Goal: Transaction & Acquisition: Book appointment/travel/reservation

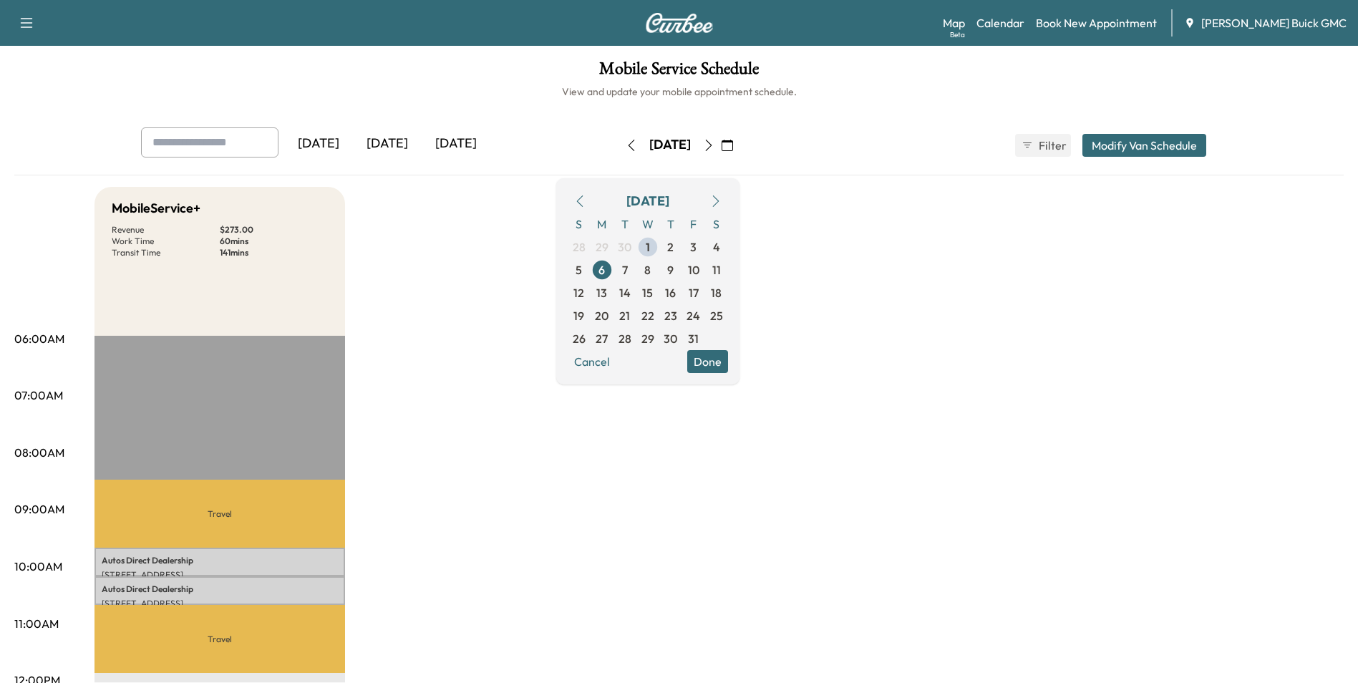
drag, startPoint x: 968, startPoint y: 333, endPoint x: 840, endPoint y: 594, distance: 290.6
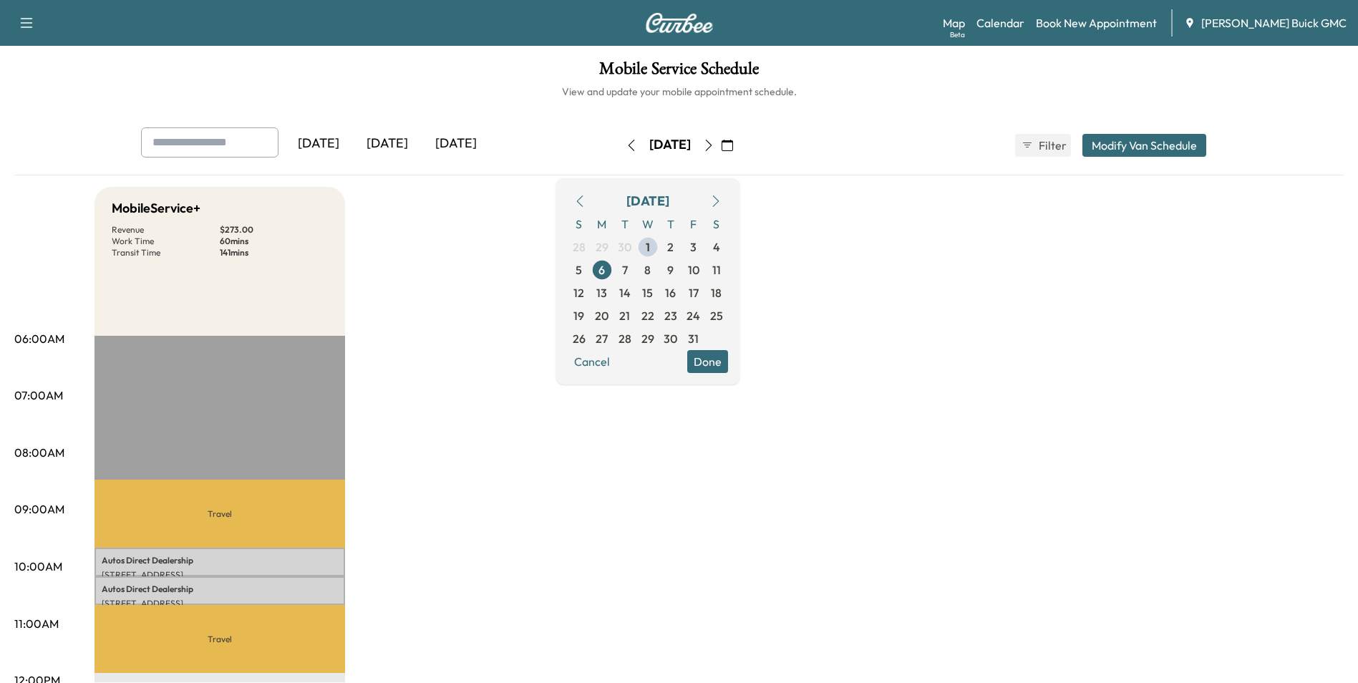
drag, startPoint x: 892, startPoint y: 329, endPoint x: 891, endPoint y: 318, distance: 10.8
click at [1123, 22] on link "Book New Appointment" at bounding box center [1096, 22] width 121 height 17
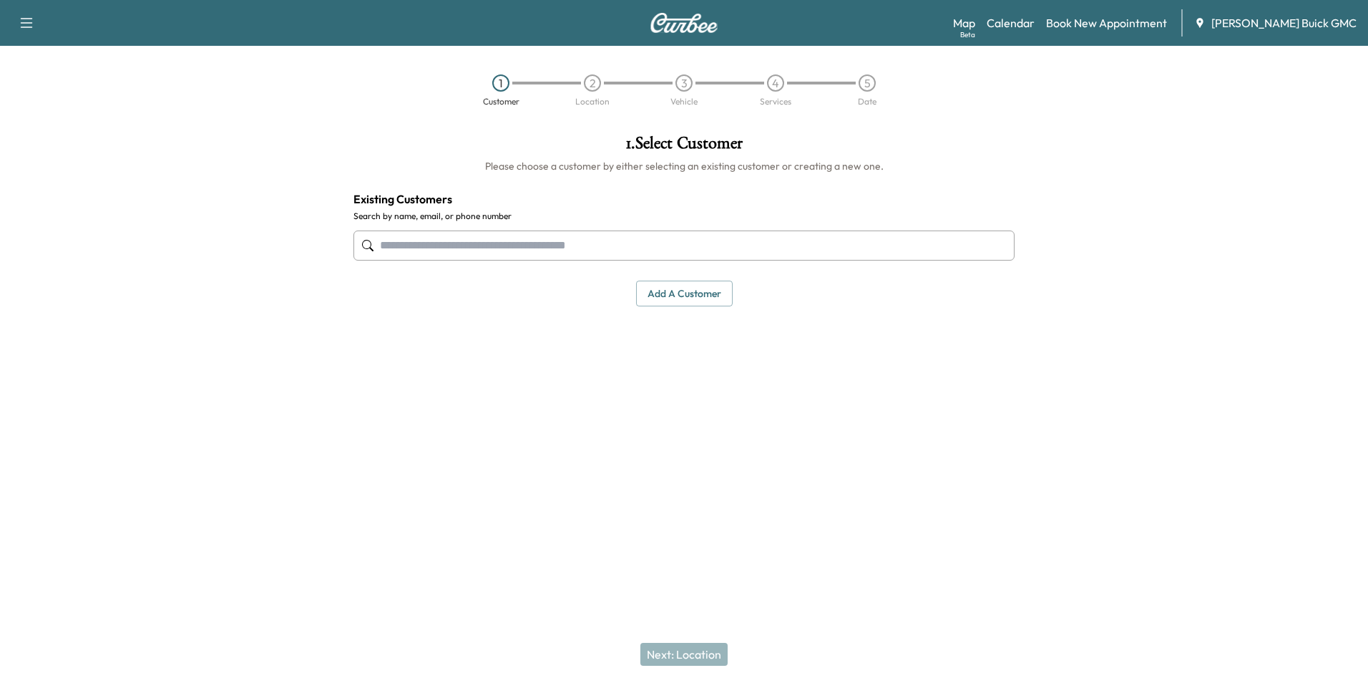
click at [573, 247] on input "text" at bounding box center [684, 245] width 661 height 30
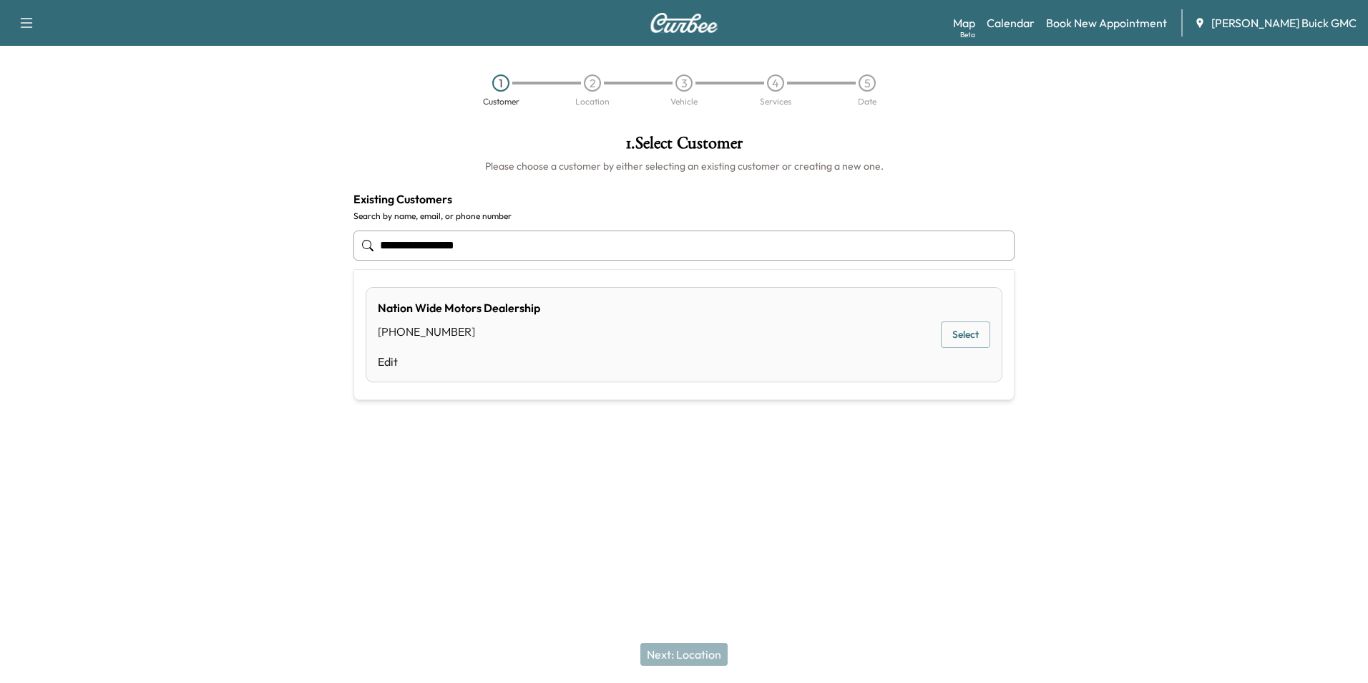
click at [960, 332] on button "Select" at bounding box center [965, 334] width 49 height 26
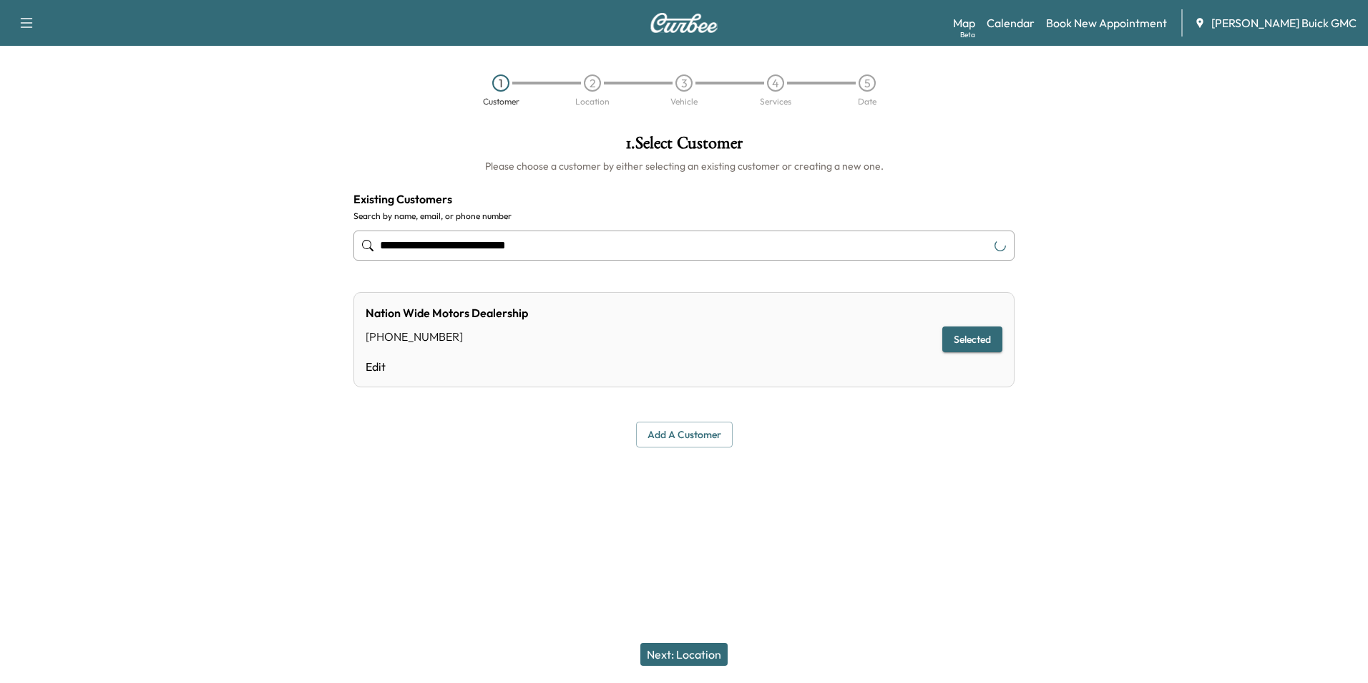
type input "**********"
click at [693, 652] on button "Next: Location" at bounding box center [683, 654] width 87 height 23
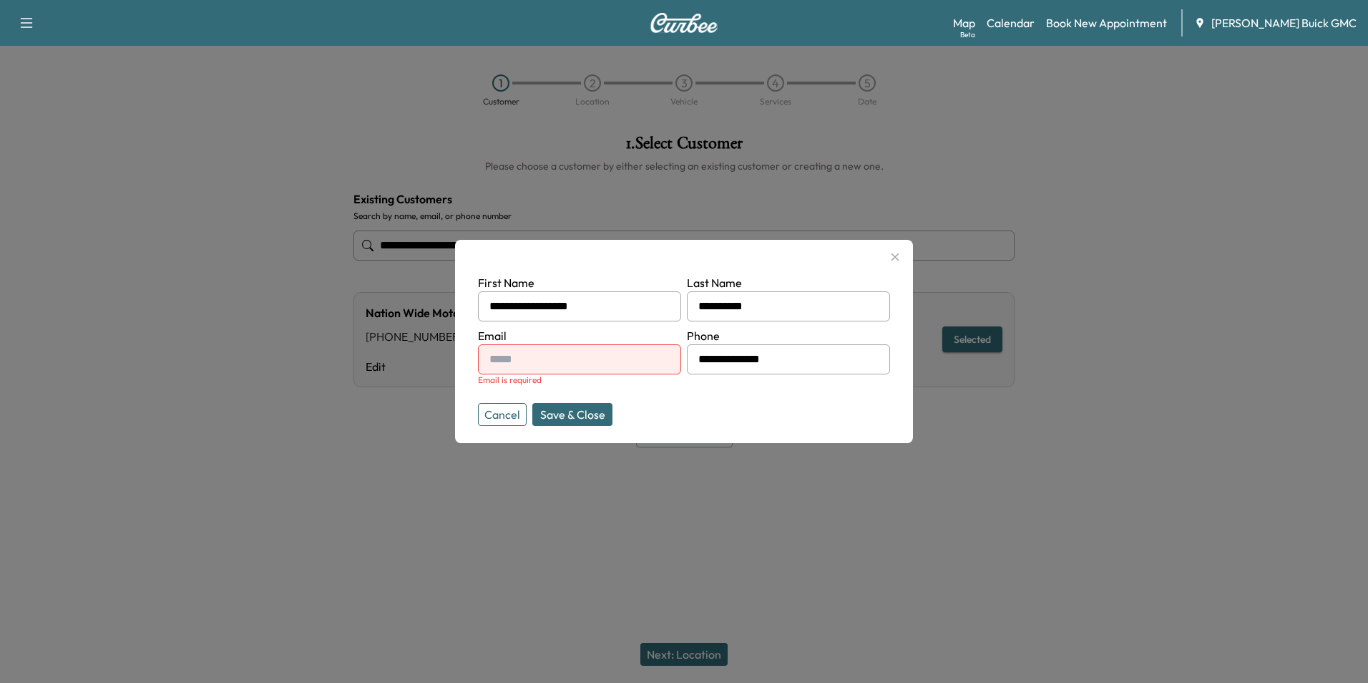
click at [582, 357] on input "text" at bounding box center [579, 359] width 203 height 30
type input "**********"
click at [796, 407] on form "**********" at bounding box center [684, 347] width 412 height 146
click at [801, 365] on input "**********" at bounding box center [788, 359] width 203 height 30
type input "**********"
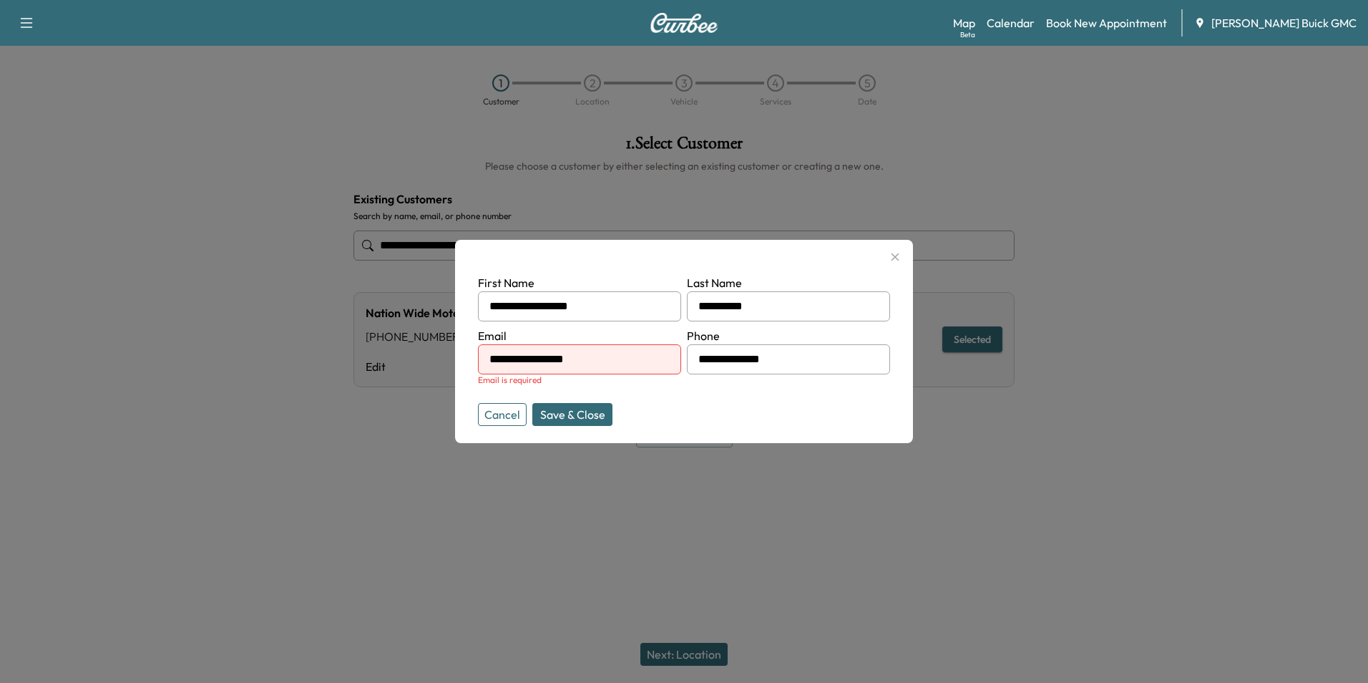
click at [575, 409] on button "Save & Close" at bounding box center [572, 414] width 80 height 23
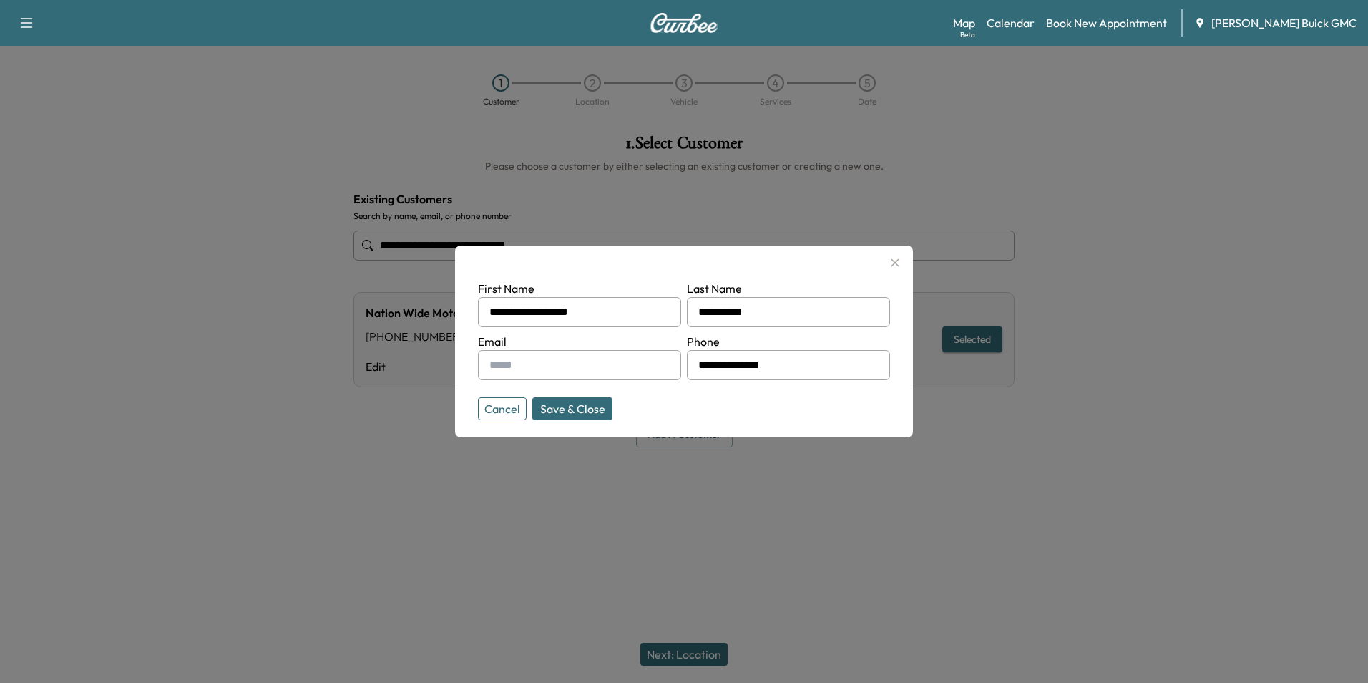
type input "**********"
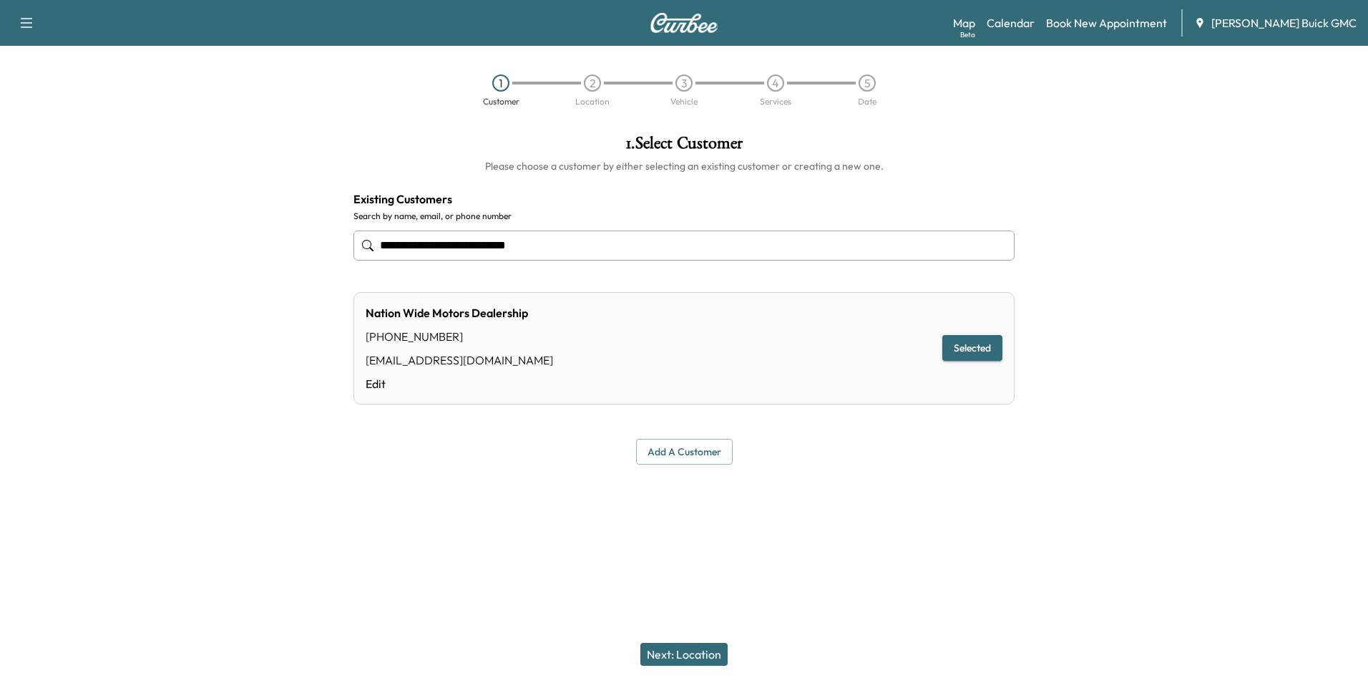
click at [880, 500] on div at bounding box center [684, 499] width 1368 height 46
click at [379, 382] on link "Edit" at bounding box center [459, 383] width 187 height 17
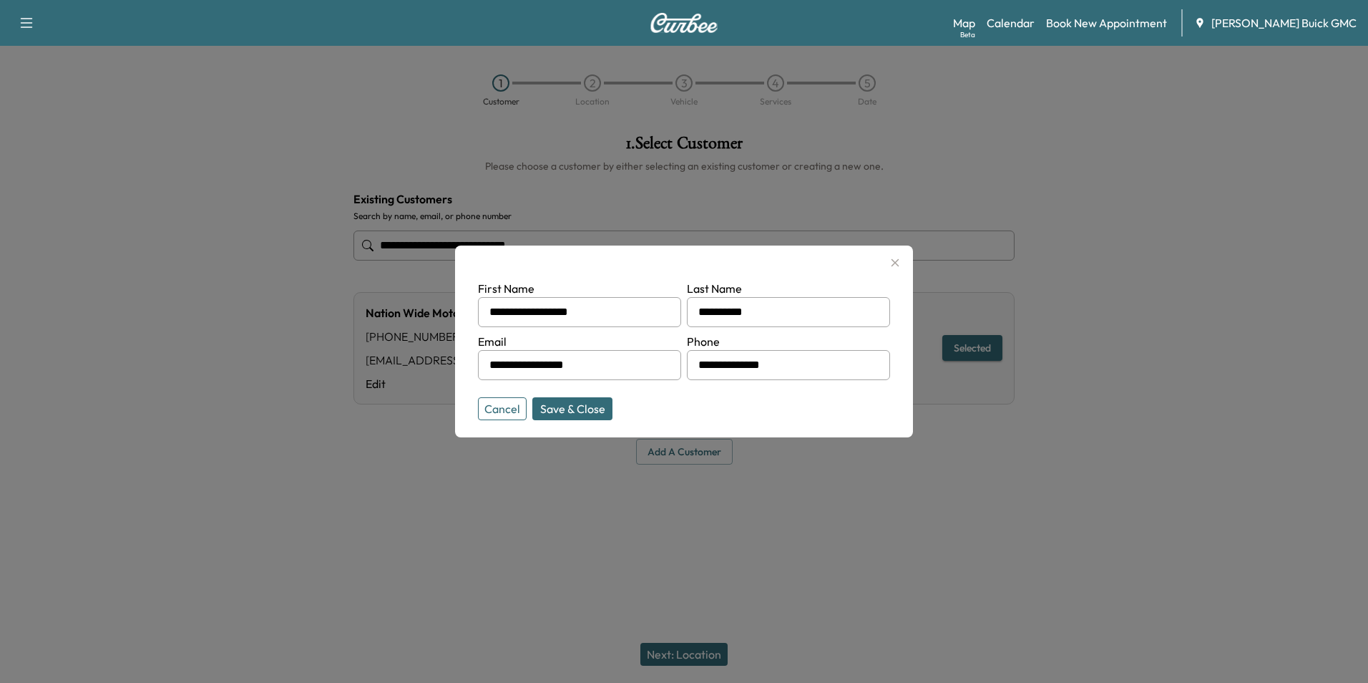
click at [781, 364] on input "**********" at bounding box center [788, 365] width 203 height 30
click at [759, 411] on form "**********" at bounding box center [684, 347] width 412 height 135
click at [564, 403] on button "Save & Close" at bounding box center [572, 408] width 80 height 23
type input "**********"
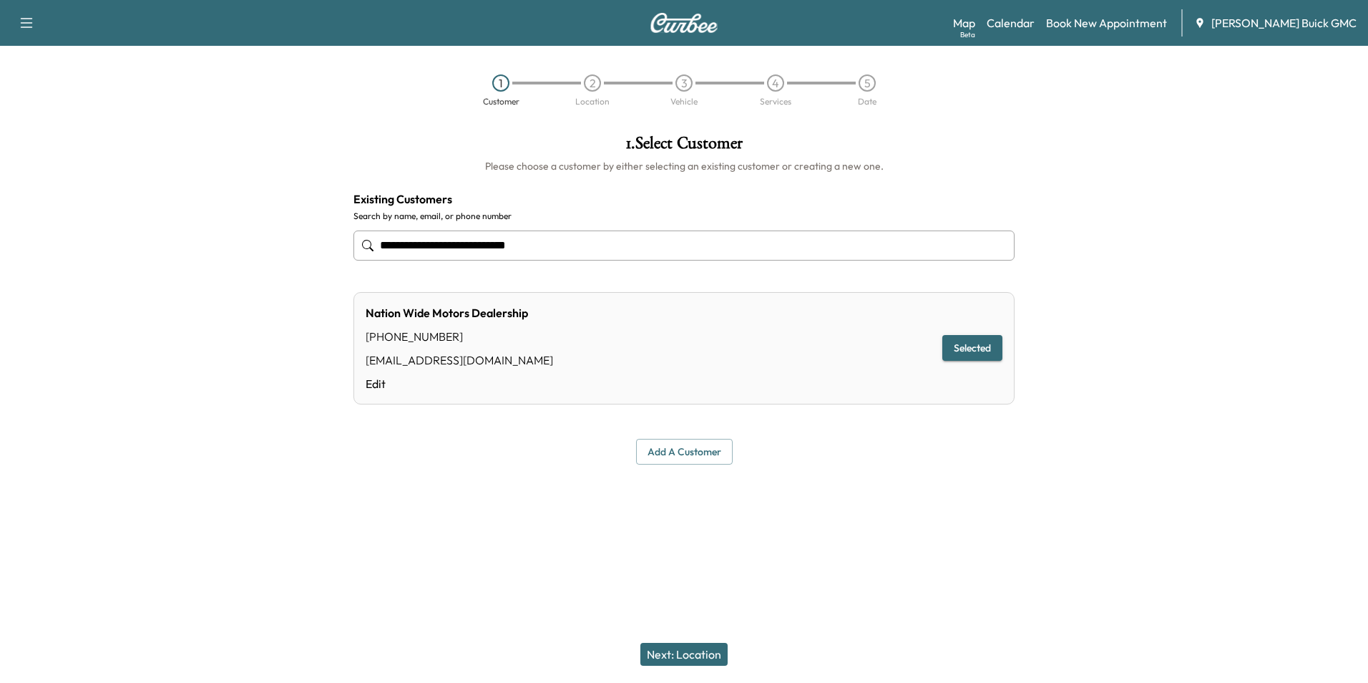
click at [897, 504] on div at bounding box center [684, 499] width 1368 height 46
click at [908, 506] on div at bounding box center [684, 499] width 1368 height 46
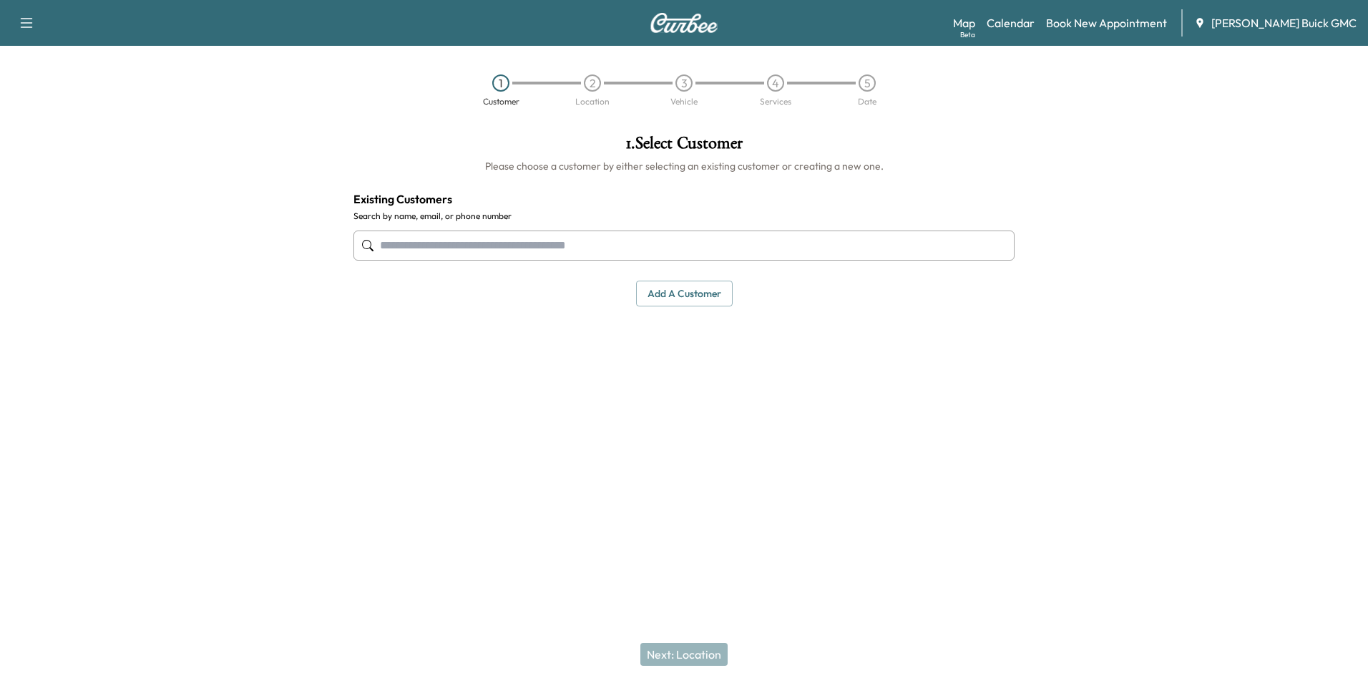
click at [859, 348] on div "1 . Select Customer Please choose a customer by either selecting an existing cu…" at bounding box center [684, 293] width 684 height 341
click at [691, 290] on button "Add a customer" at bounding box center [684, 294] width 97 height 26
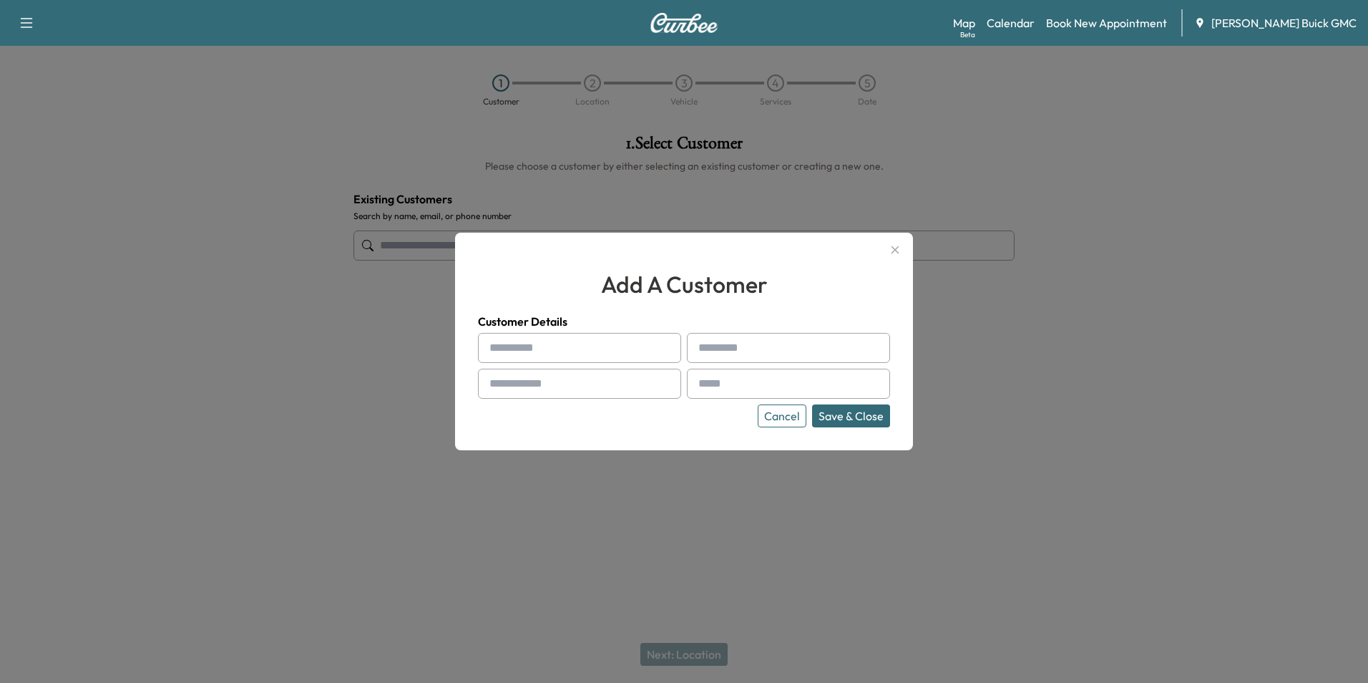
click at [561, 352] on input "text" at bounding box center [579, 348] width 203 height 30
type input "**********"
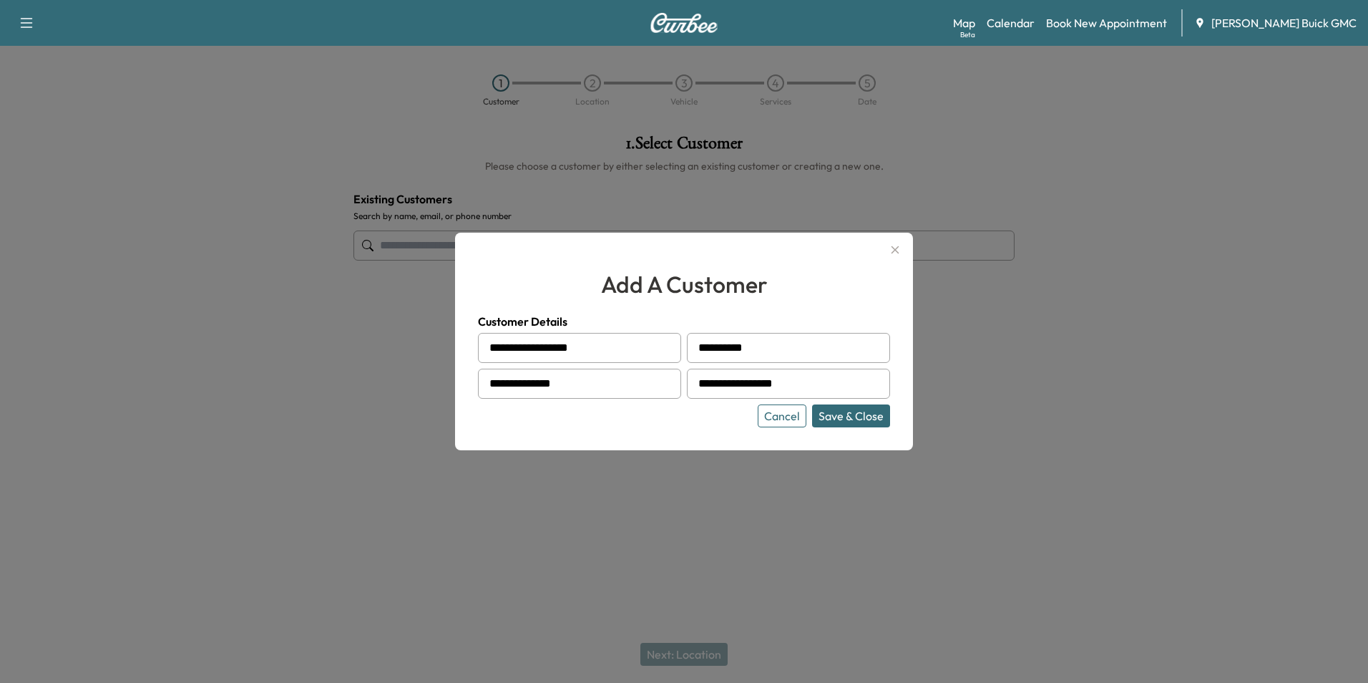
click at [683, 410] on div "Cancel Save & Close" at bounding box center [684, 415] width 412 height 23
click at [852, 413] on button "Save & Close" at bounding box center [851, 415] width 78 height 23
click at [1010, 391] on div at bounding box center [684, 341] width 1368 height 683
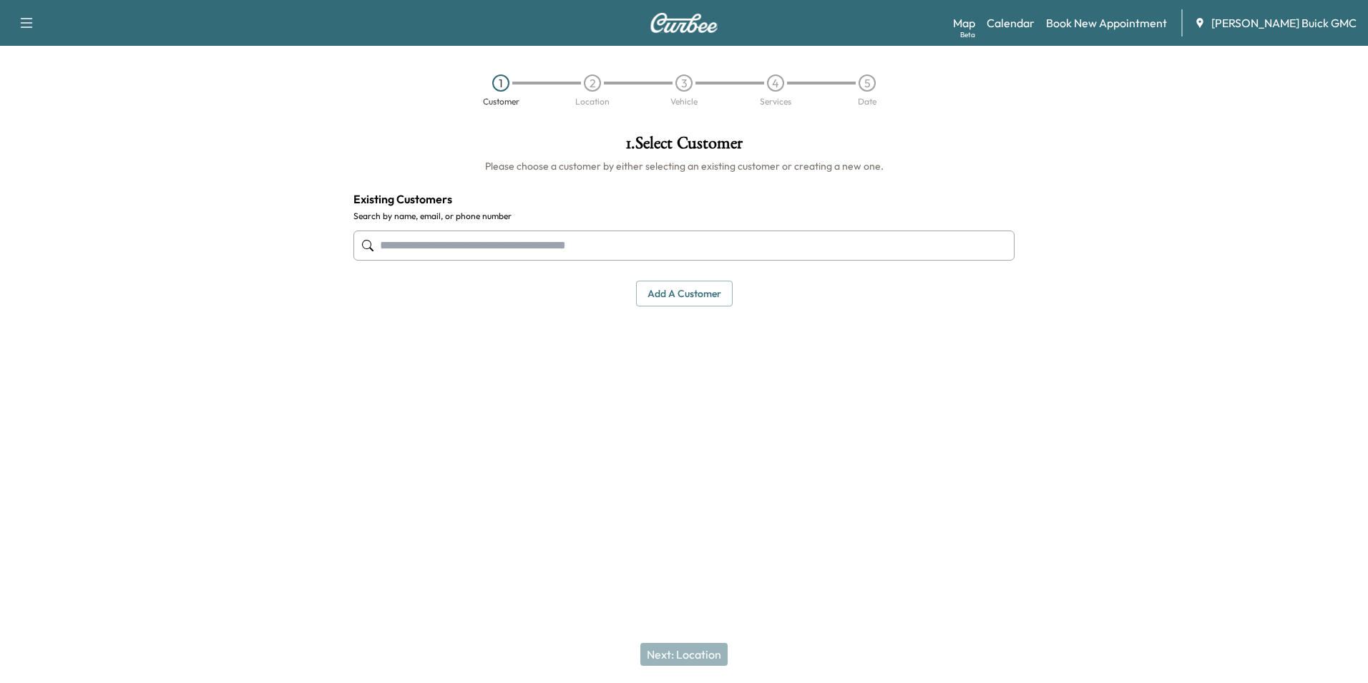
click at [786, 404] on div "**********" at bounding box center [684, 293] width 684 height 341
click at [695, 291] on button "Add a customer" at bounding box center [684, 294] width 97 height 26
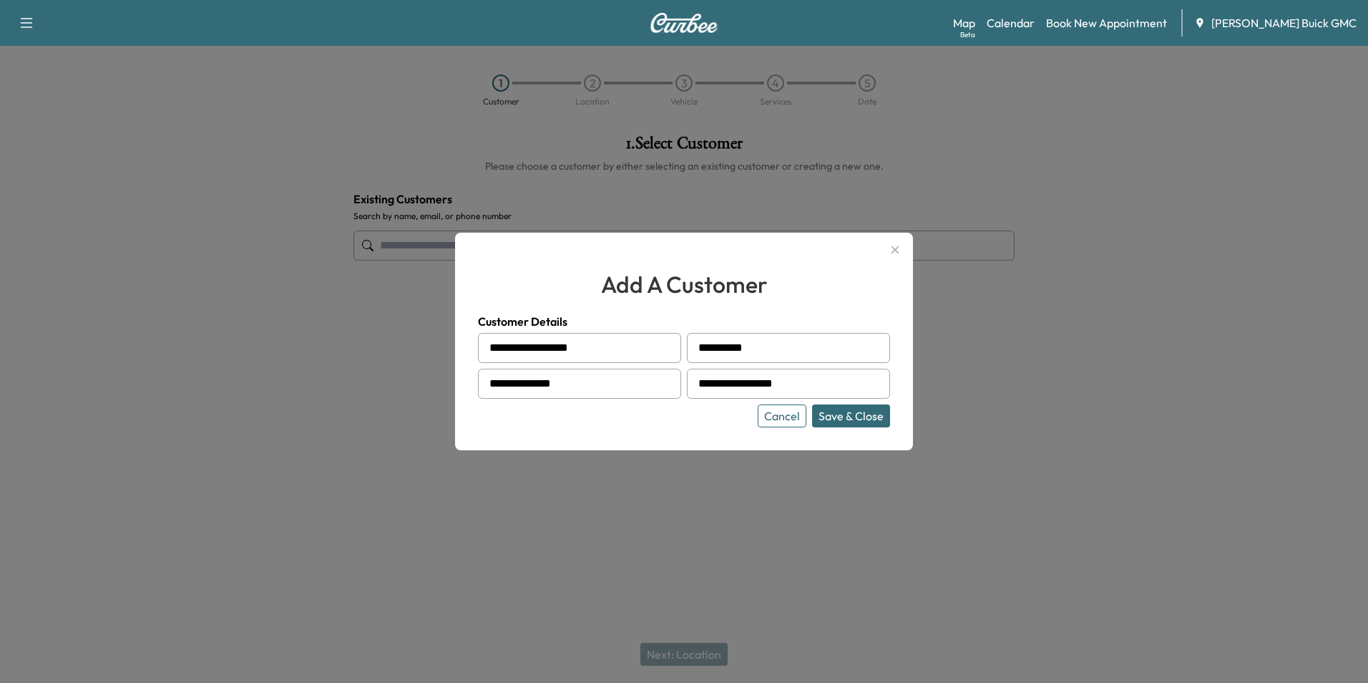
drag, startPoint x: 523, startPoint y: 344, endPoint x: 573, endPoint y: 327, distance: 52.1
click at [523, 344] on input "**********" at bounding box center [579, 348] width 203 height 30
click at [626, 345] on input "**********" at bounding box center [579, 348] width 203 height 30
type input "**********"
click at [838, 413] on button "Save & Close" at bounding box center [851, 415] width 78 height 23
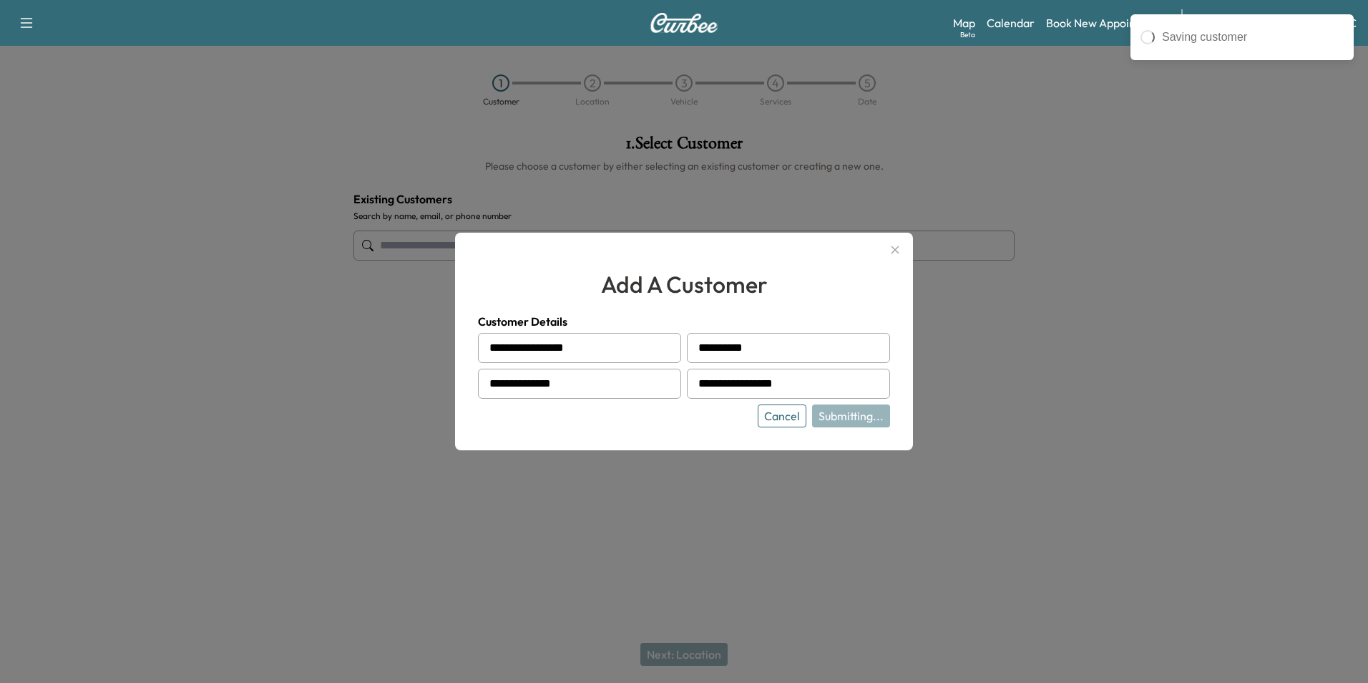
type input "**********"
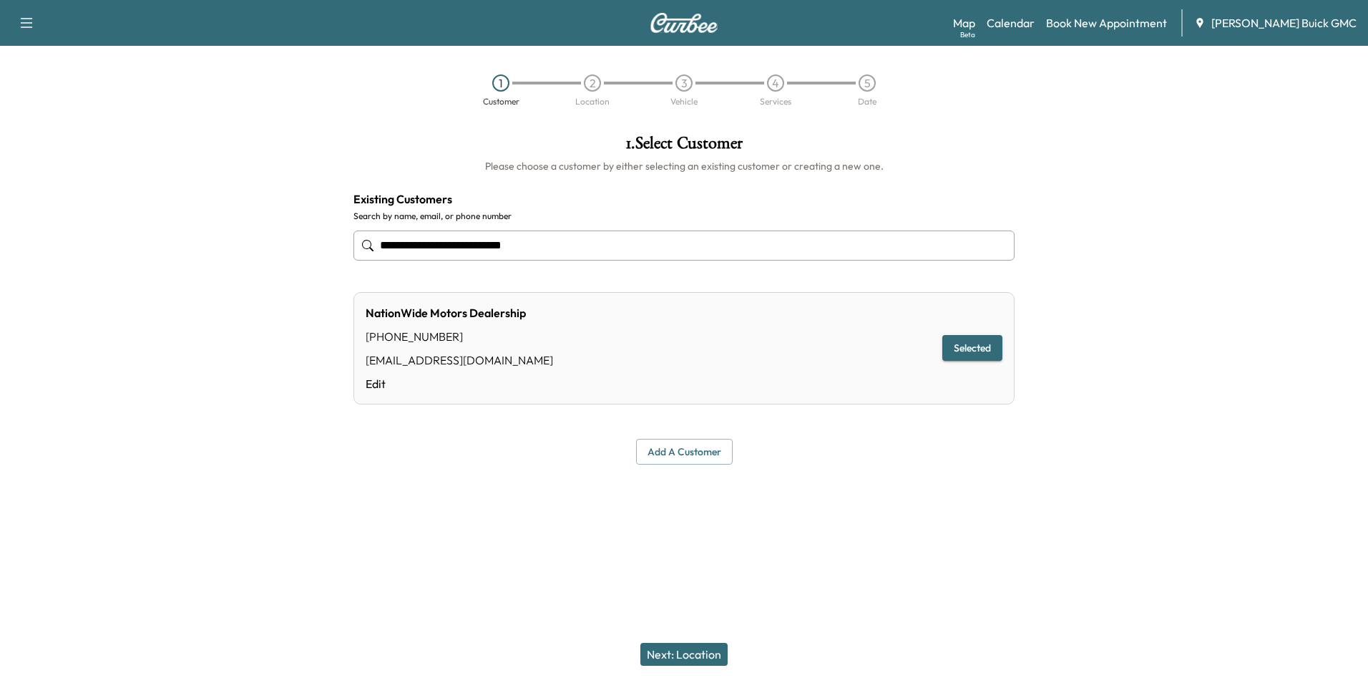
click at [844, 516] on div at bounding box center [684, 499] width 1368 height 46
click at [691, 648] on button "Next: Location" at bounding box center [683, 654] width 87 height 23
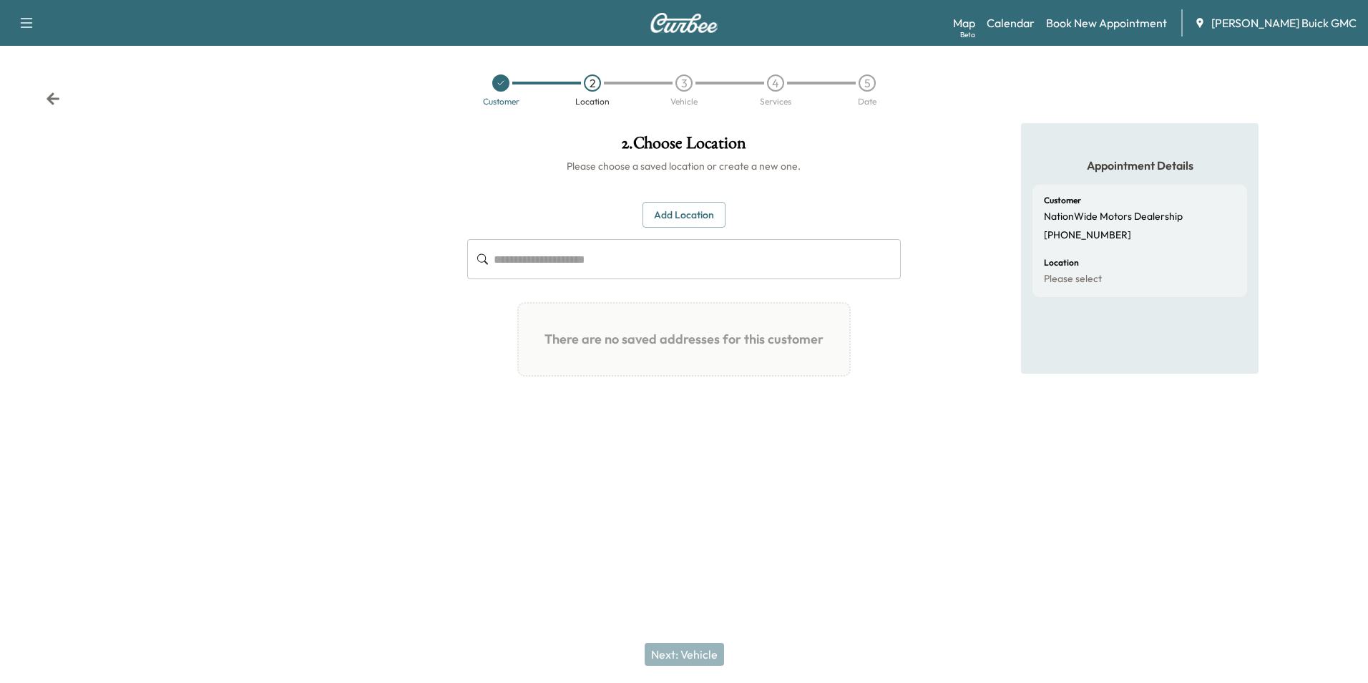
click at [670, 215] on button "Add Location" at bounding box center [684, 215] width 83 height 26
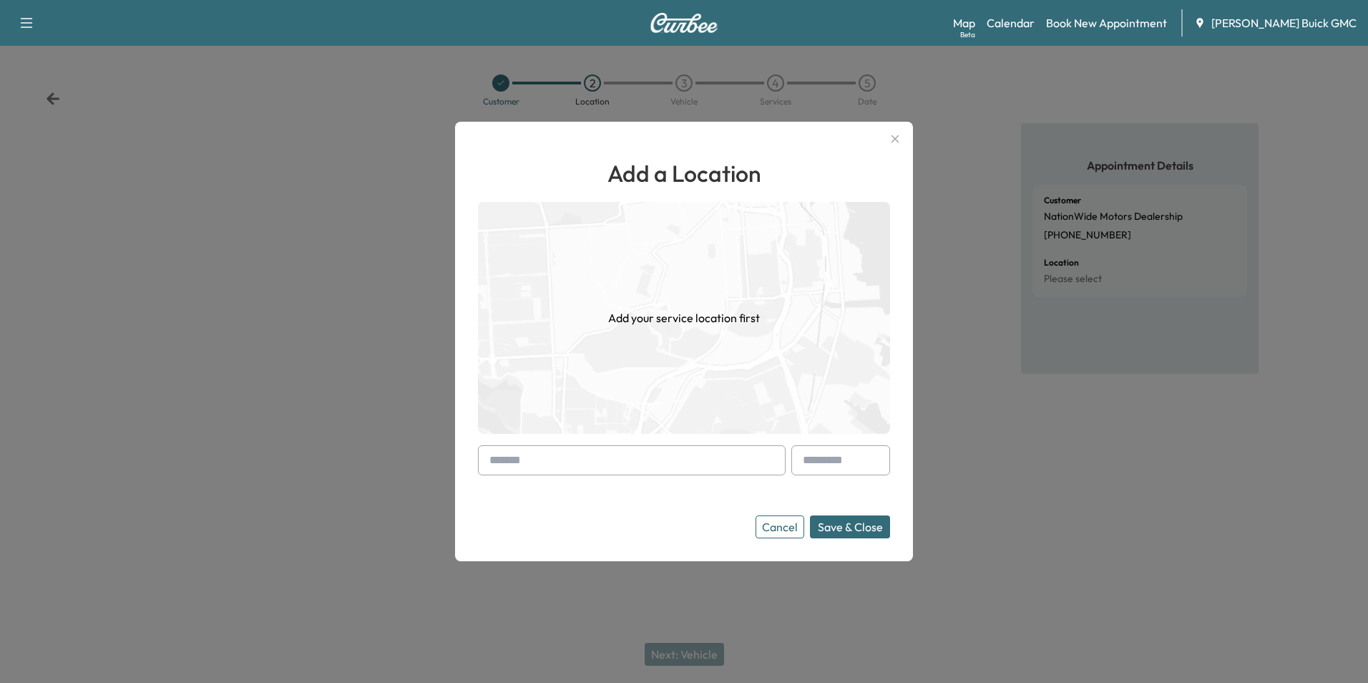
click at [618, 455] on input "text" at bounding box center [632, 460] width 308 height 30
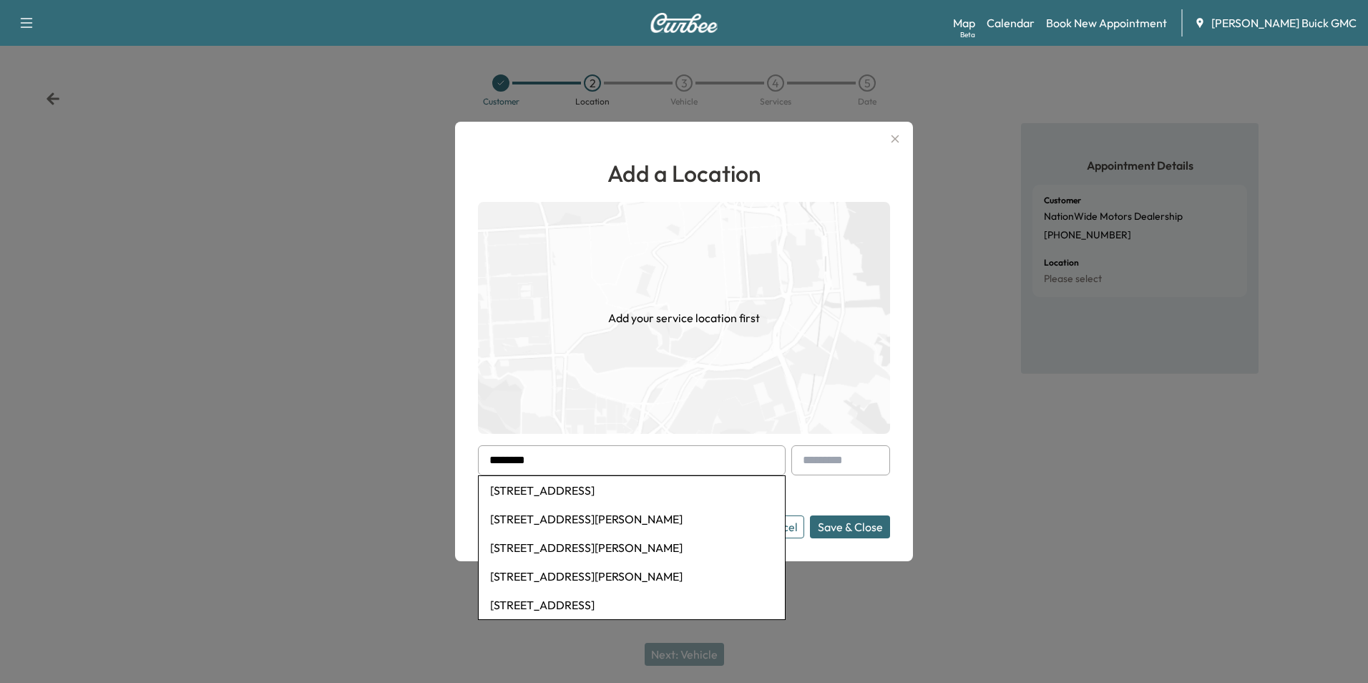
click at [628, 491] on li "[STREET_ADDRESS]" at bounding box center [632, 490] width 306 height 29
type input "**********"
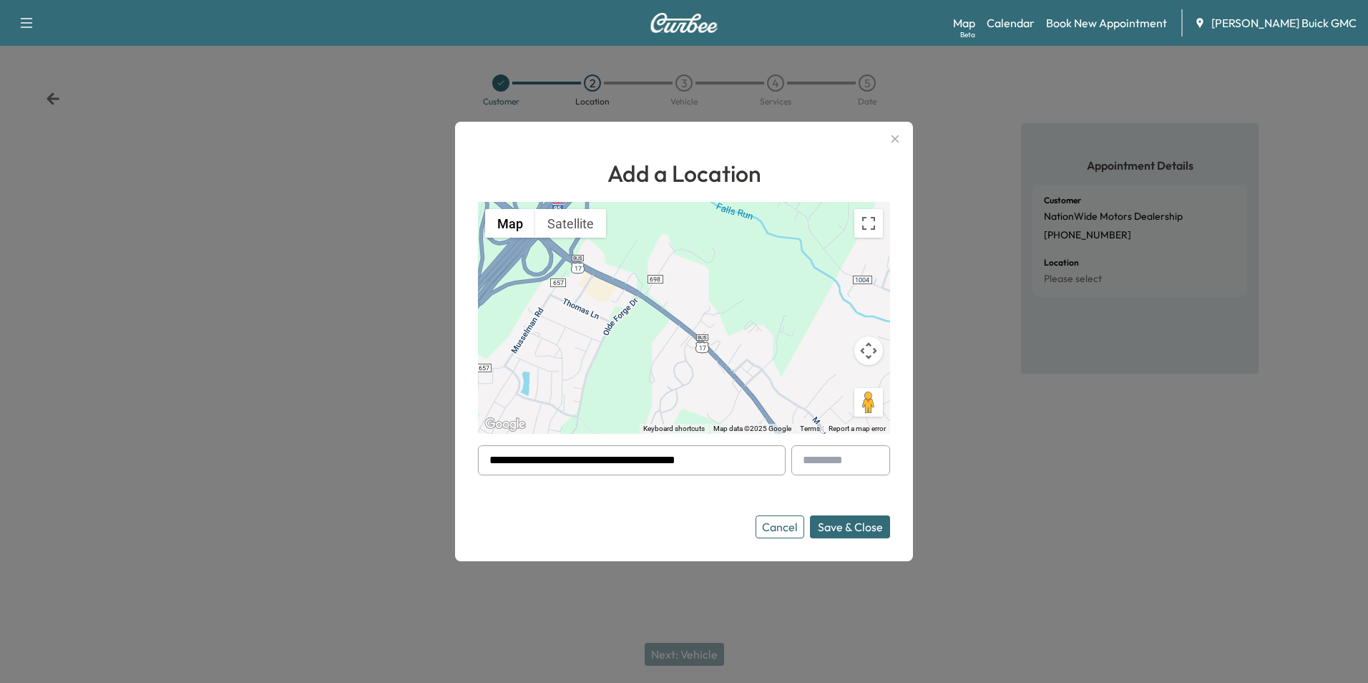
click at [838, 522] on button "Save & Close" at bounding box center [850, 526] width 80 height 23
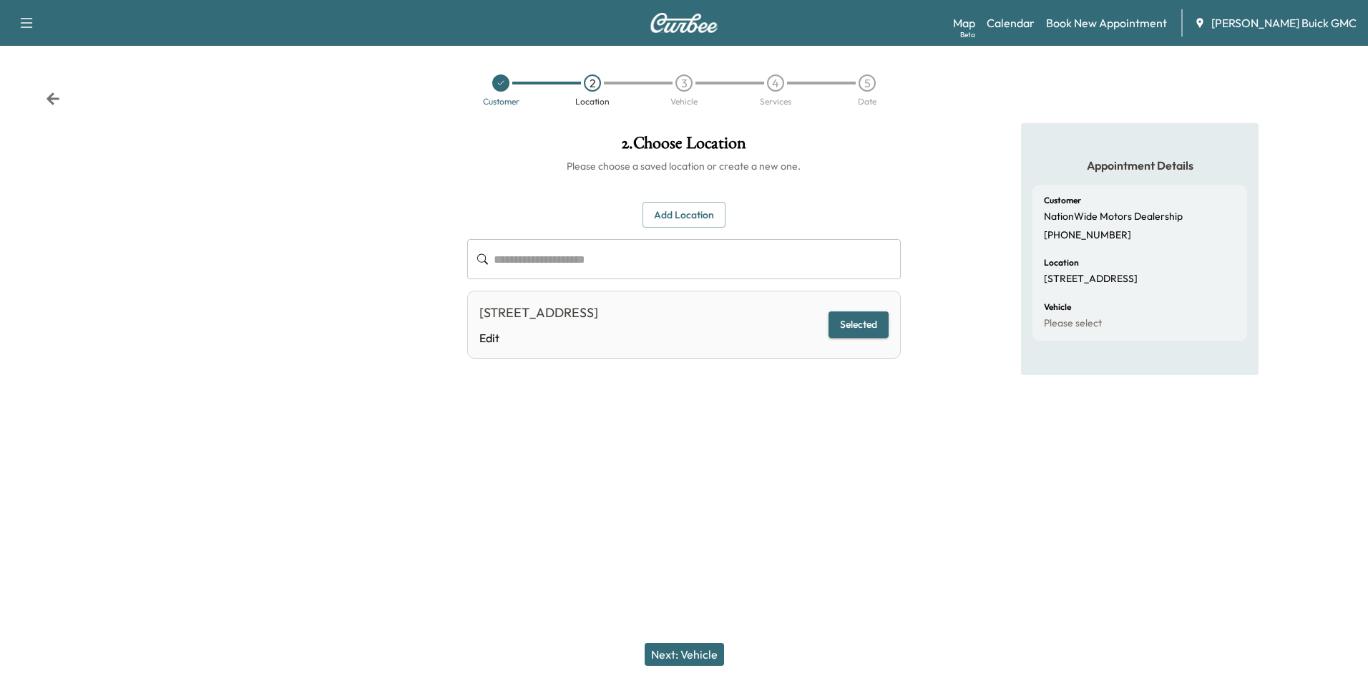
click at [698, 656] on button "Next: Vehicle" at bounding box center [684, 654] width 79 height 23
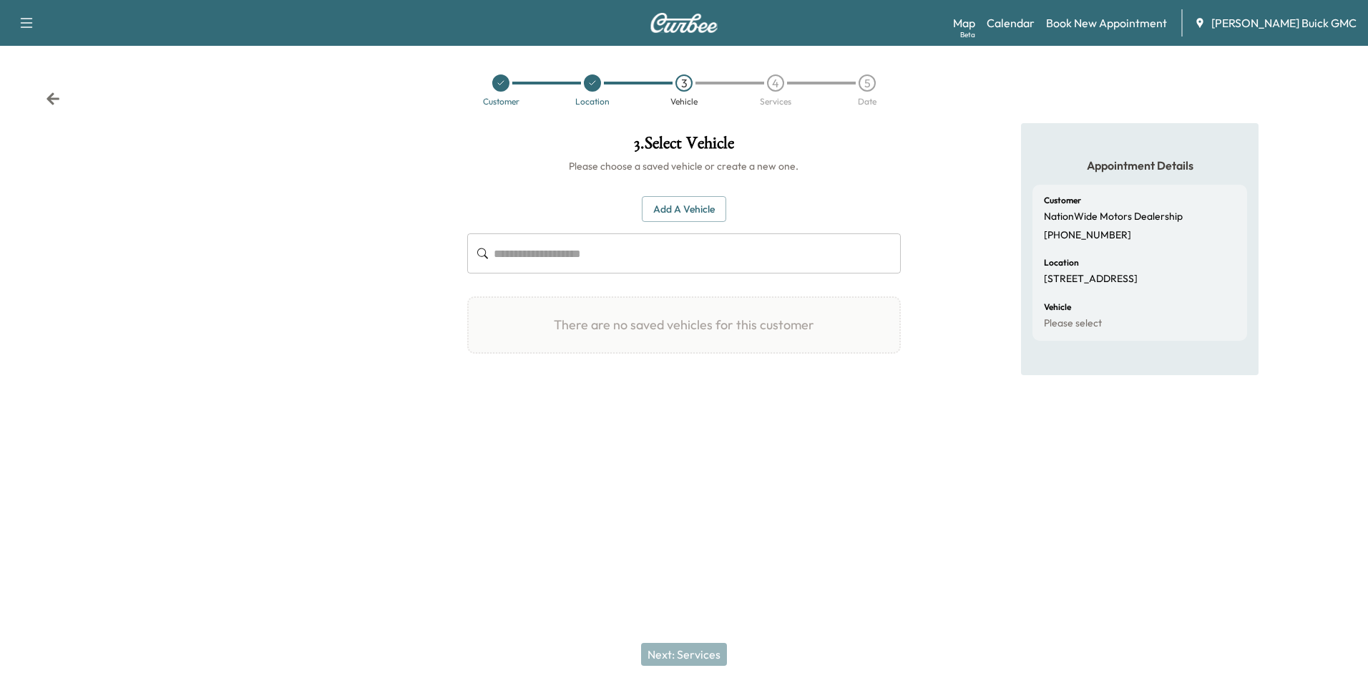
click at [691, 205] on button "Add a Vehicle" at bounding box center [684, 209] width 84 height 26
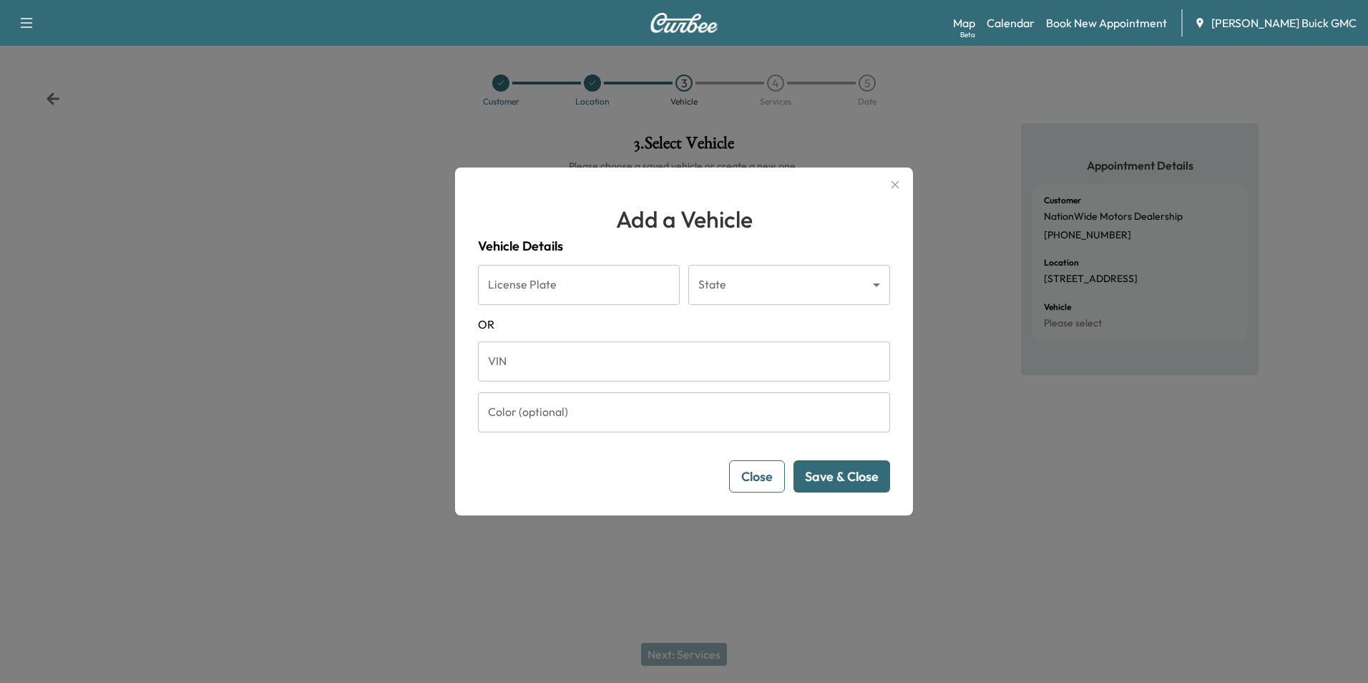
click at [554, 366] on input "VIN" at bounding box center [684, 361] width 412 height 40
type input "**********"
click at [846, 470] on button "Save & Close" at bounding box center [842, 476] width 97 height 32
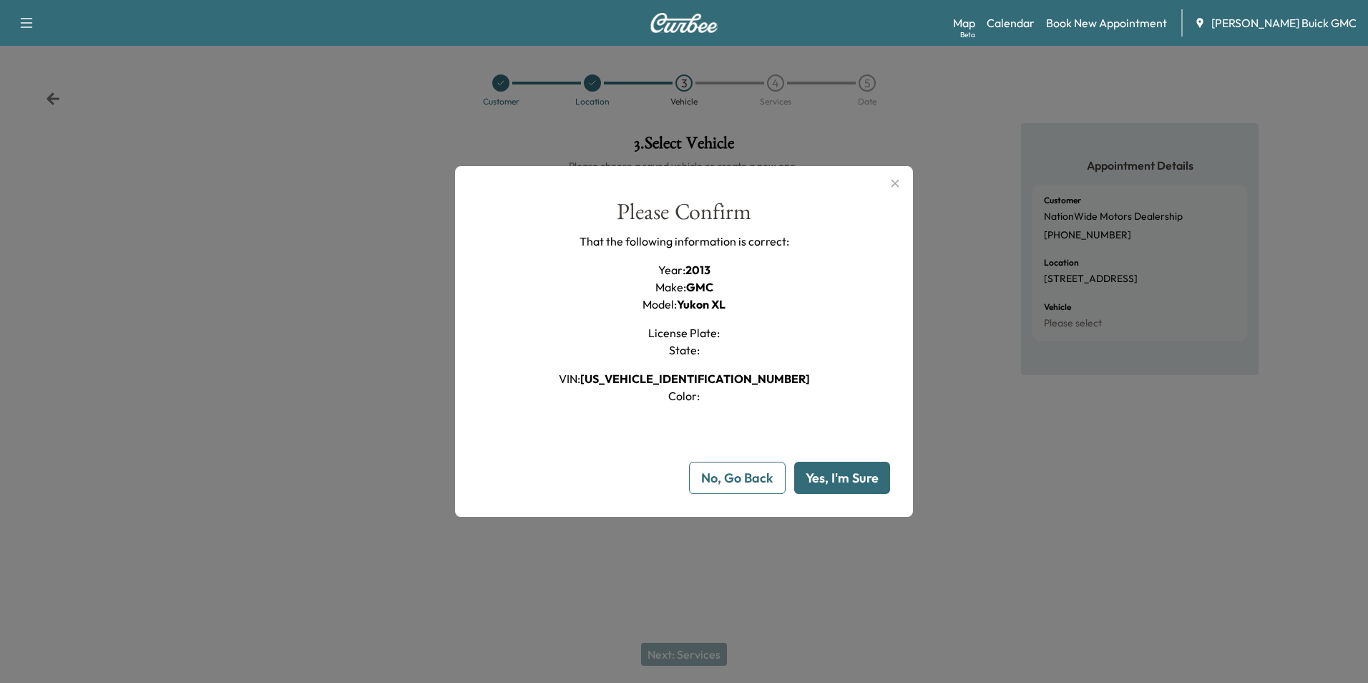
click at [844, 472] on button "Yes, I'm Sure" at bounding box center [842, 478] width 96 height 32
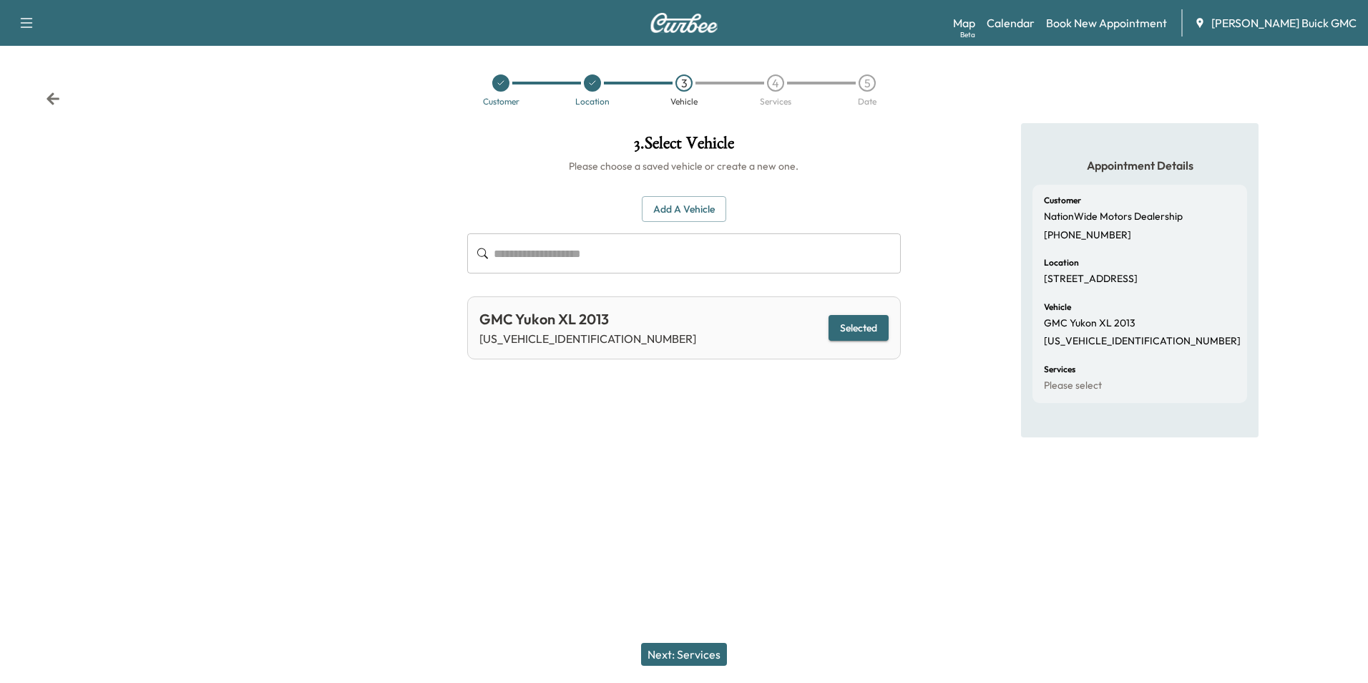
click at [704, 653] on button "Next: Services" at bounding box center [684, 654] width 86 height 23
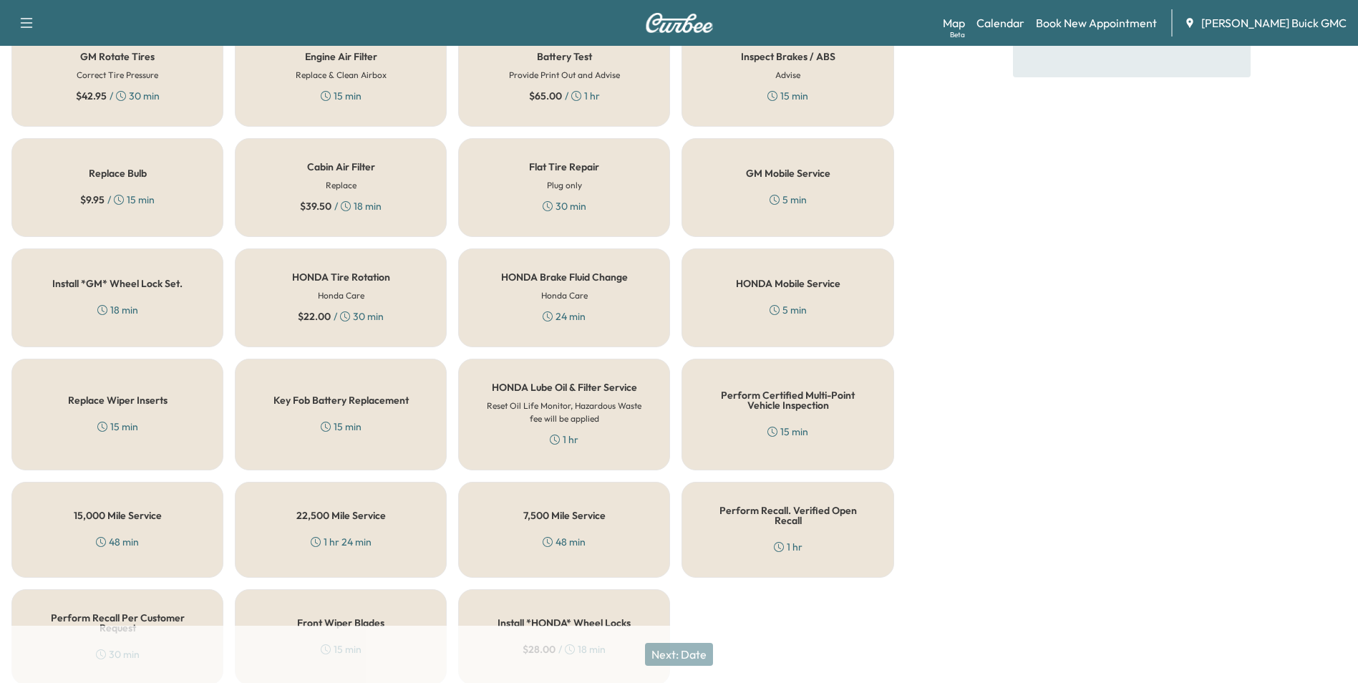
scroll to position [409, 0]
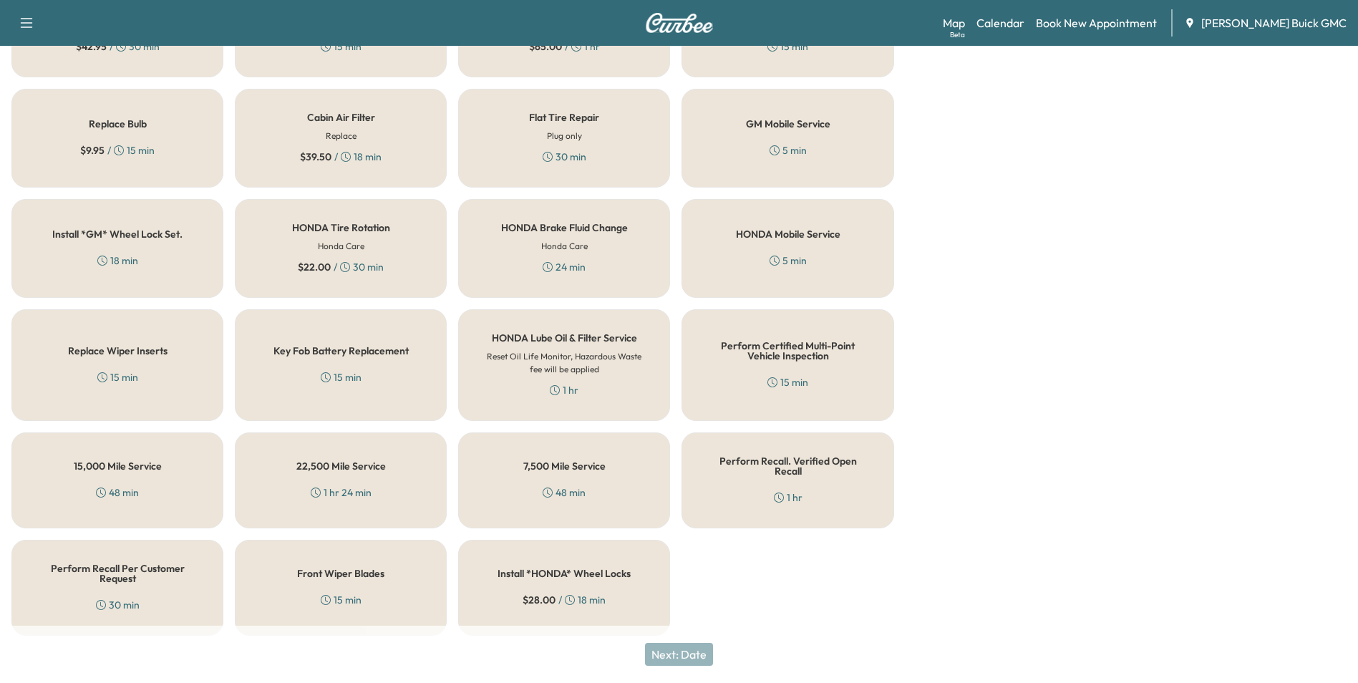
click at [165, 568] on h5 "Perform Recall Per Customer Request" at bounding box center [117, 573] width 165 height 20
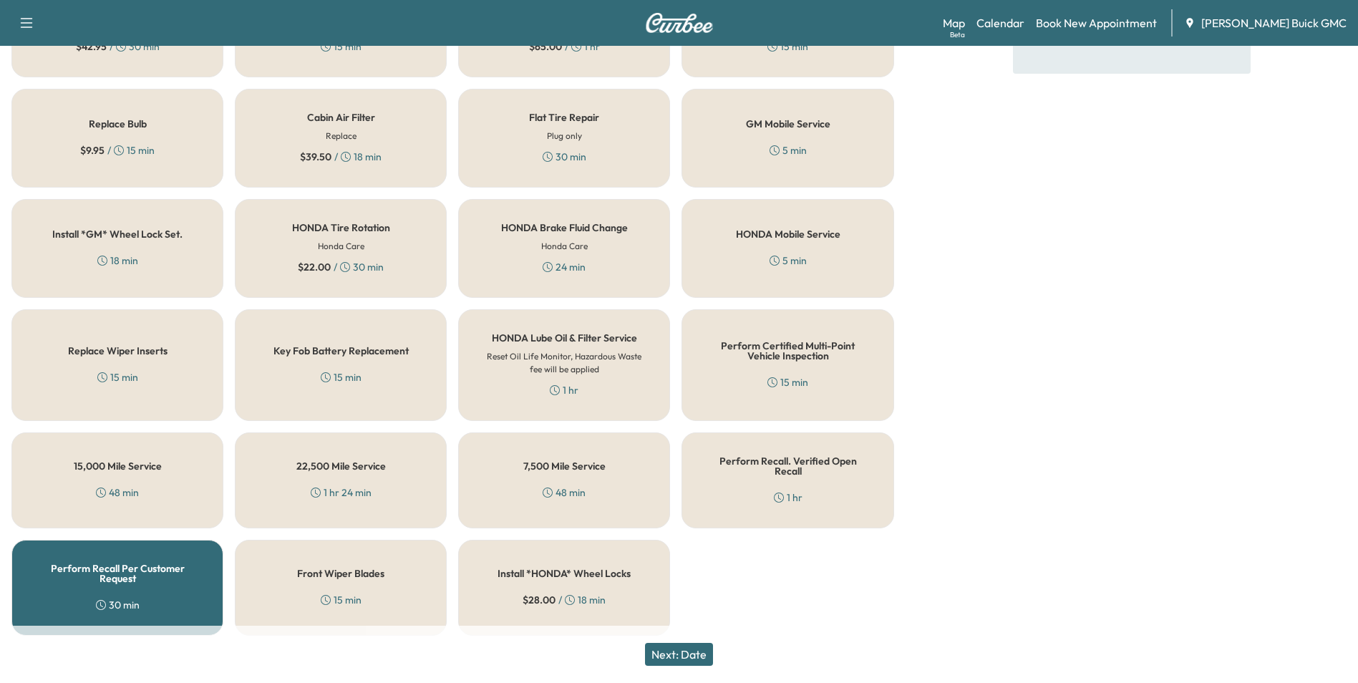
click at [700, 654] on button "Next: Date" at bounding box center [679, 654] width 68 height 23
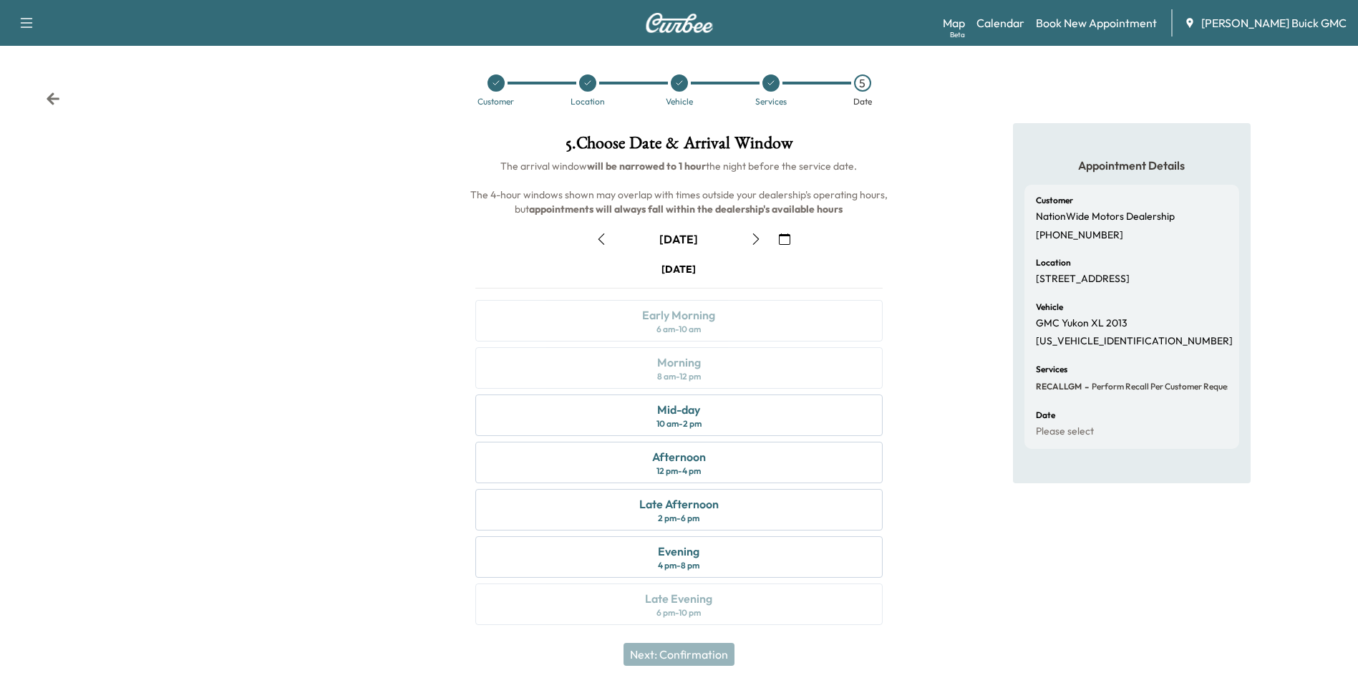
click at [786, 235] on icon "button" at bounding box center [784, 238] width 11 height 11
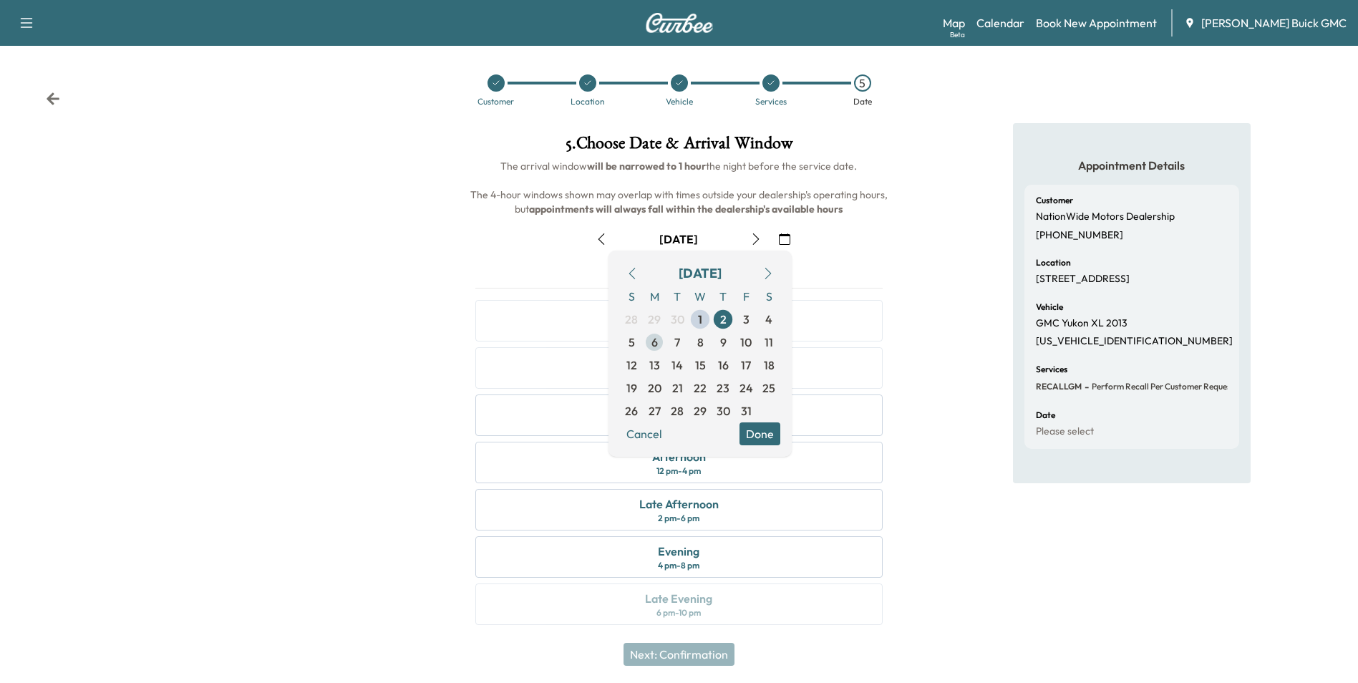
click at [655, 339] on span "6" at bounding box center [654, 341] width 6 height 17
click at [758, 434] on button "Done" at bounding box center [759, 433] width 41 height 23
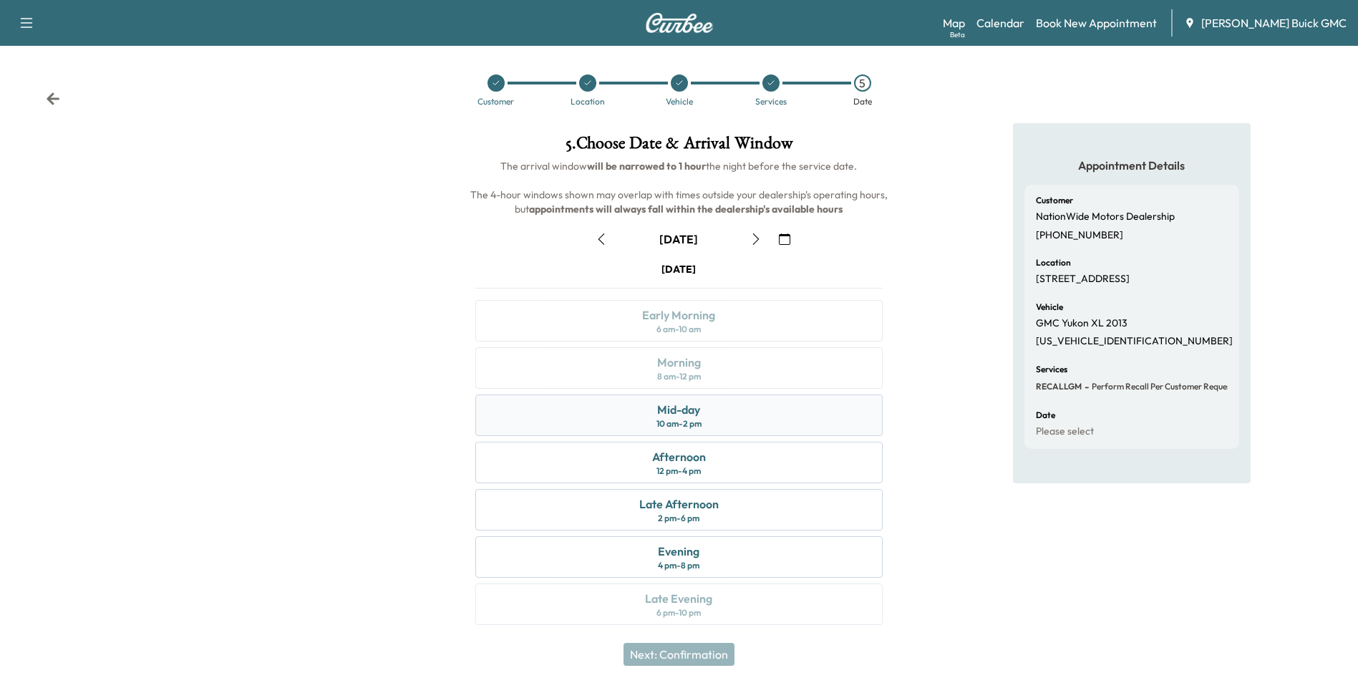
click at [703, 412] on div "Mid-day 10 am - 2 pm" at bounding box center [678, 415] width 406 height 42
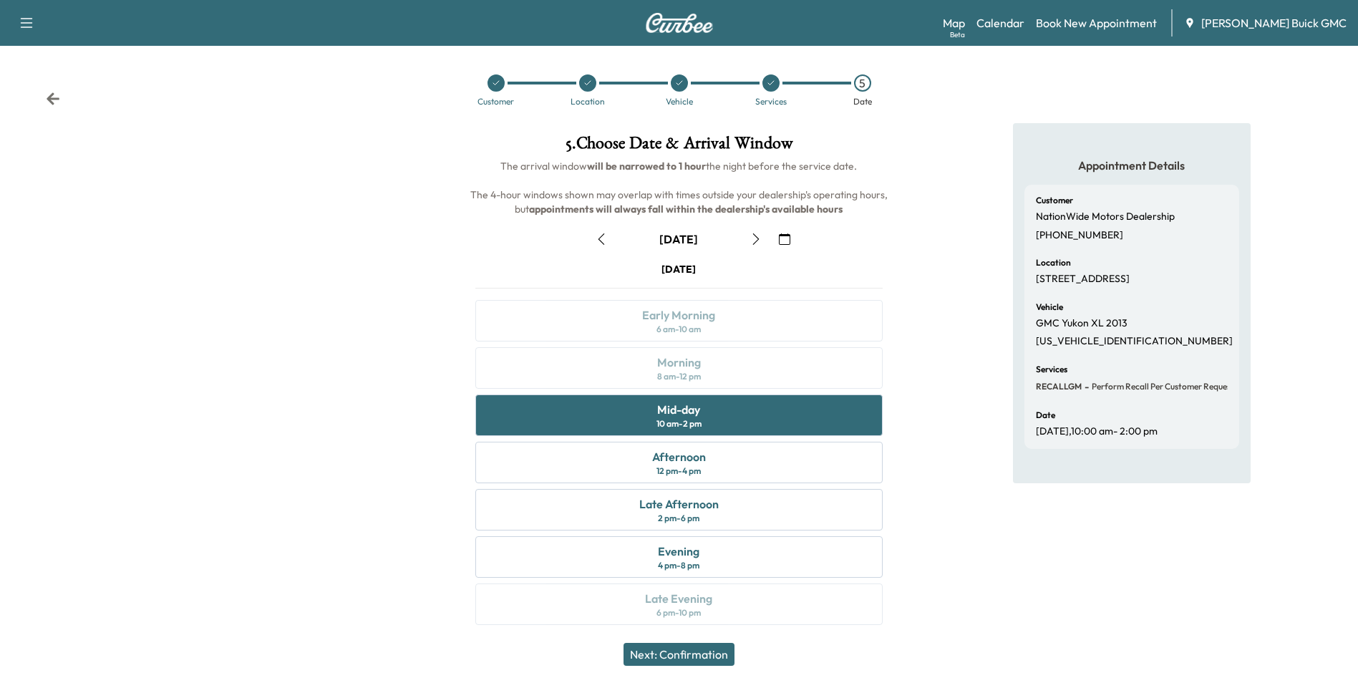
click at [700, 653] on button "Next: Confirmation" at bounding box center [678, 654] width 111 height 23
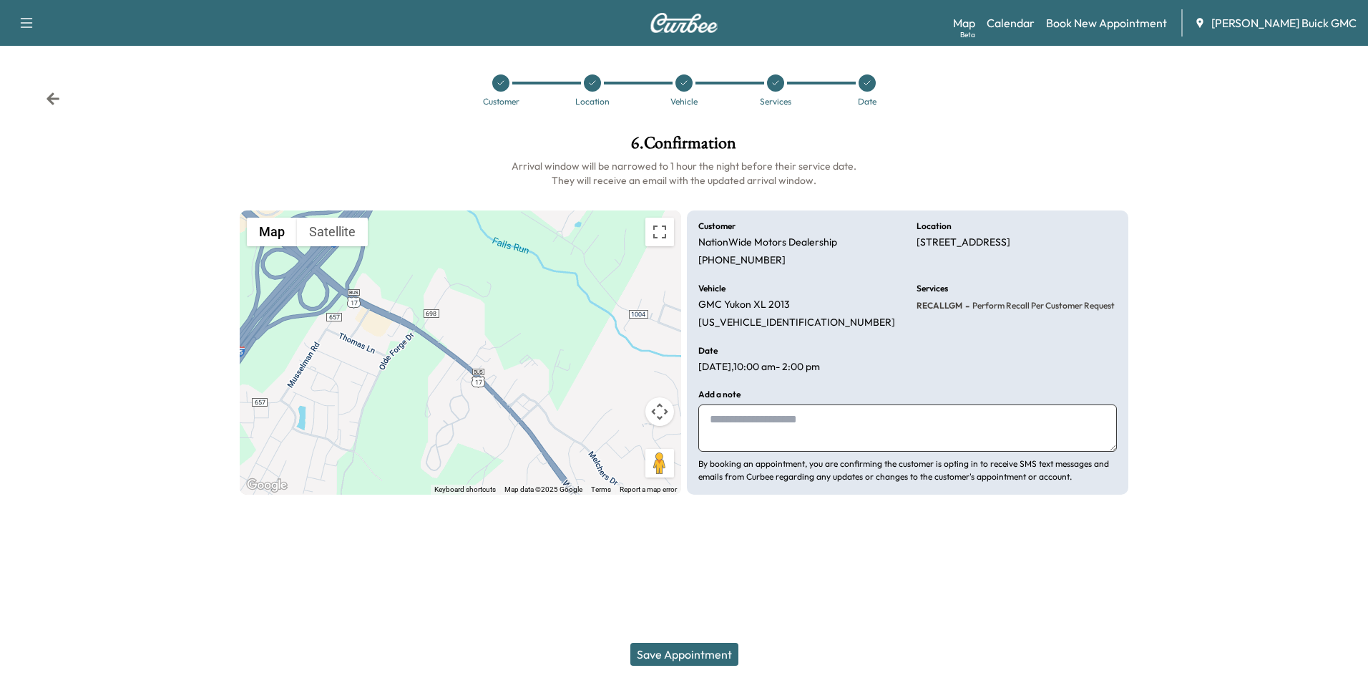
click at [810, 425] on textarea at bounding box center [907, 427] width 419 height 47
type textarea "**********"
click at [822, 565] on div "Support Log Out Map Beta Calendar Book New Appointment [PERSON_NAME] Buick GMC …" at bounding box center [684, 341] width 1368 height 683
click at [702, 653] on button "Save Appointment" at bounding box center [684, 654] width 108 height 23
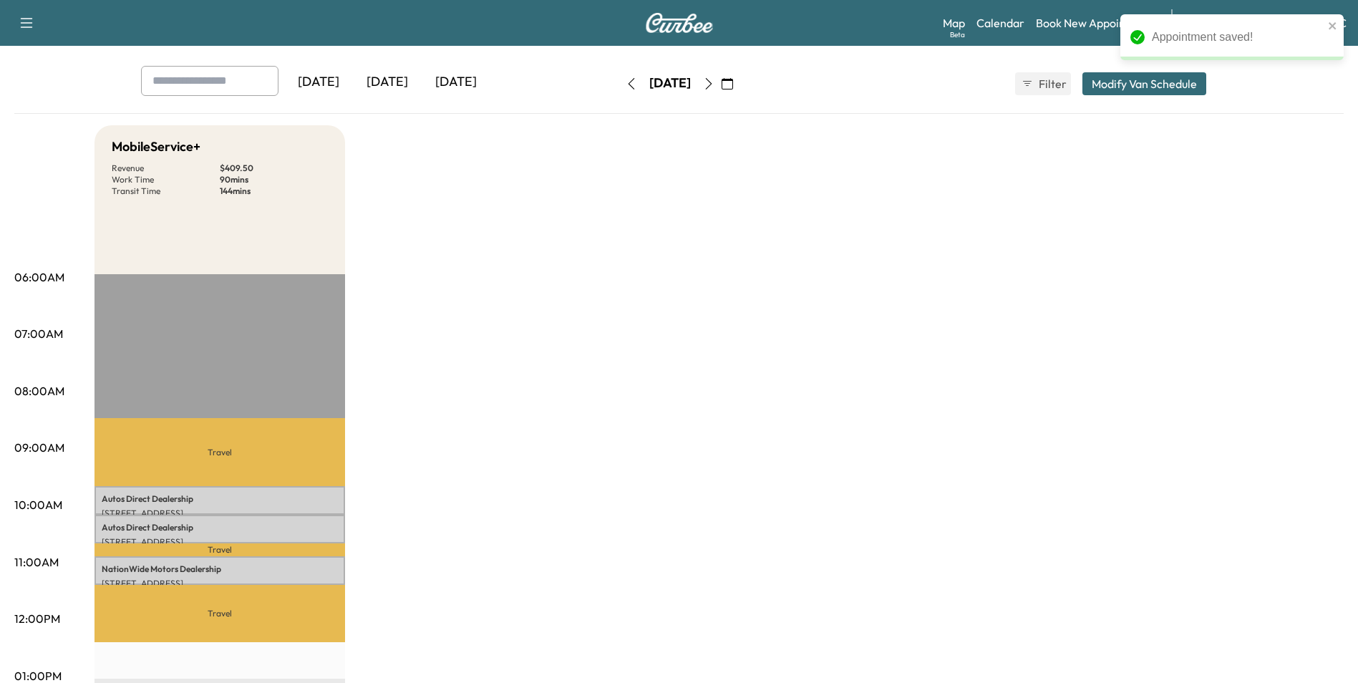
scroll to position [143, 0]
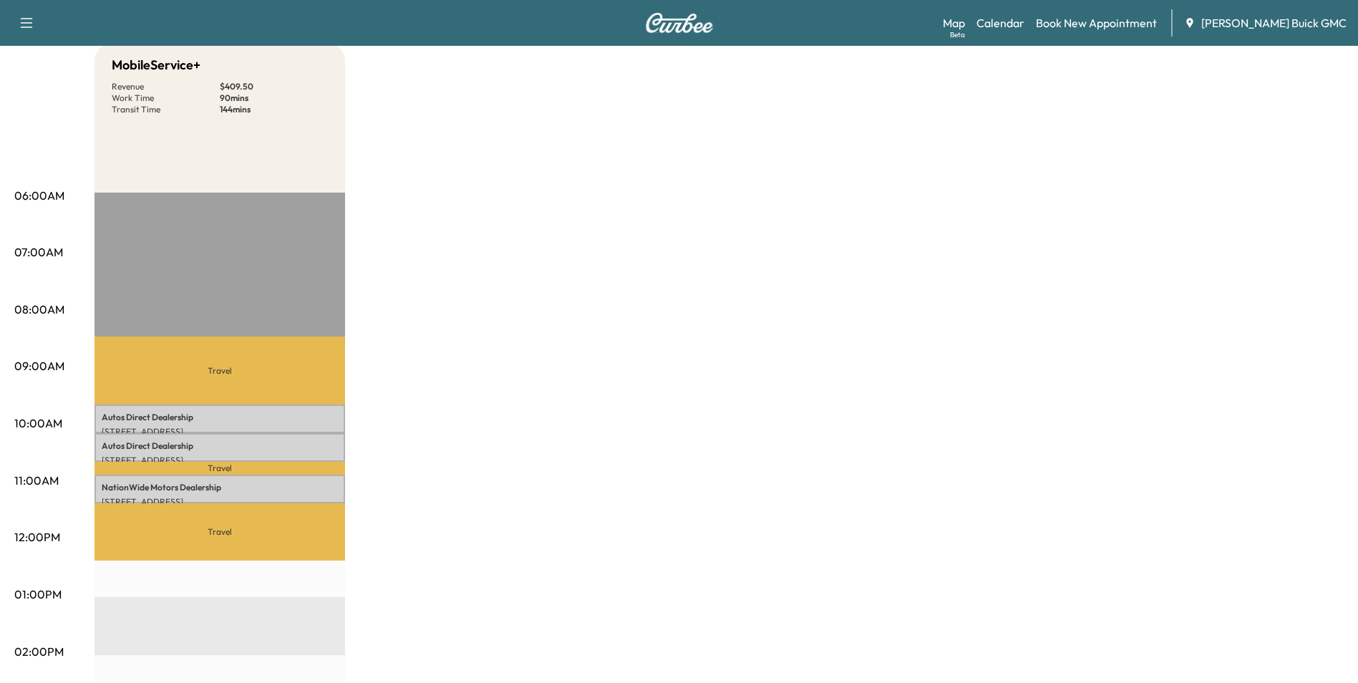
drag, startPoint x: 922, startPoint y: 264, endPoint x: 946, endPoint y: 579, distance: 315.8
click at [921, 265] on div "MobileService+ Revenue $ 409.50 Work Time 90 mins Transit Time 144 mins Travel …" at bounding box center [718, 580] width 1249 height 1073
click at [739, 313] on div "MobileService+ Revenue $ 409.50 Work Time 90 mins Transit Time 144 mins Travel …" at bounding box center [718, 580] width 1249 height 1073
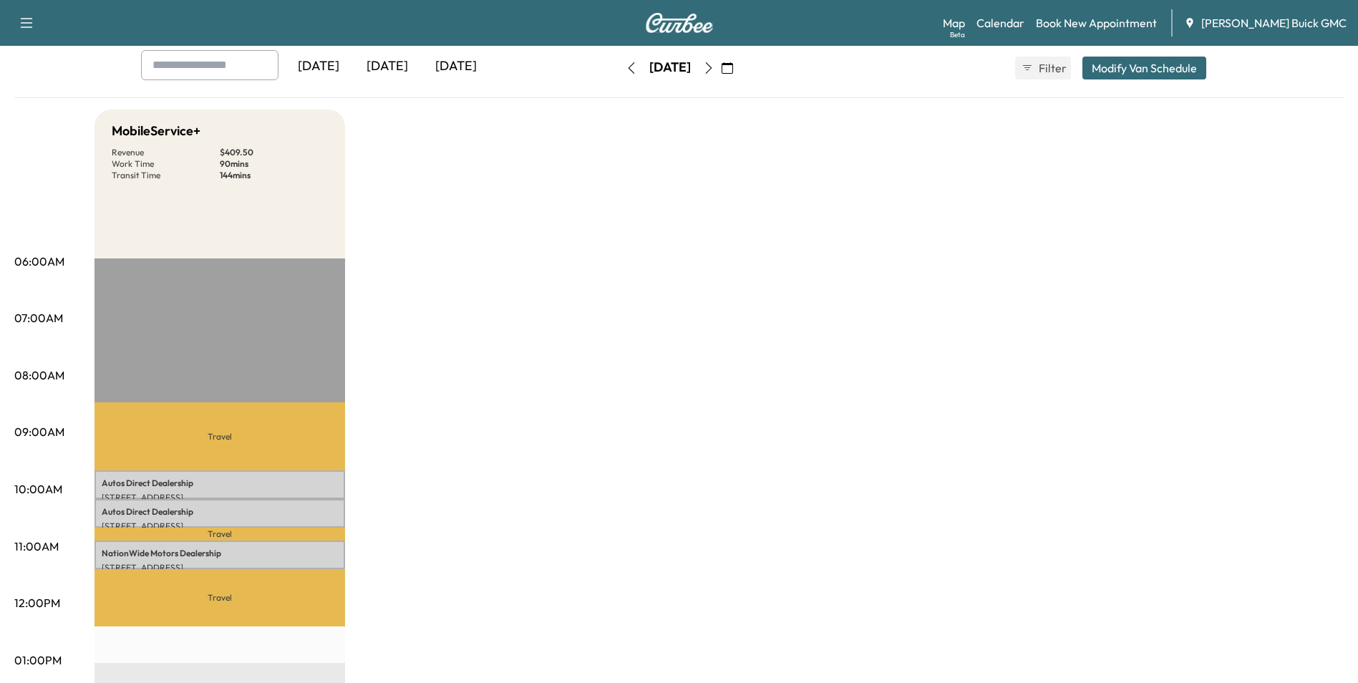
scroll to position [0, 0]
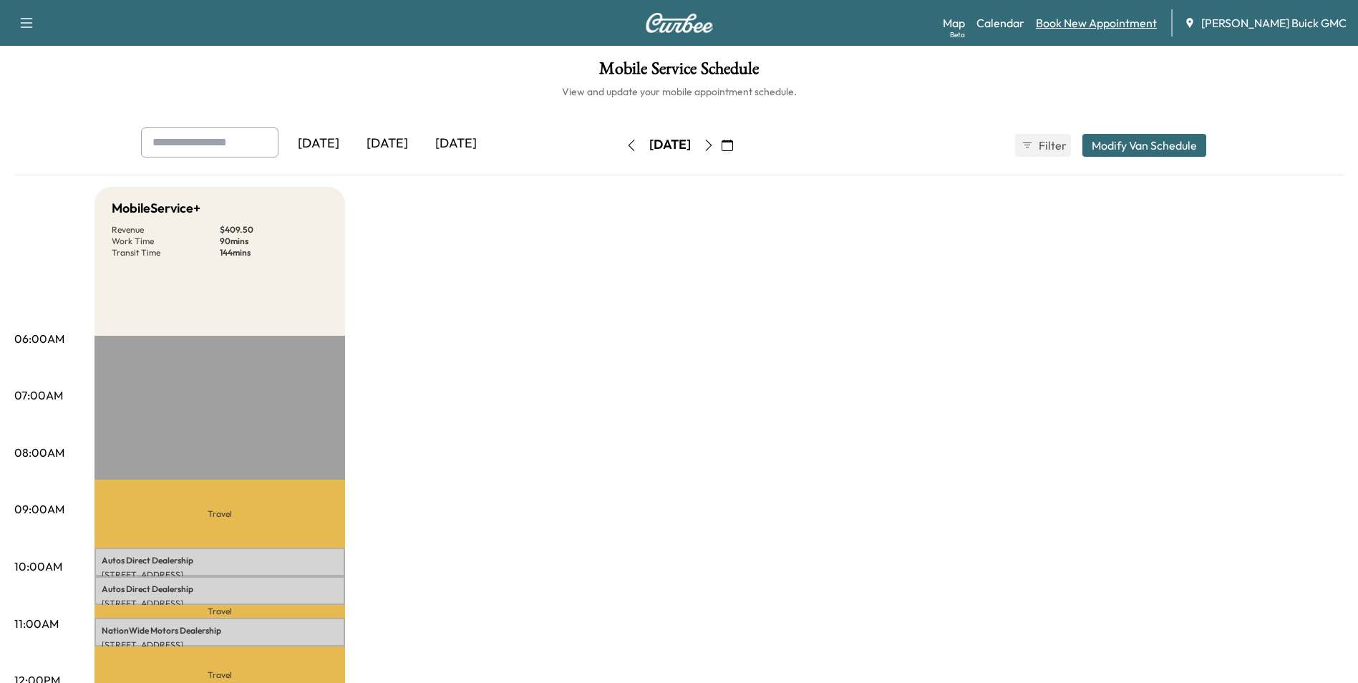
click at [1131, 20] on link "Book New Appointment" at bounding box center [1096, 22] width 121 height 17
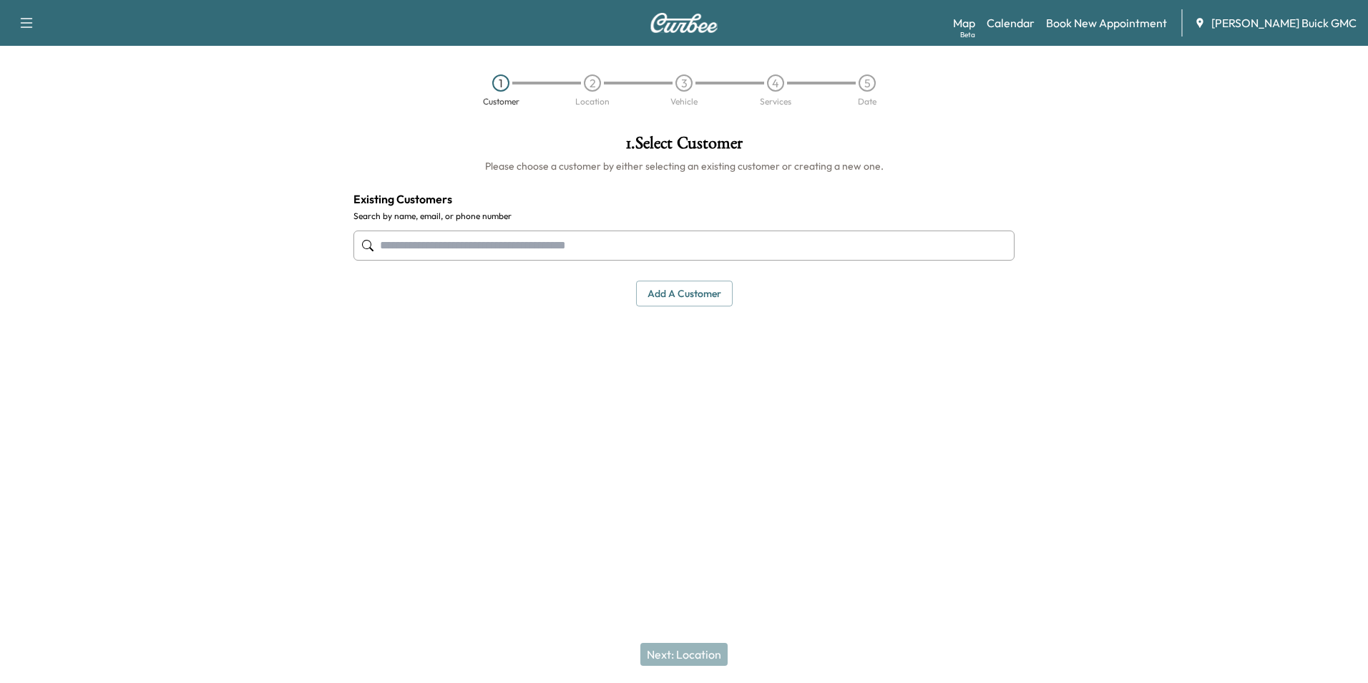
click at [600, 382] on div "1 . Select Customer Please choose a customer by either selecting an existing cu…" at bounding box center [684, 293] width 684 height 341
click at [459, 243] on input "text" at bounding box center [684, 245] width 661 height 30
type input "**********"
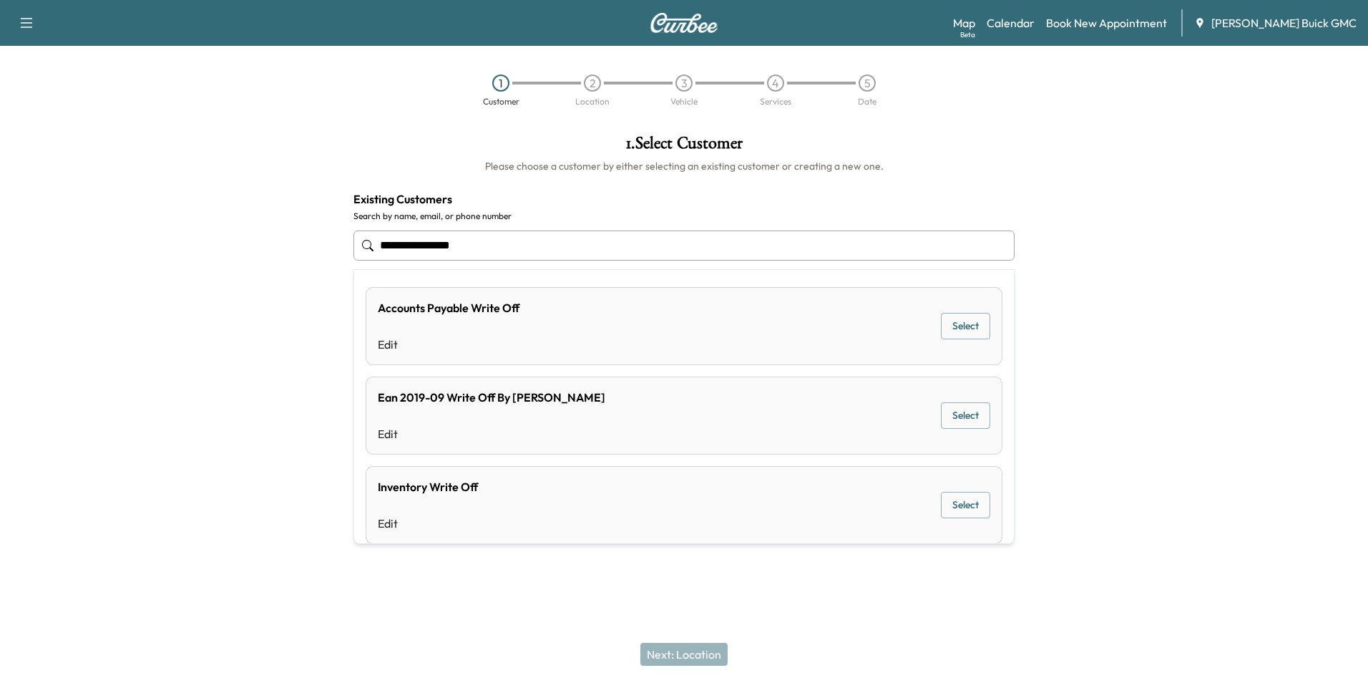
drag, startPoint x: 493, startPoint y: 243, endPoint x: 354, endPoint y: 245, distance: 139.6
click at [354, 245] on input "**********" at bounding box center [684, 245] width 661 height 30
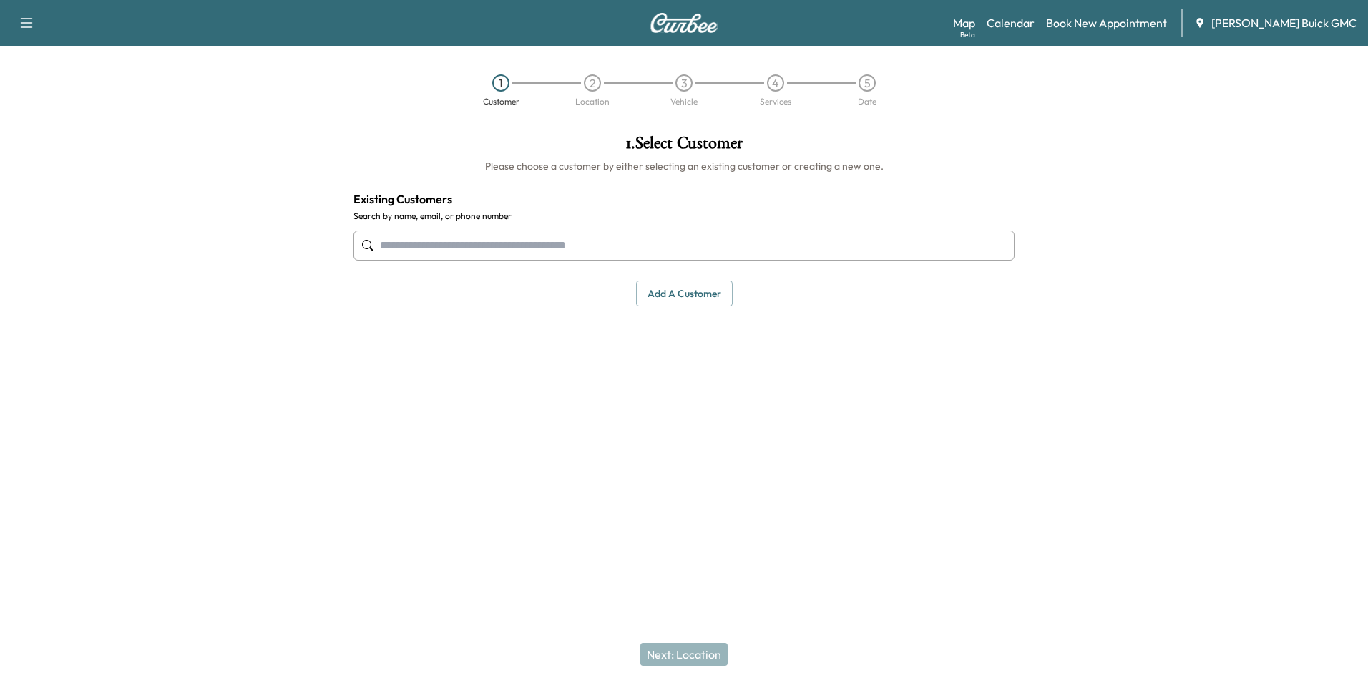
click at [670, 290] on button "Add a customer" at bounding box center [684, 294] width 97 height 26
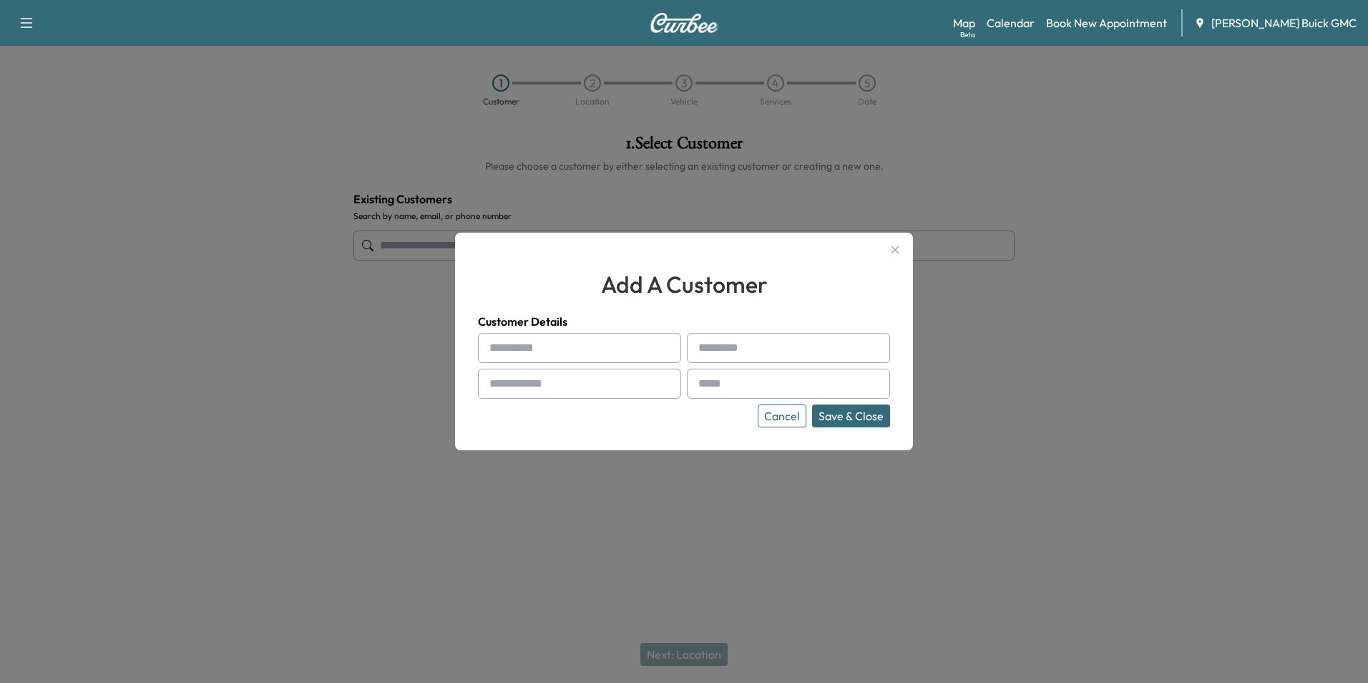
click at [516, 346] on input "text" at bounding box center [579, 348] width 203 height 30
type input "**********"
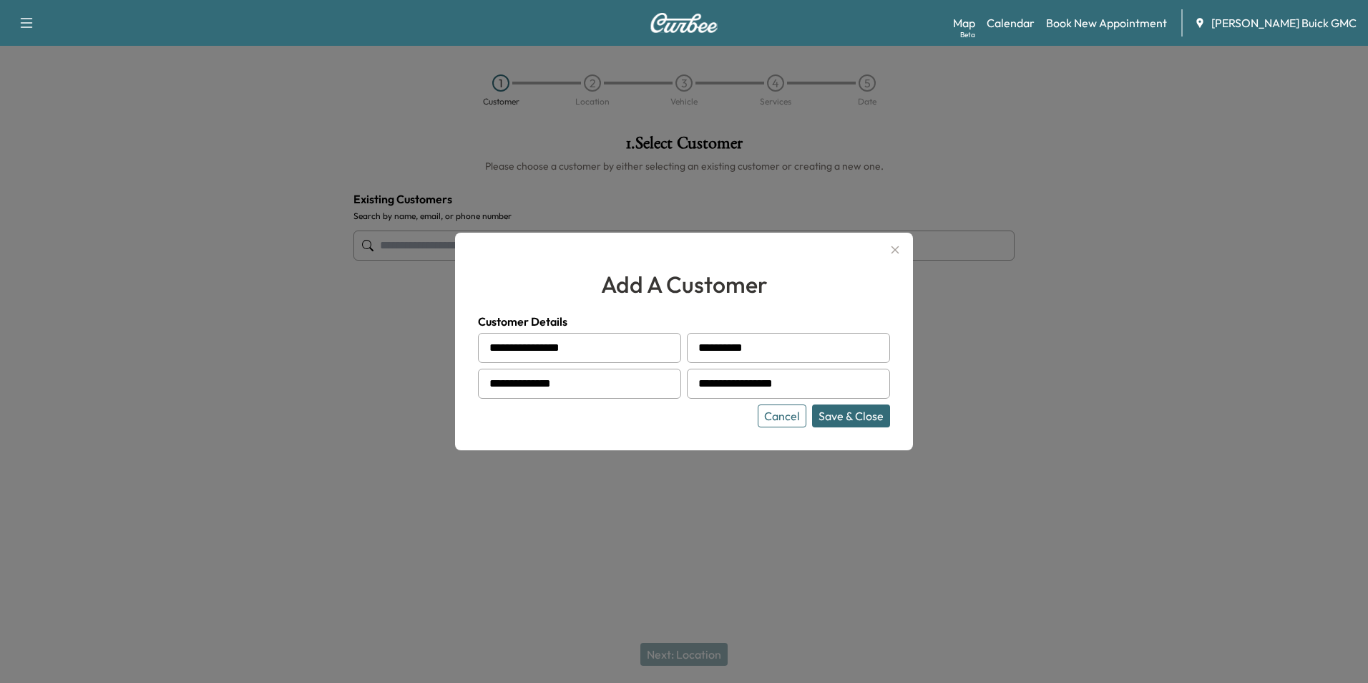
click at [731, 424] on div "Cancel Save & Close" at bounding box center [684, 415] width 412 height 23
click at [845, 416] on button "Save & Close" at bounding box center [851, 415] width 78 height 23
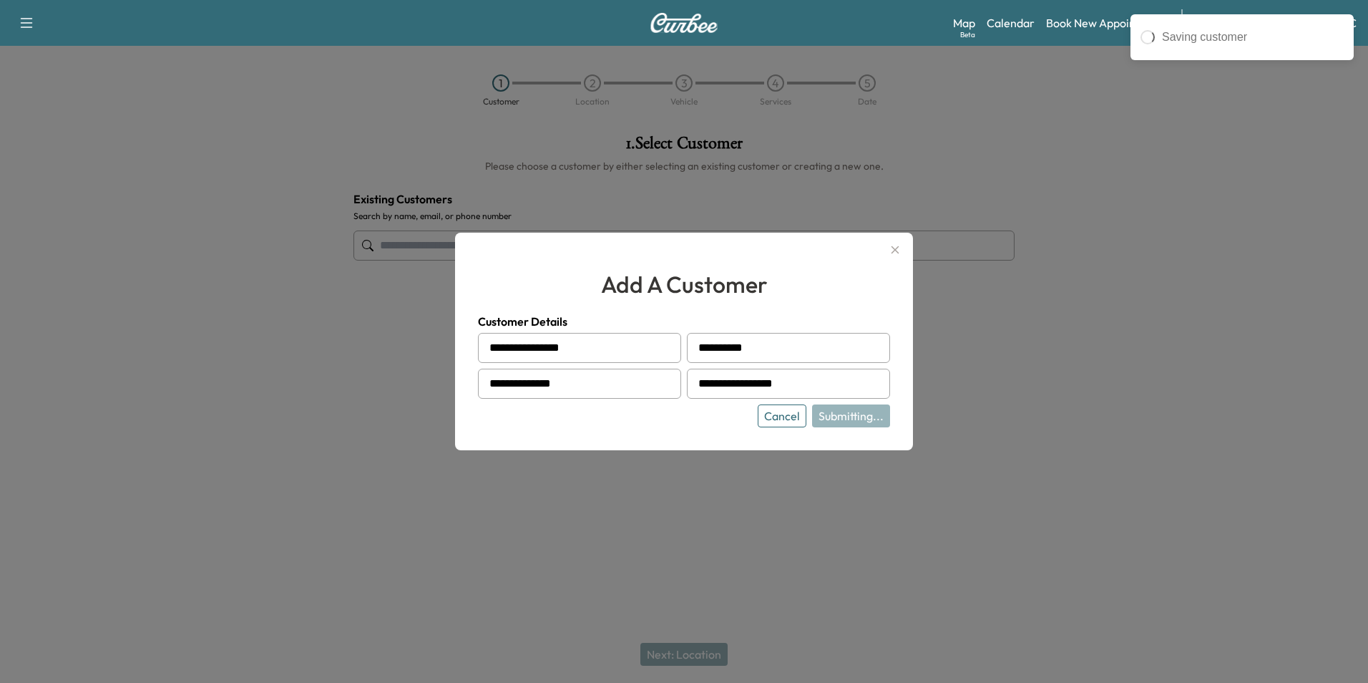
type input "**********"
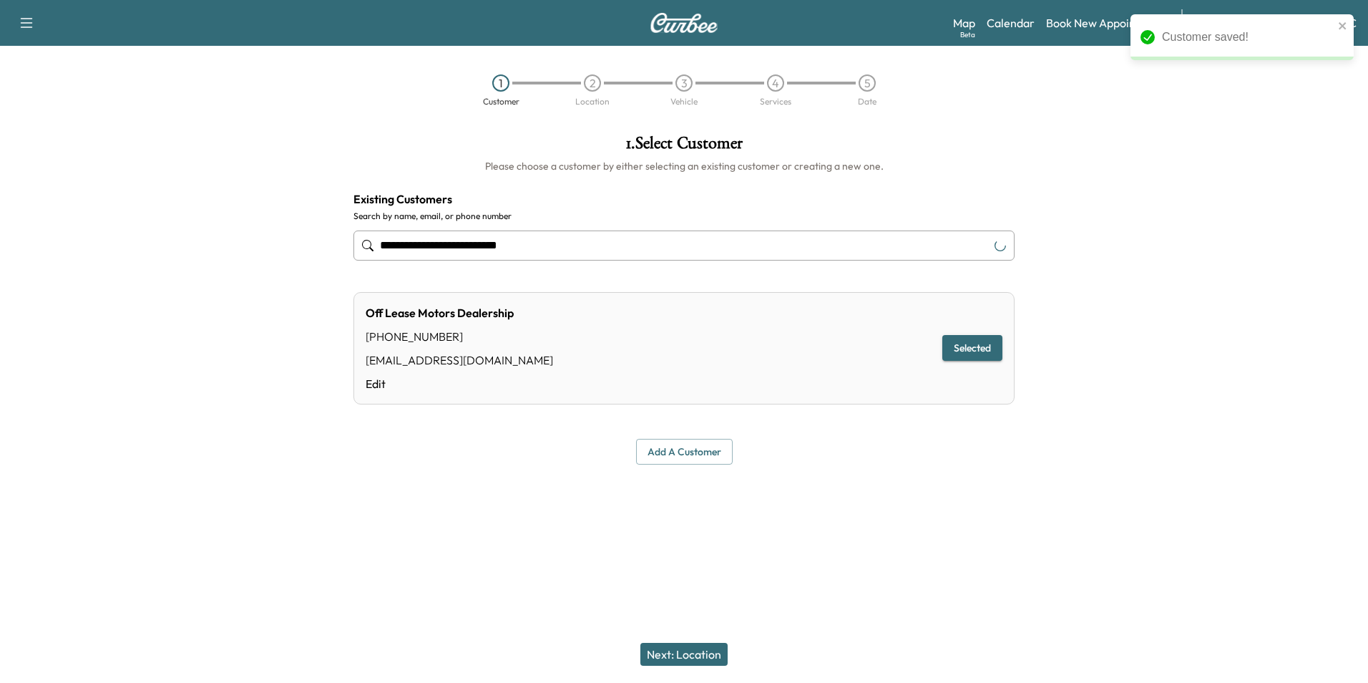
click at [851, 462] on div "Add a customer" at bounding box center [684, 452] width 661 height 26
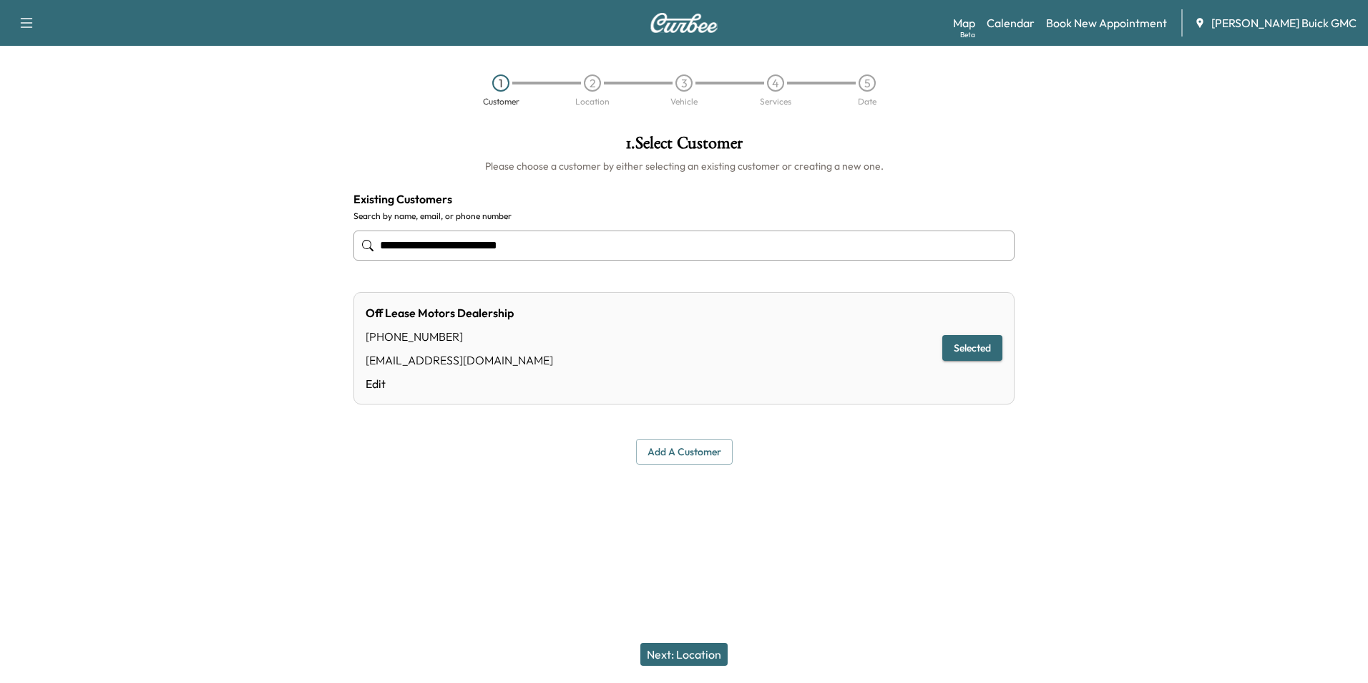
click at [697, 649] on button "Next: Location" at bounding box center [683, 654] width 87 height 23
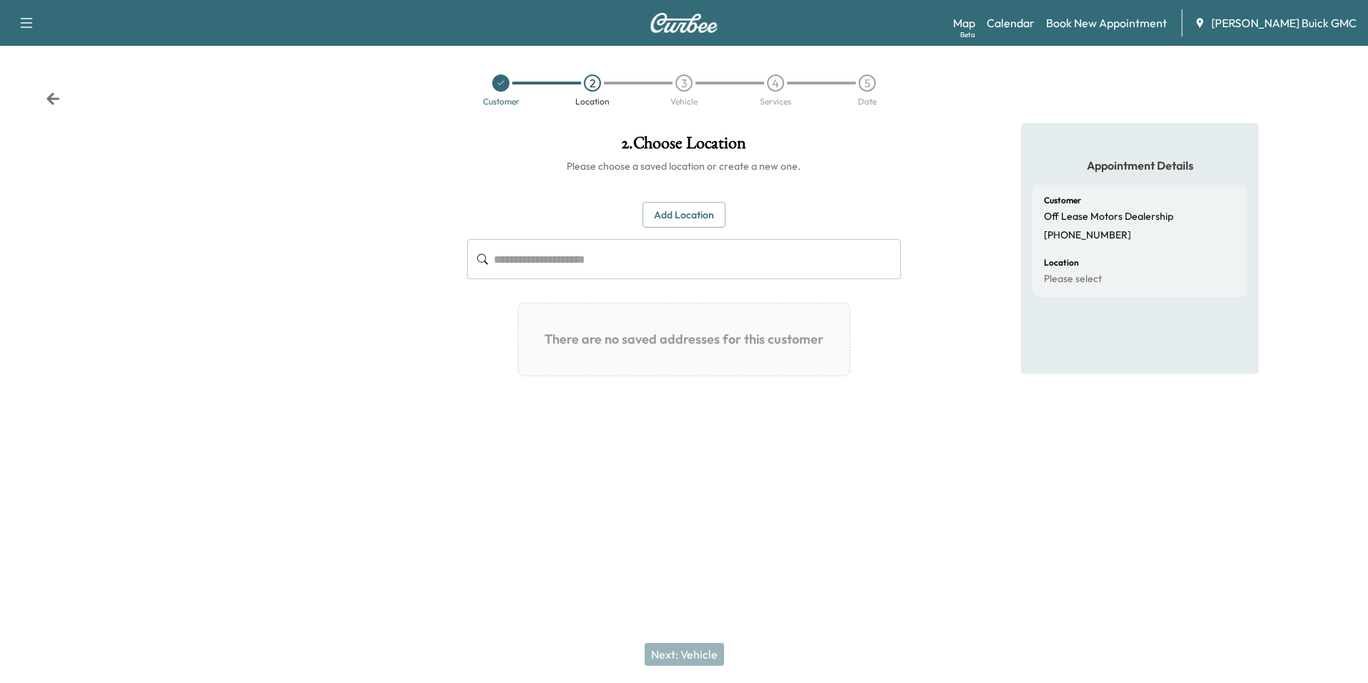
click at [929, 429] on div "Appointment Details Customer Off Lease Motors Dealership [PHONE_NUMBER] Locatio…" at bounding box center [1140, 293] width 456 height 341
click at [694, 209] on button "Add Location" at bounding box center [684, 215] width 83 height 26
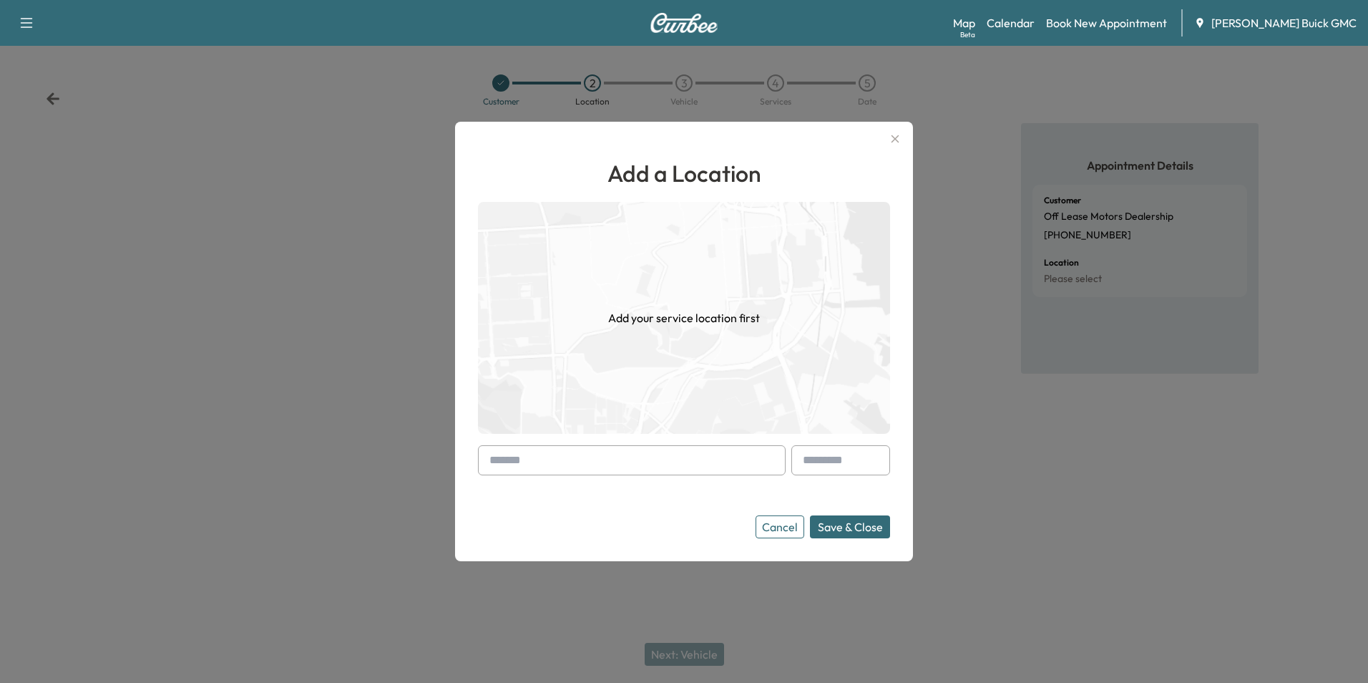
click at [590, 453] on input "text" at bounding box center [632, 460] width 308 height 30
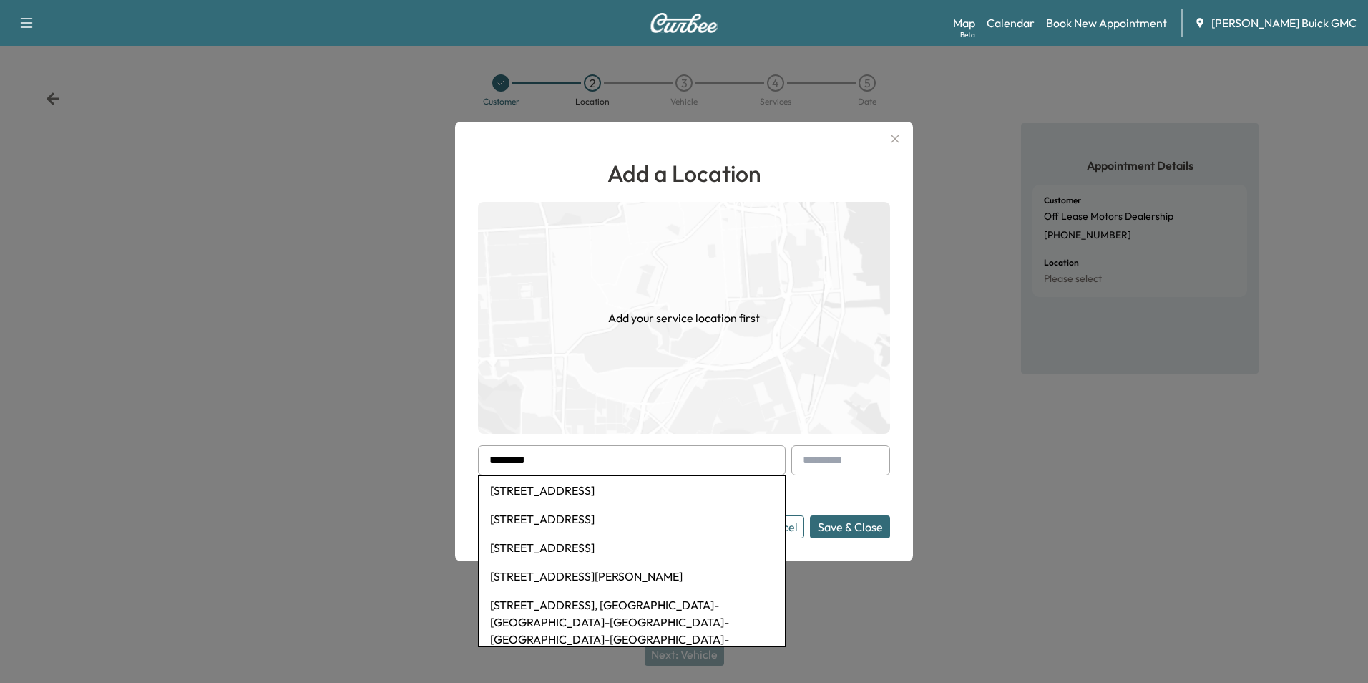
click at [627, 487] on li "[STREET_ADDRESS]" at bounding box center [632, 490] width 306 height 29
type input "**********"
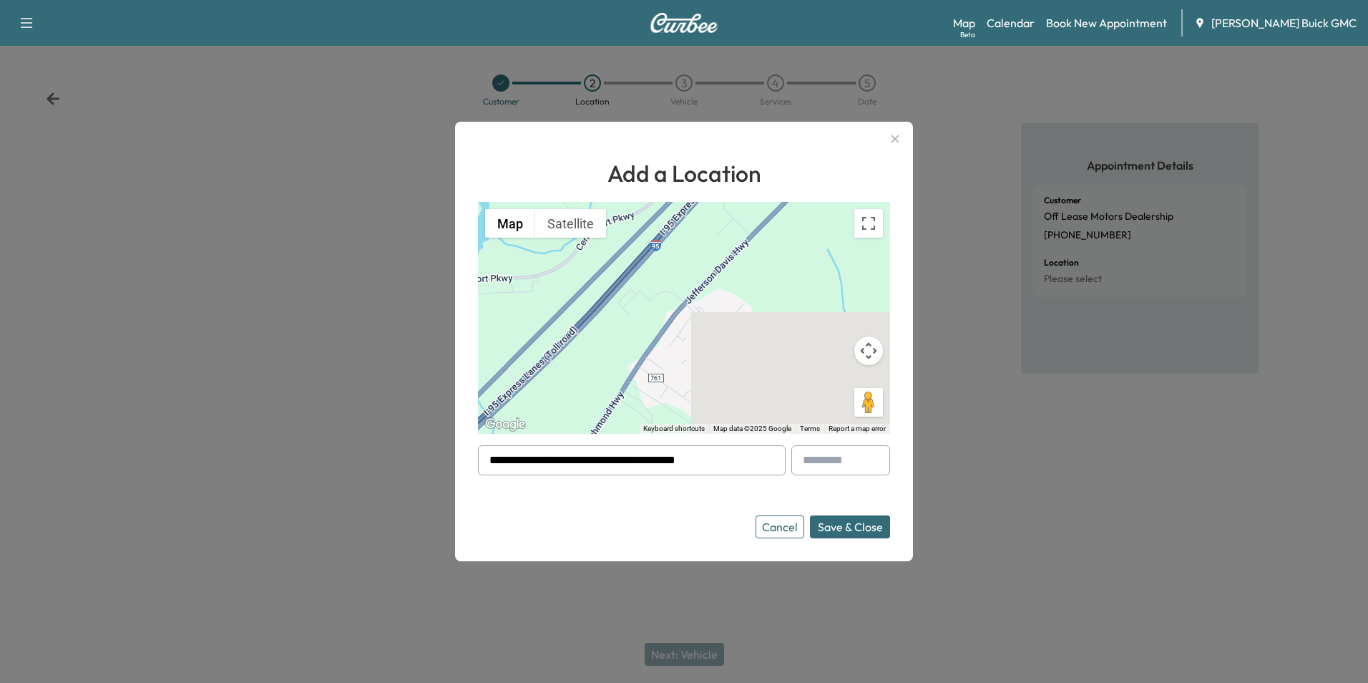
click at [844, 522] on button "Save & Close" at bounding box center [850, 526] width 80 height 23
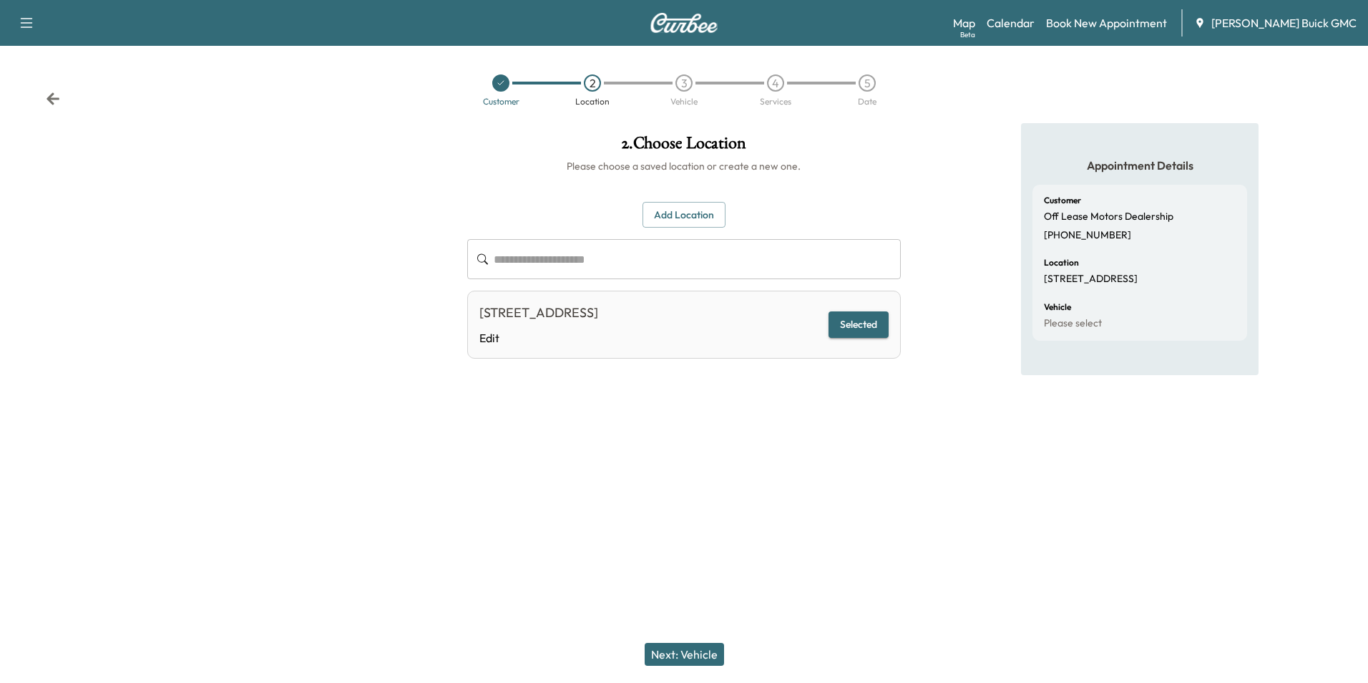
click at [887, 534] on div "**********" at bounding box center [684, 341] width 1368 height 683
click at [706, 657] on button "Next: Vehicle" at bounding box center [684, 654] width 79 height 23
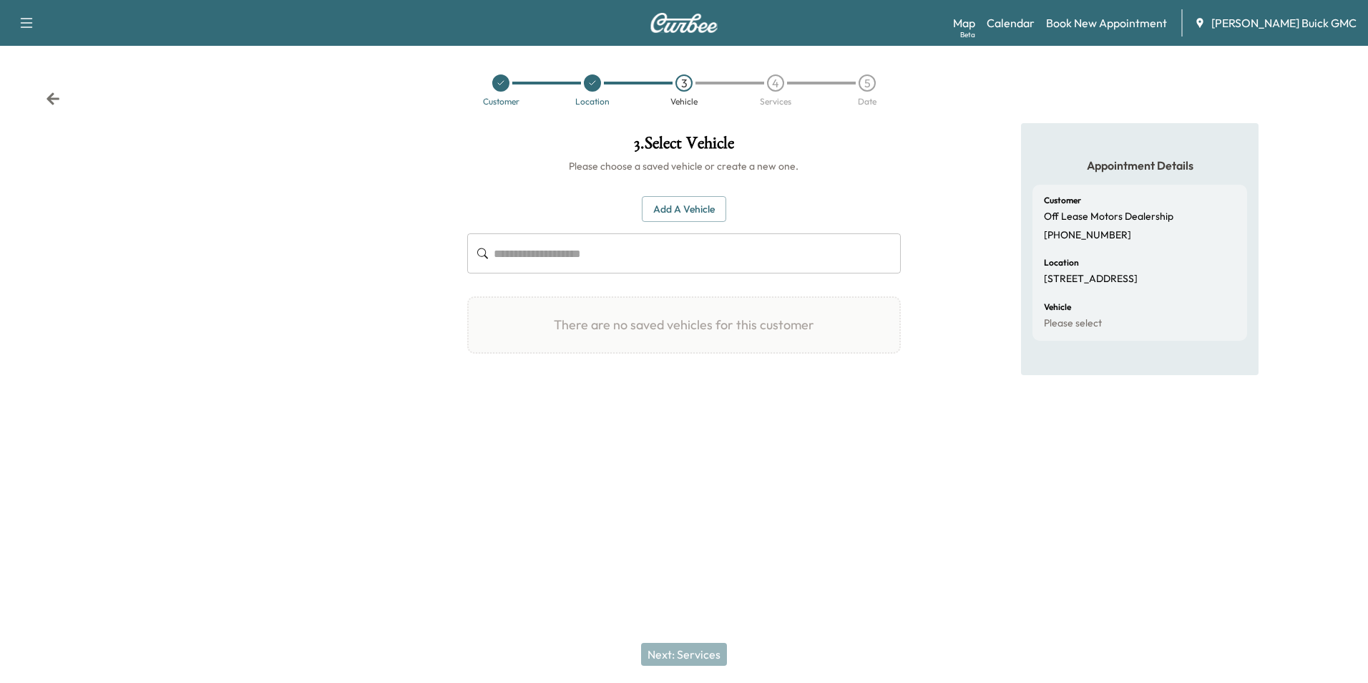
click at [705, 200] on button "Add a Vehicle" at bounding box center [684, 209] width 84 height 26
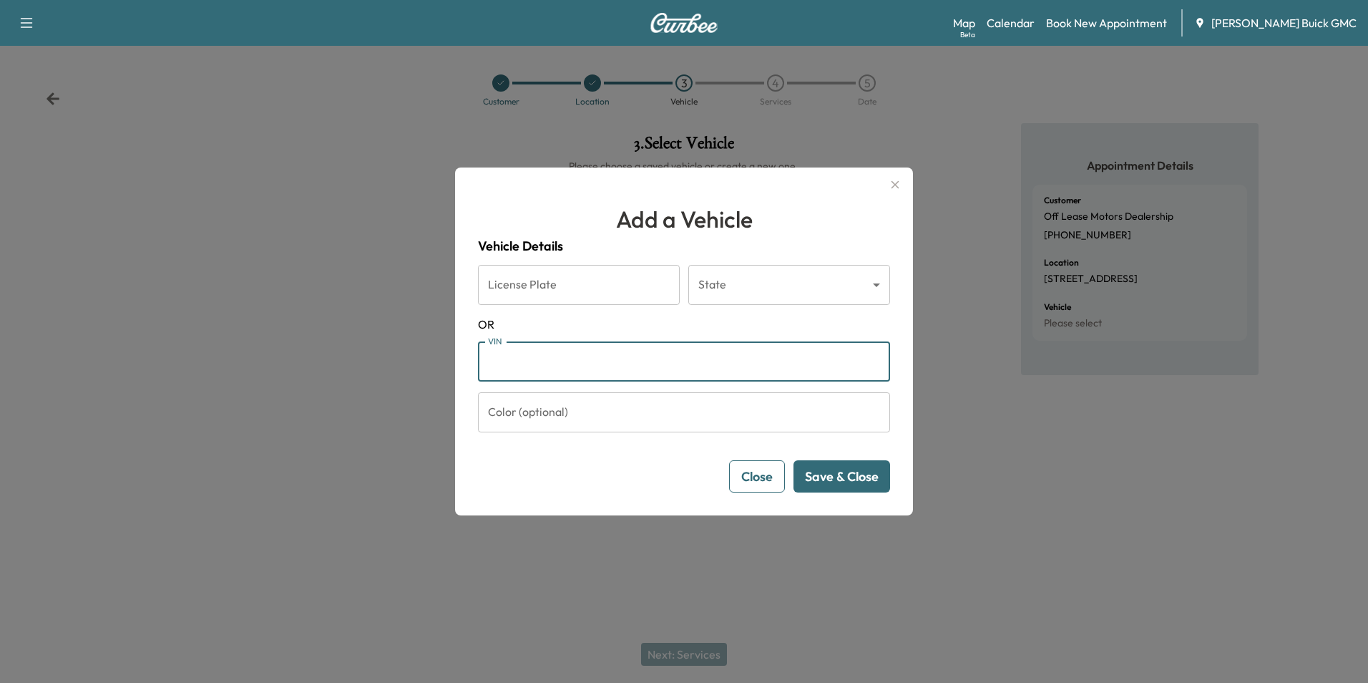
click at [550, 359] on input "VIN" at bounding box center [684, 361] width 412 height 40
type input "**********"
click at [858, 471] on button "Save & Close" at bounding box center [842, 476] width 97 height 32
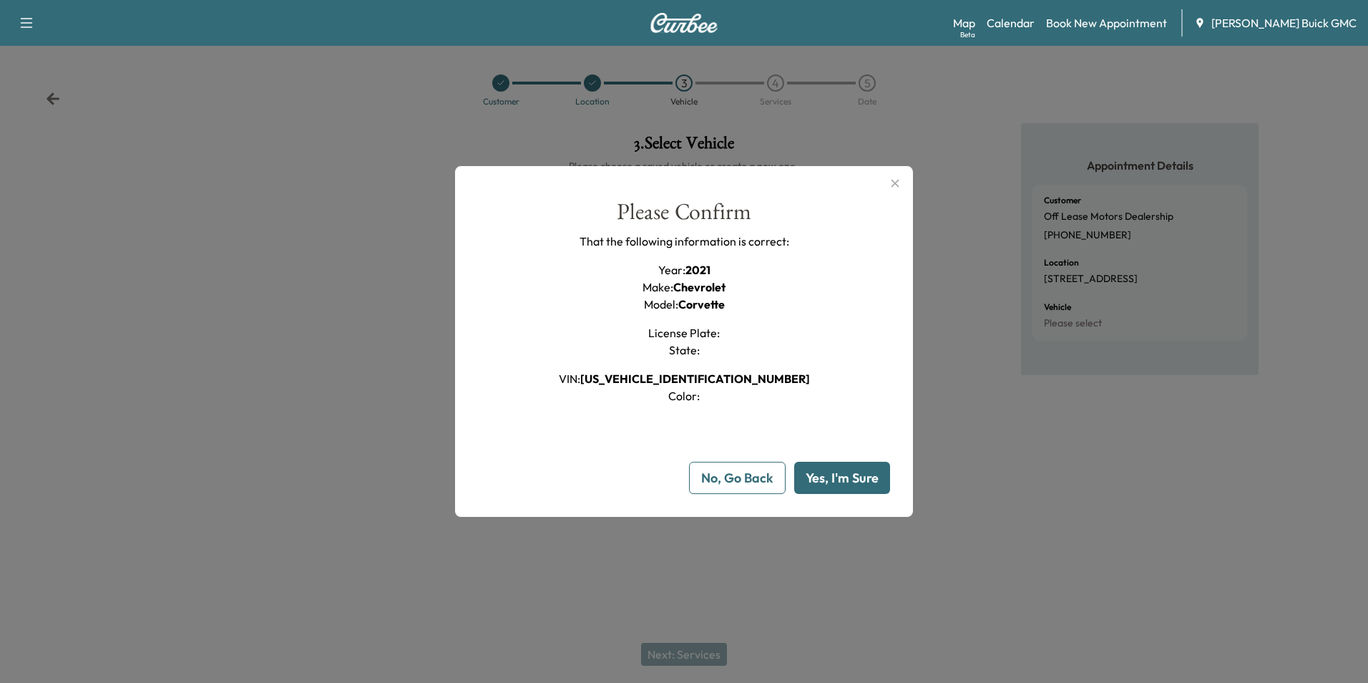
click at [833, 471] on button "Yes, I'm Sure" at bounding box center [842, 478] width 96 height 32
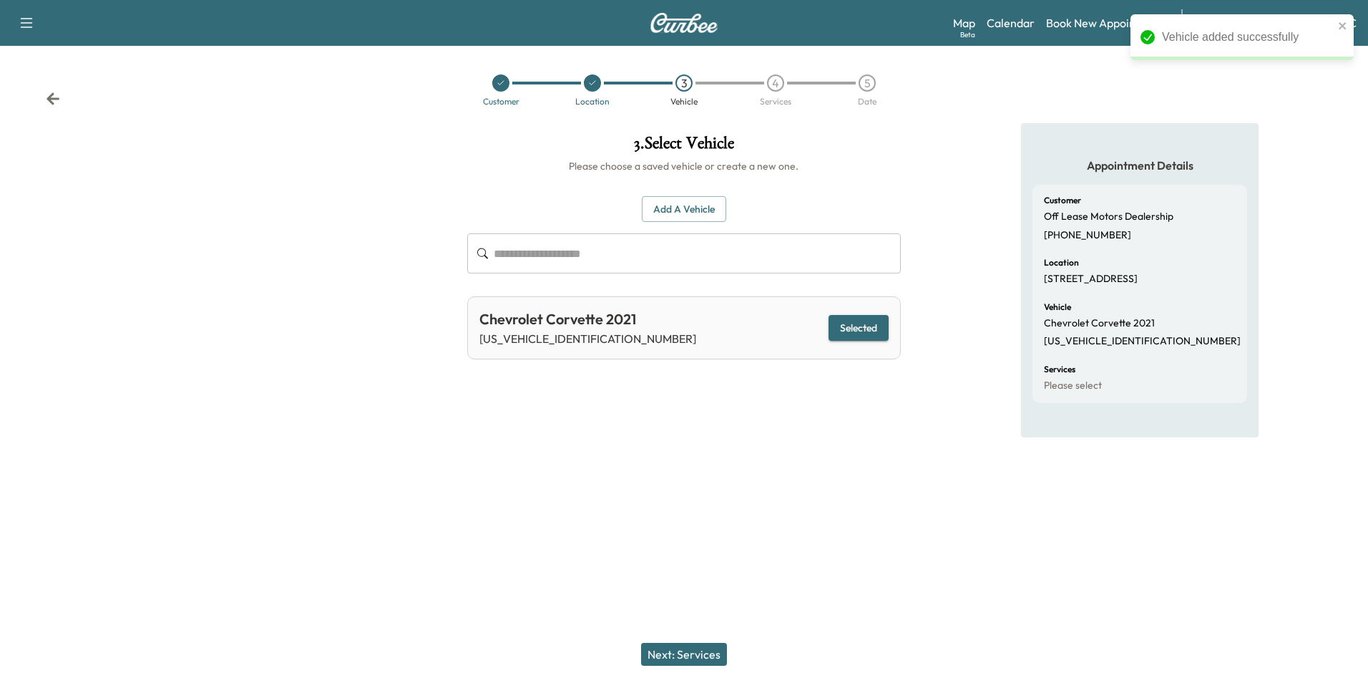
click at [844, 479] on div at bounding box center [684, 487] width 1368 height 46
click at [702, 657] on button "Next: Services" at bounding box center [684, 654] width 86 height 23
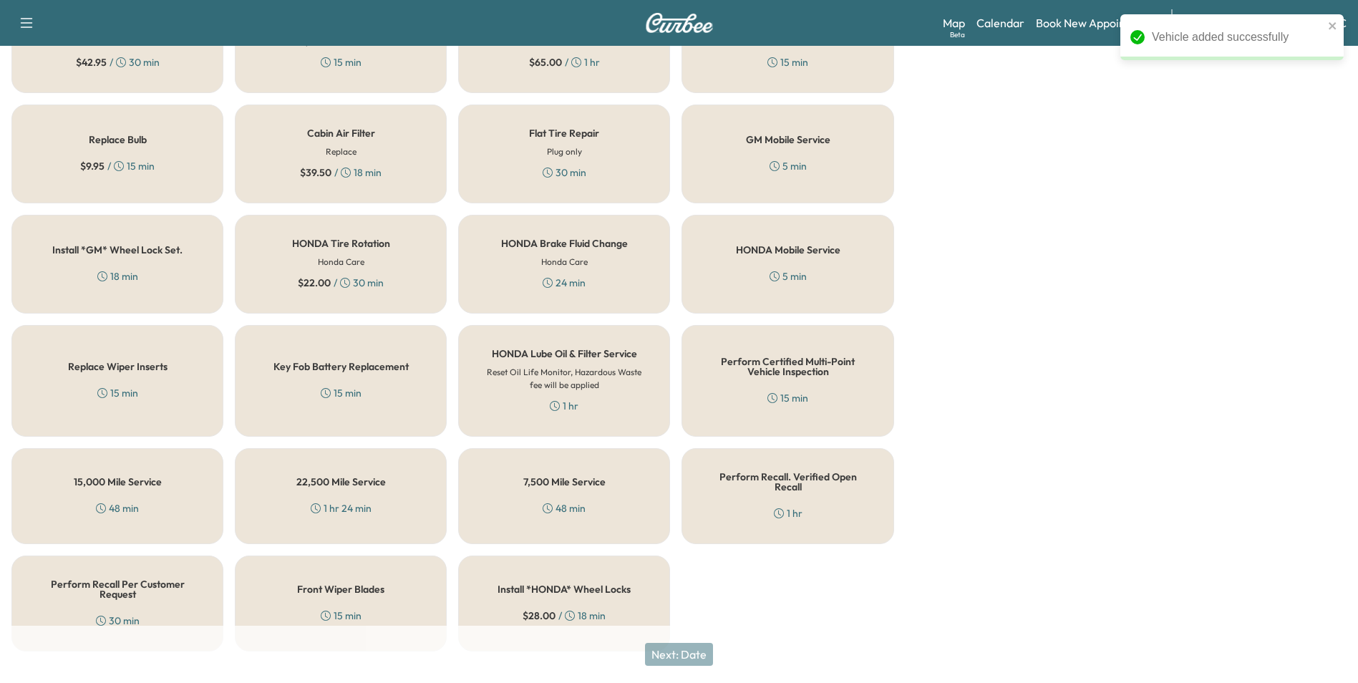
scroll to position [409, 0]
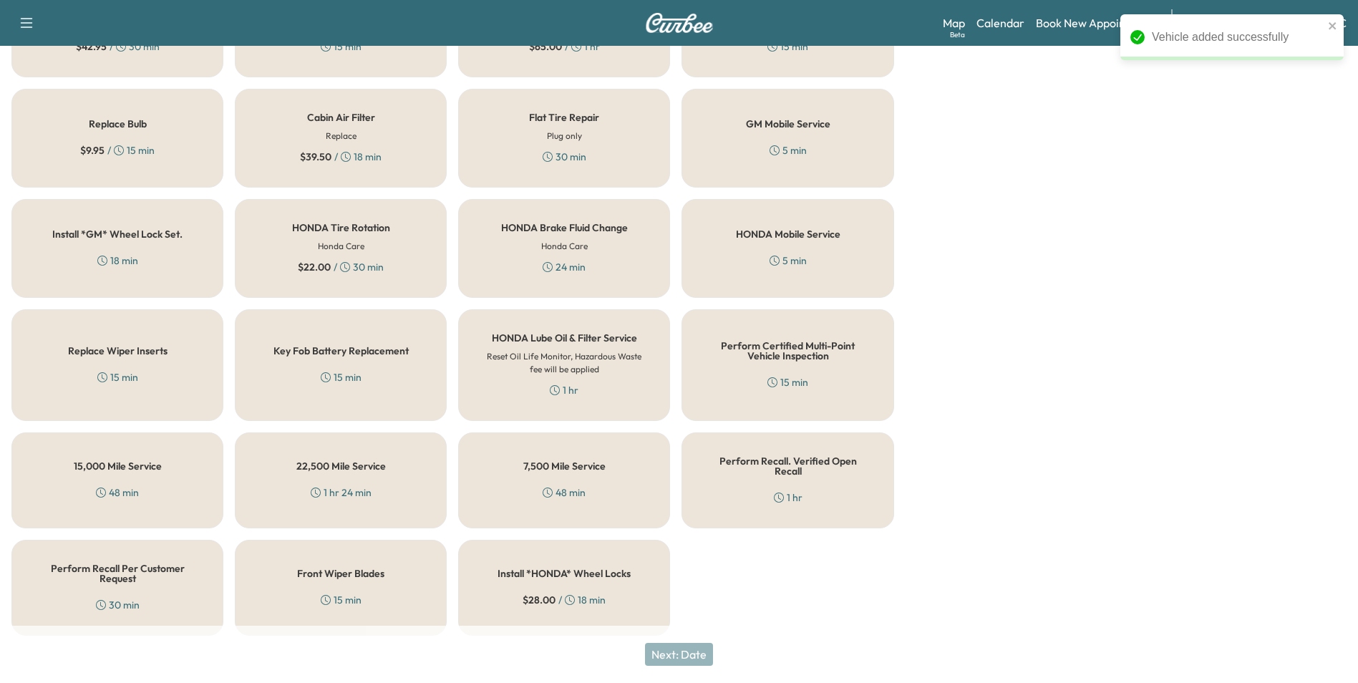
click at [85, 565] on h5 "Perform Recall Per Customer Request" at bounding box center [117, 573] width 165 height 20
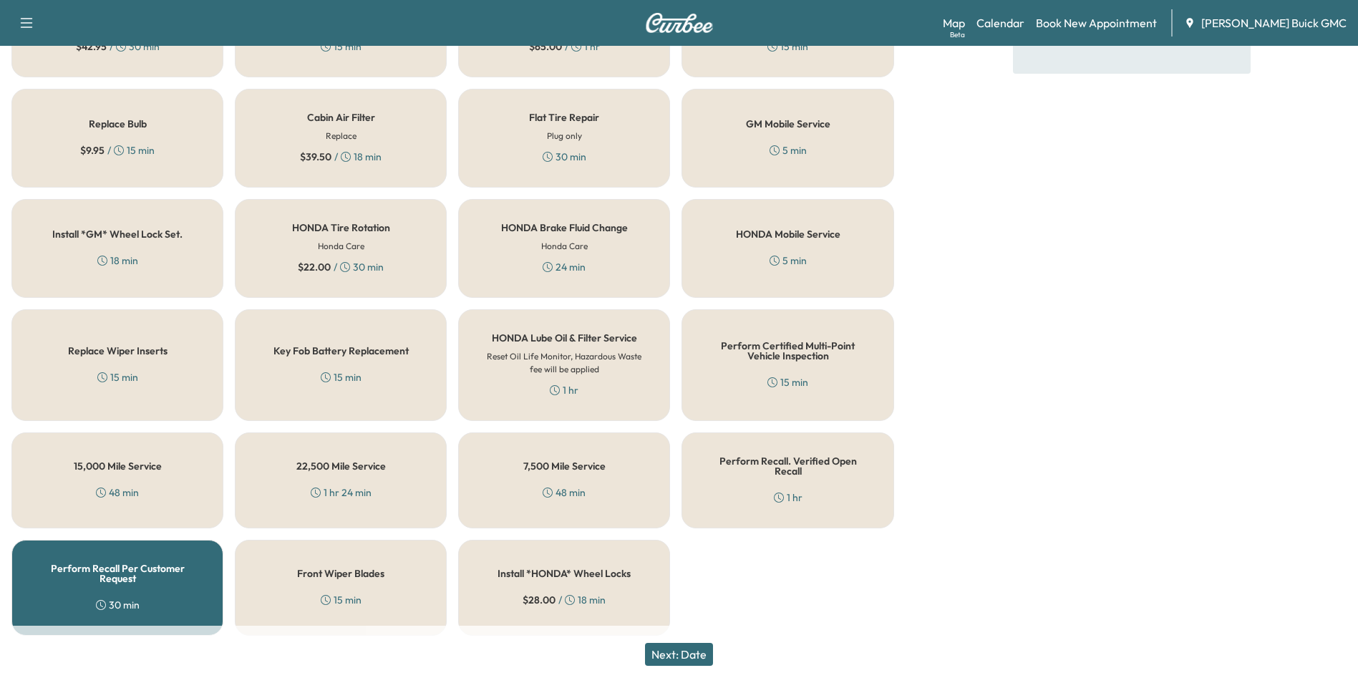
drag, startPoint x: 682, startPoint y: 651, endPoint x: 695, endPoint y: 653, distance: 13.2
click at [683, 651] on button "Next: Date" at bounding box center [679, 654] width 68 height 23
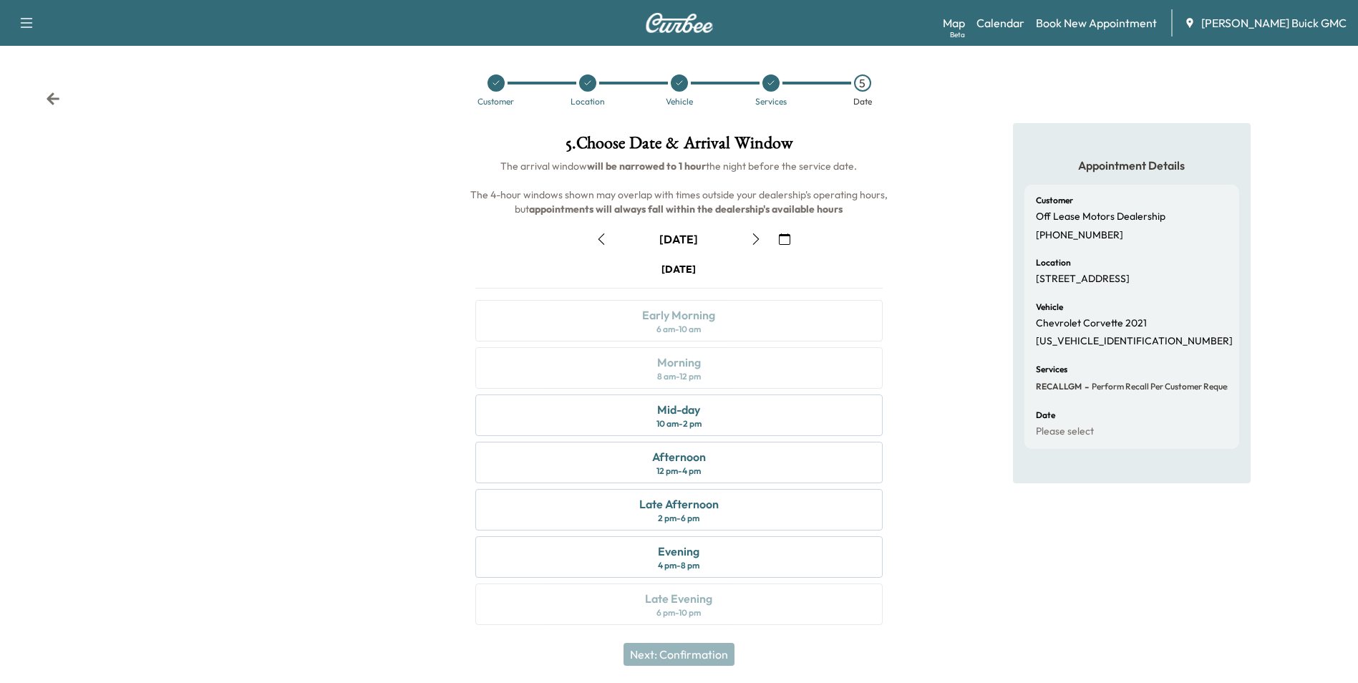
click at [786, 237] on icon "button" at bounding box center [784, 238] width 11 height 11
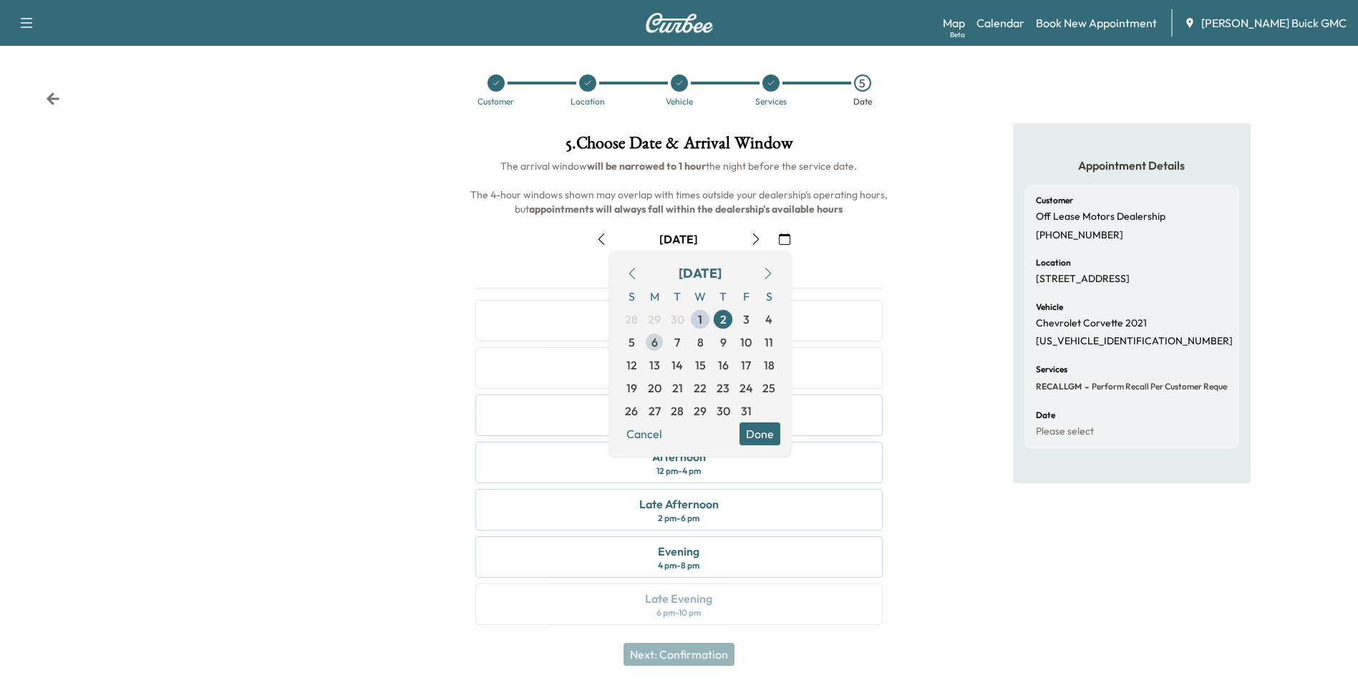
click at [652, 340] on span "6" at bounding box center [654, 341] width 6 height 17
click at [757, 428] on button "Done" at bounding box center [759, 433] width 41 height 23
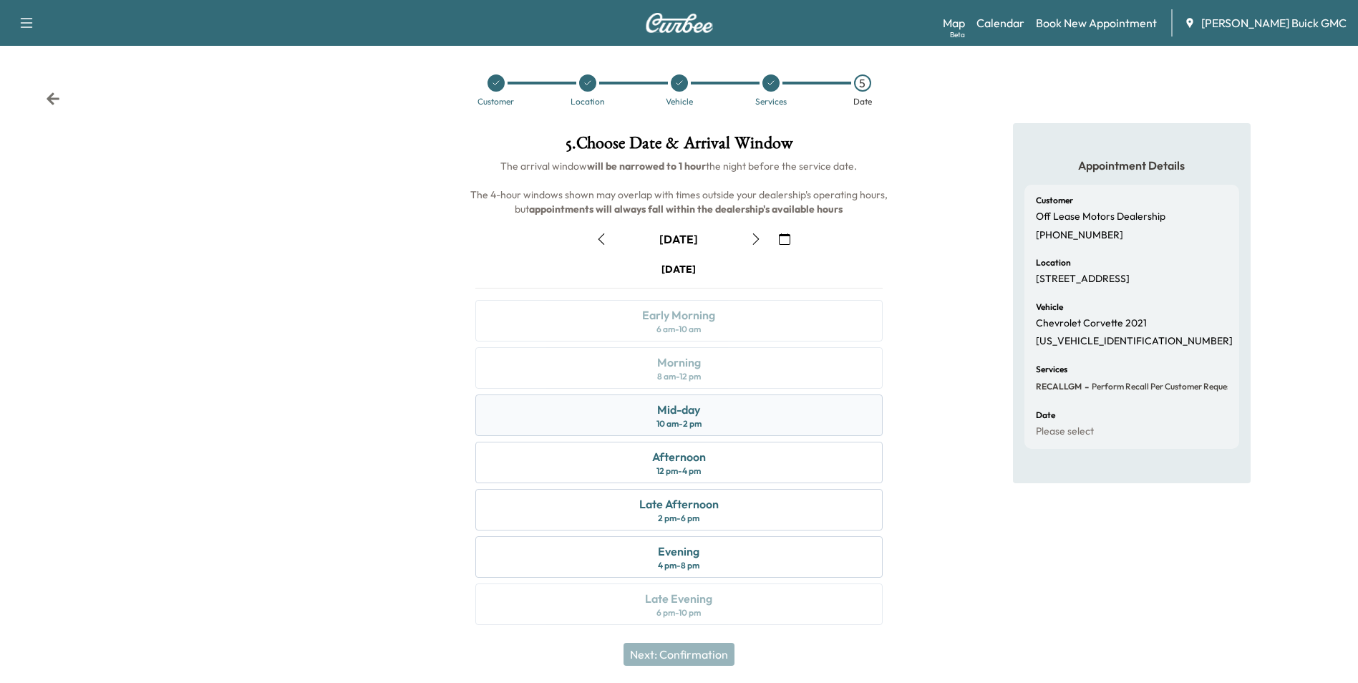
click at [748, 417] on div "Mid-day 10 am - 2 pm" at bounding box center [678, 415] width 406 height 42
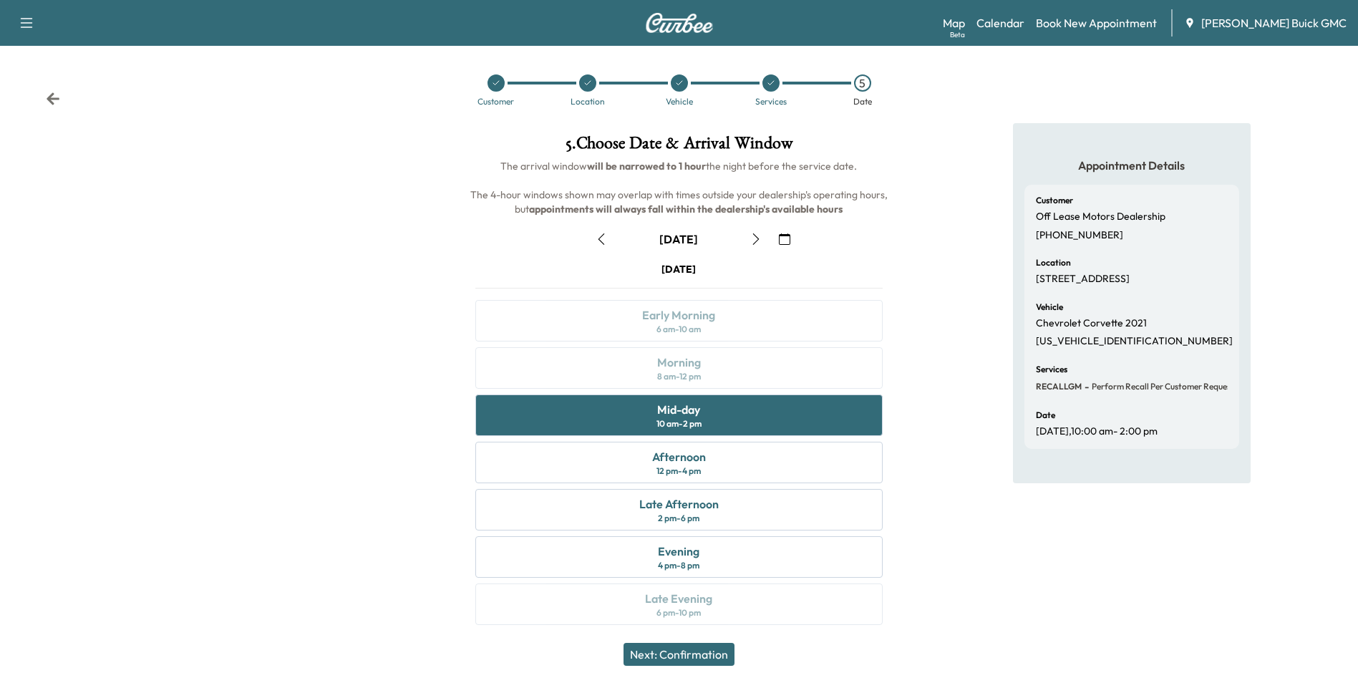
click at [700, 651] on button "Next: Confirmation" at bounding box center [678, 654] width 111 height 23
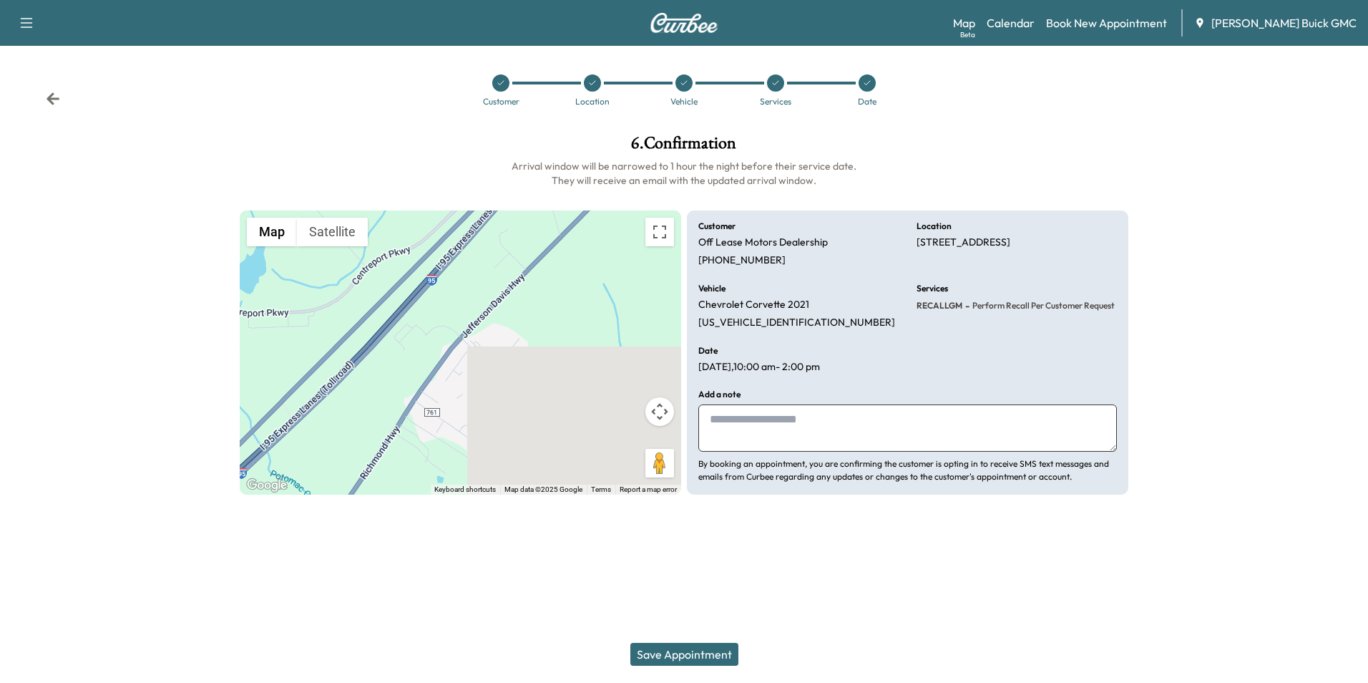
click at [771, 429] on textarea at bounding box center [907, 427] width 419 height 47
type textarea "**********"
click at [715, 654] on button "Save Appointment" at bounding box center [684, 654] width 108 height 23
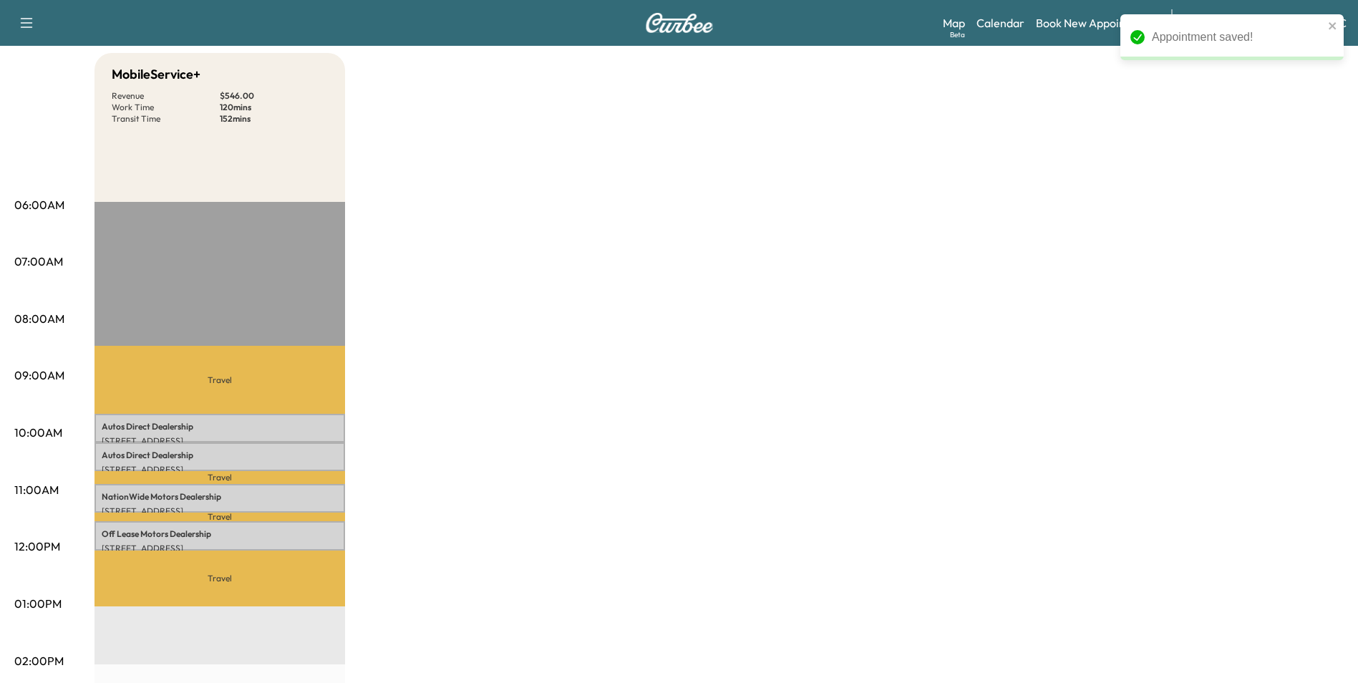
scroll to position [143, 0]
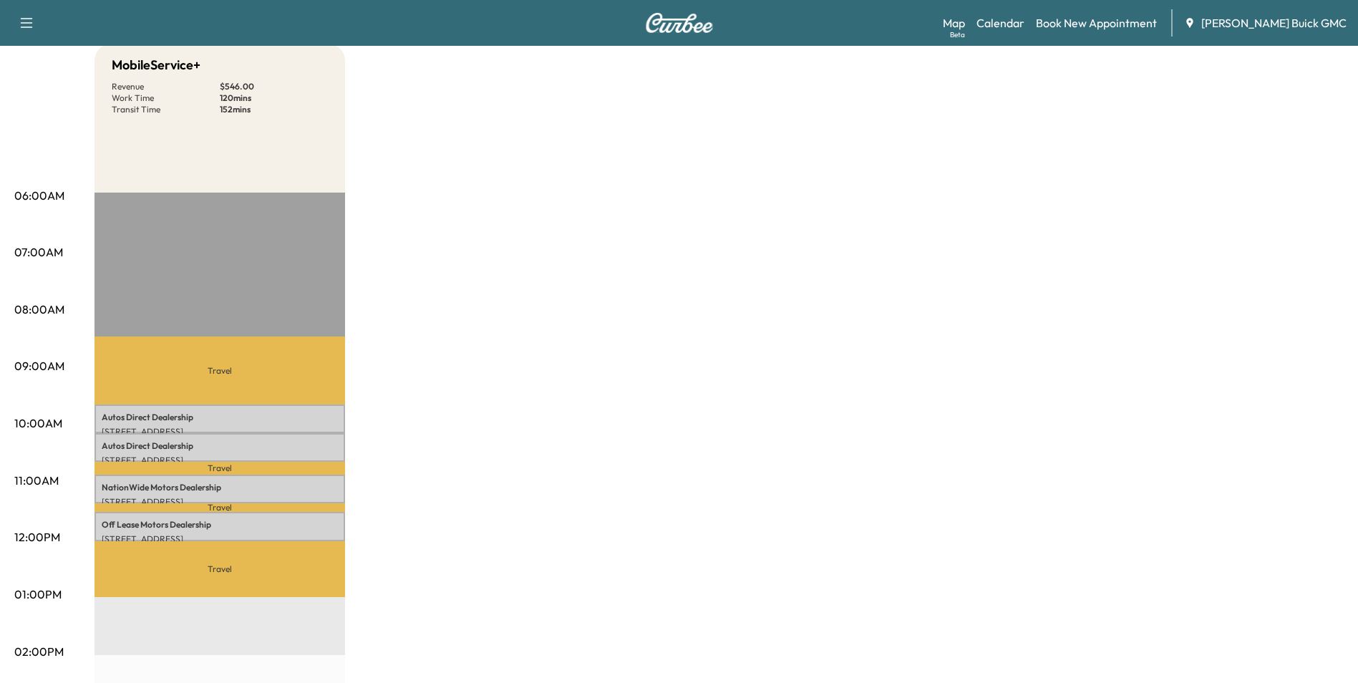
drag, startPoint x: 826, startPoint y: 352, endPoint x: 824, endPoint y: 340, distance: 12.2
click at [826, 349] on div "MobileService+ Revenue $ 546.00 Work Time 120 mins Transit Time 152 mins Travel…" at bounding box center [718, 580] width 1249 height 1073
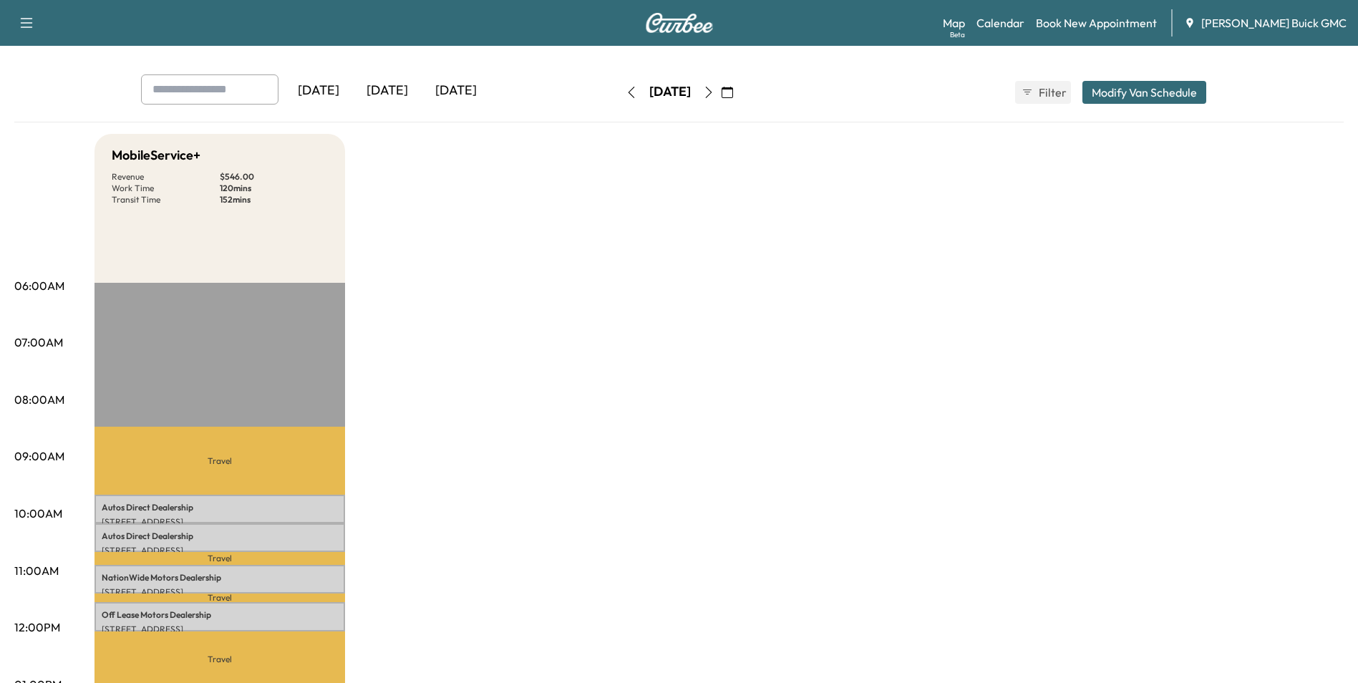
scroll to position [0, 0]
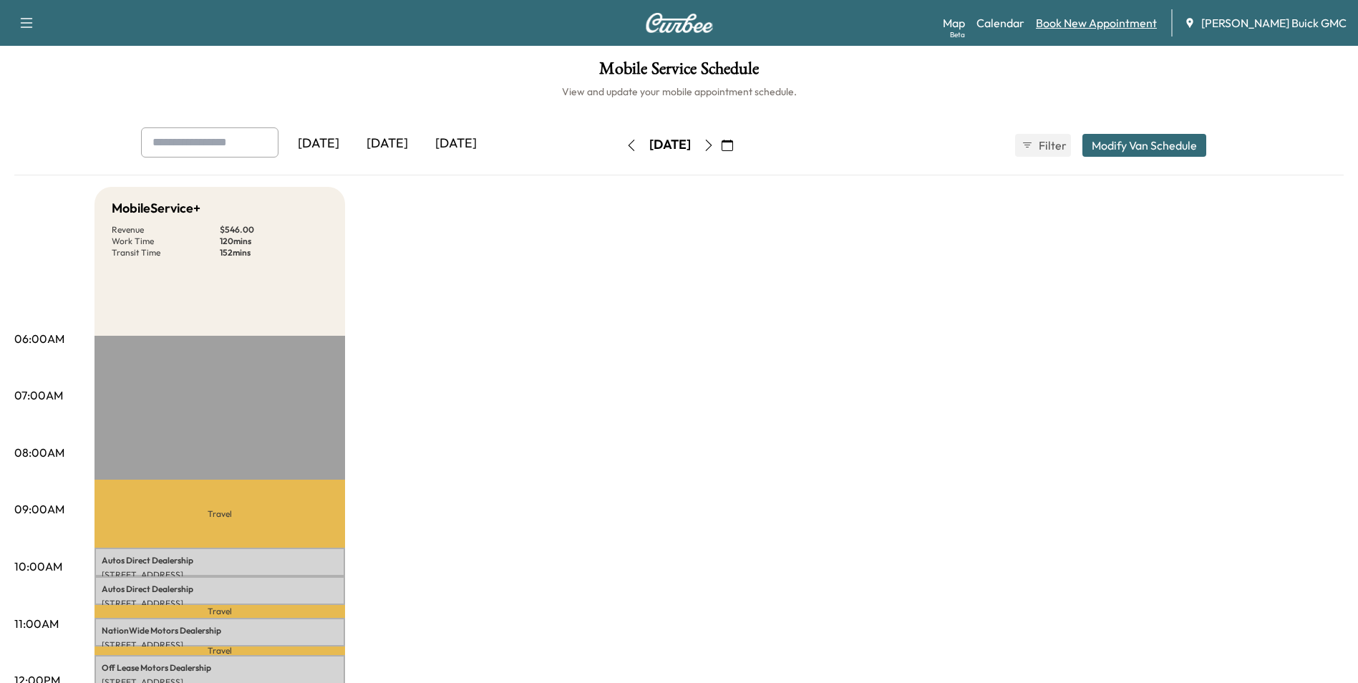
click at [1121, 20] on link "Book New Appointment" at bounding box center [1096, 22] width 121 height 17
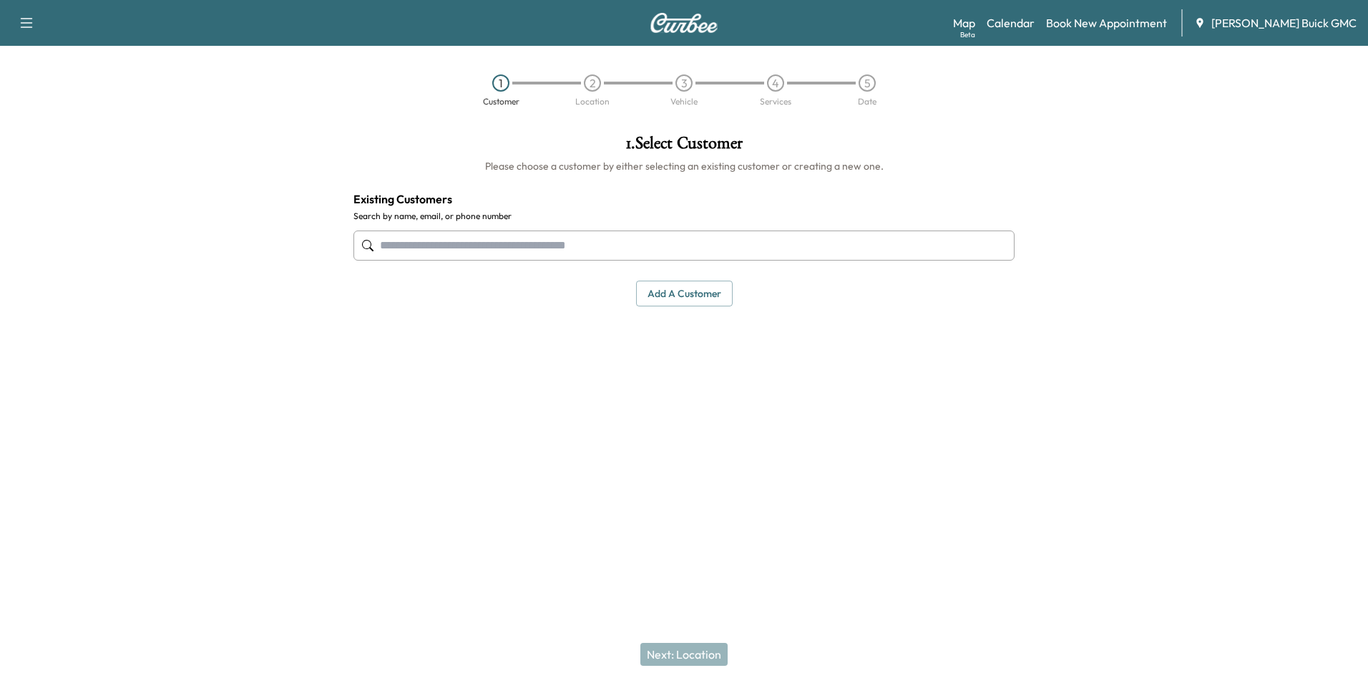
click at [531, 247] on input "text" at bounding box center [684, 245] width 661 height 30
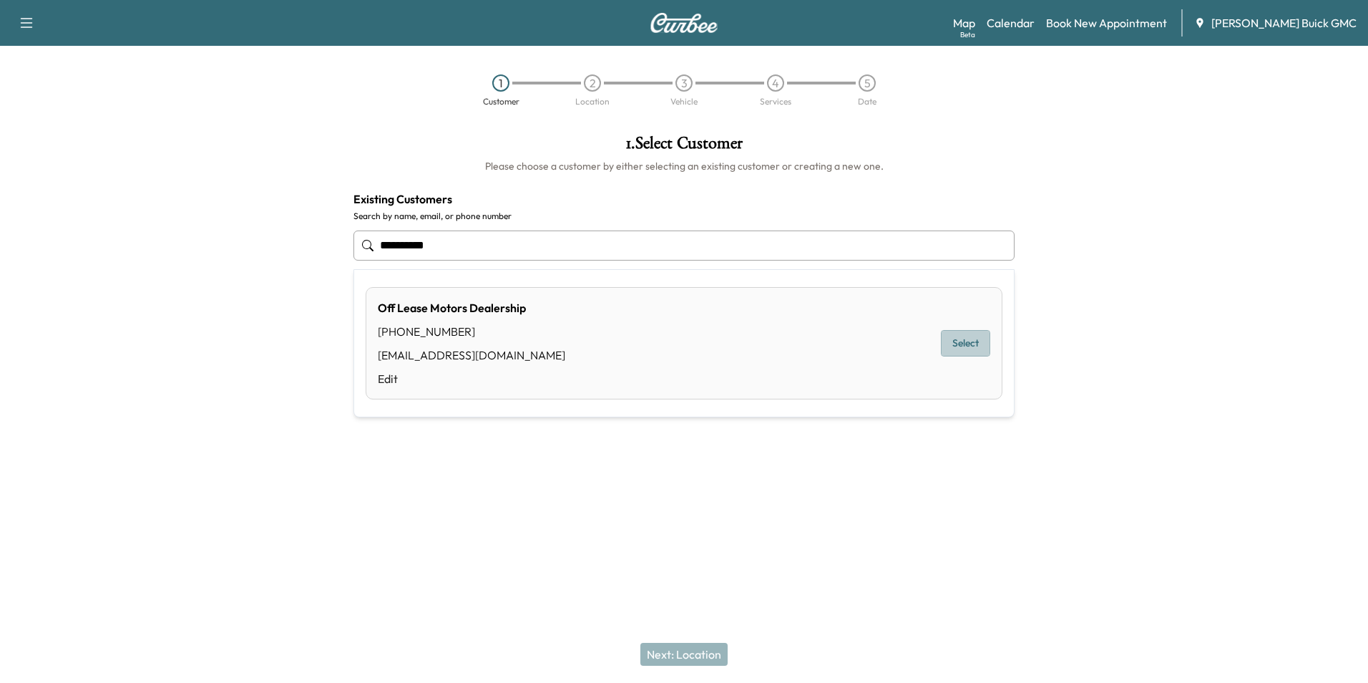
click at [965, 342] on button "Select" at bounding box center [965, 343] width 49 height 26
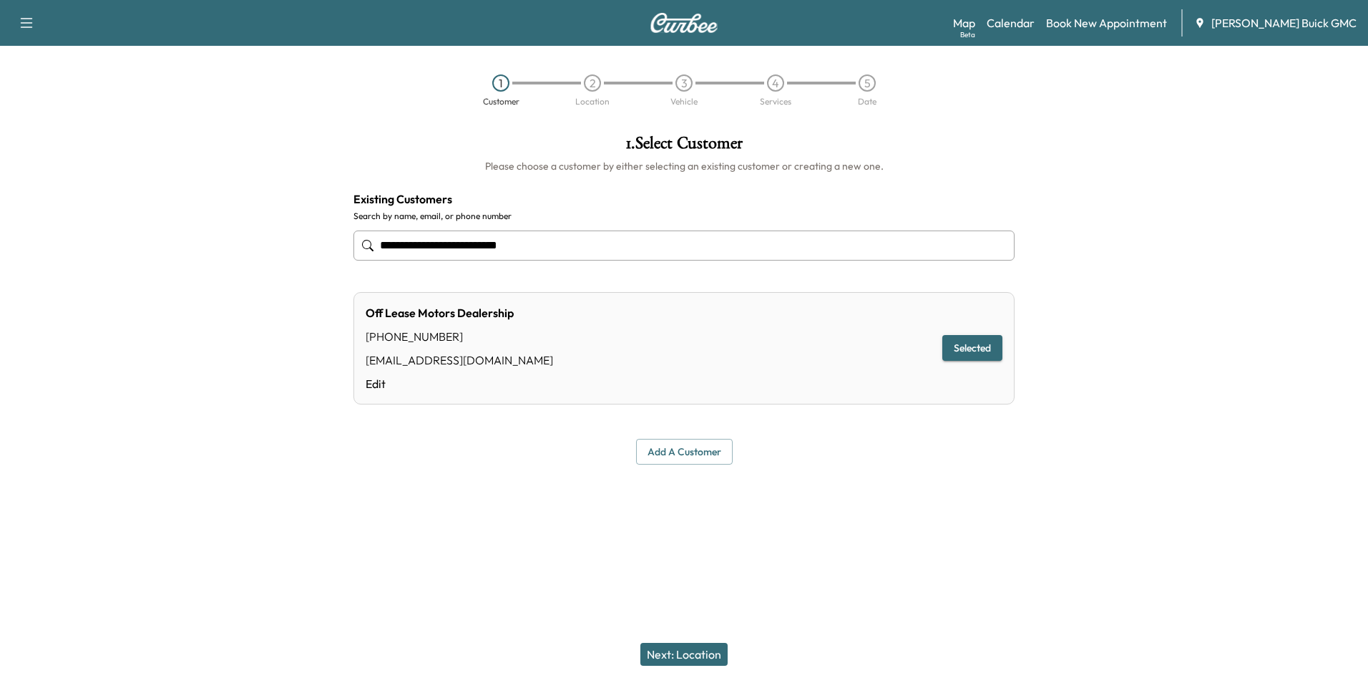
type input "**********"
click at [694, 647] on button "Next: Location" at bounding box center [683, 654] width 87 height 23
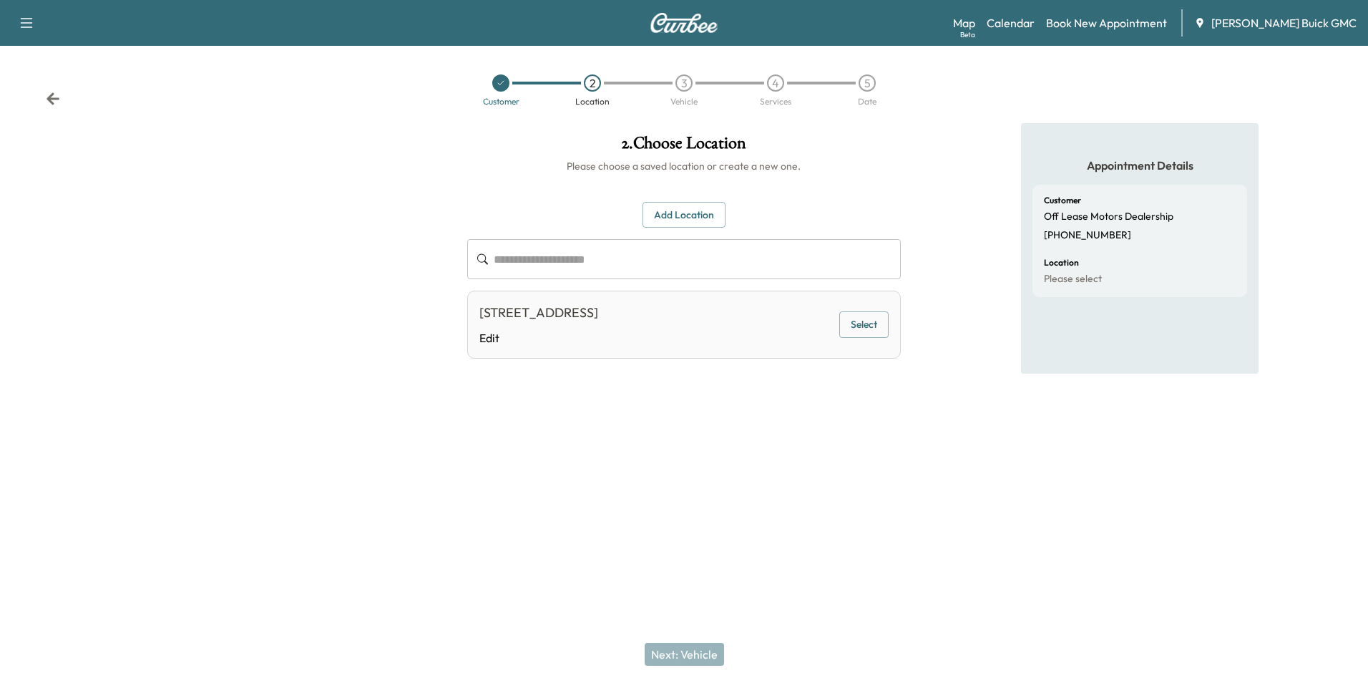
click at [864, 323] on button "Select" at bounding box center [863, 324] width 49 height 26
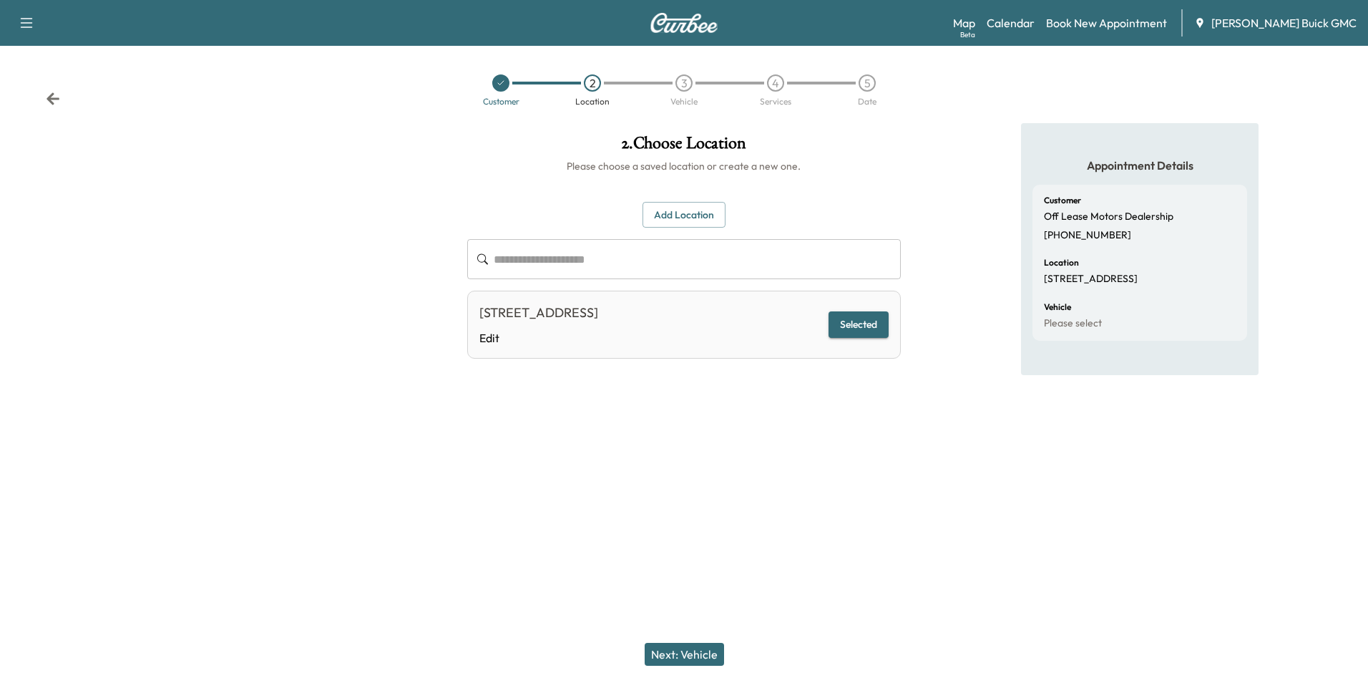
click at [706, 656] on button "Next: Vehicle" at bounding box center [684, 654] width 79 height 23
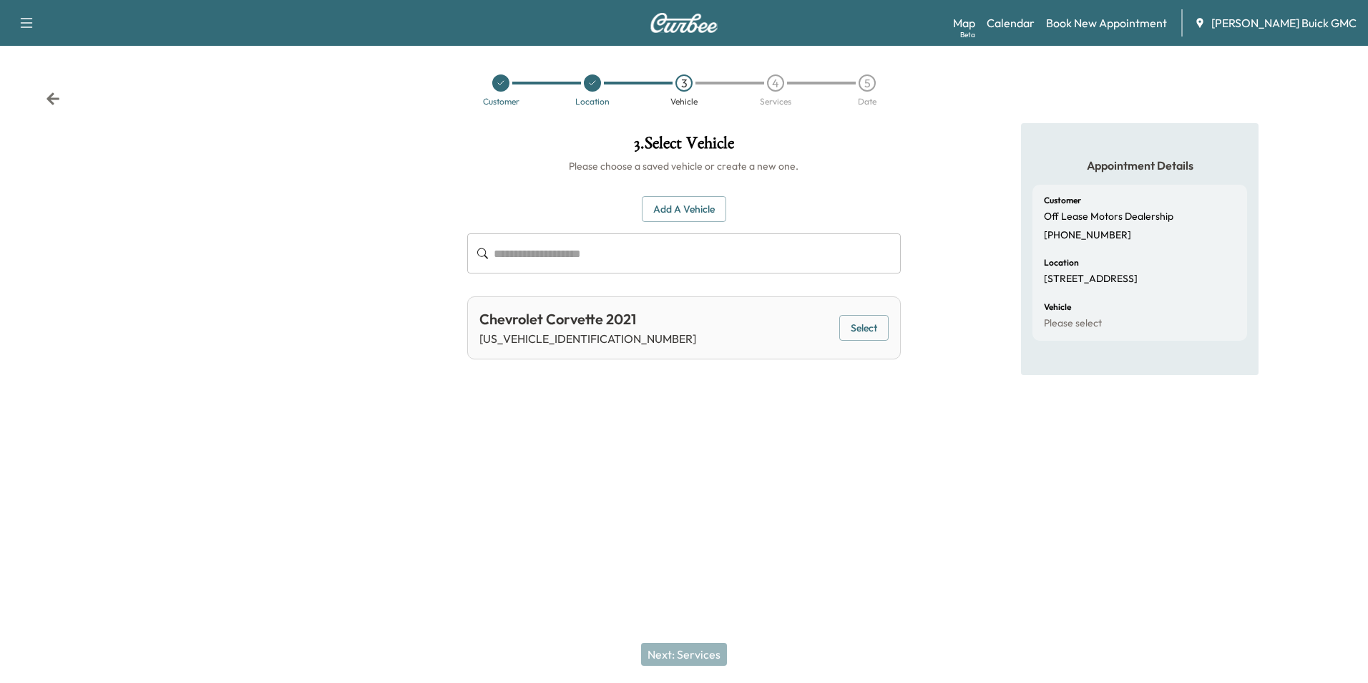
click at [681, 208] on button "Add a Vehicle" at bounding box center [684, 209] width 84 height 26
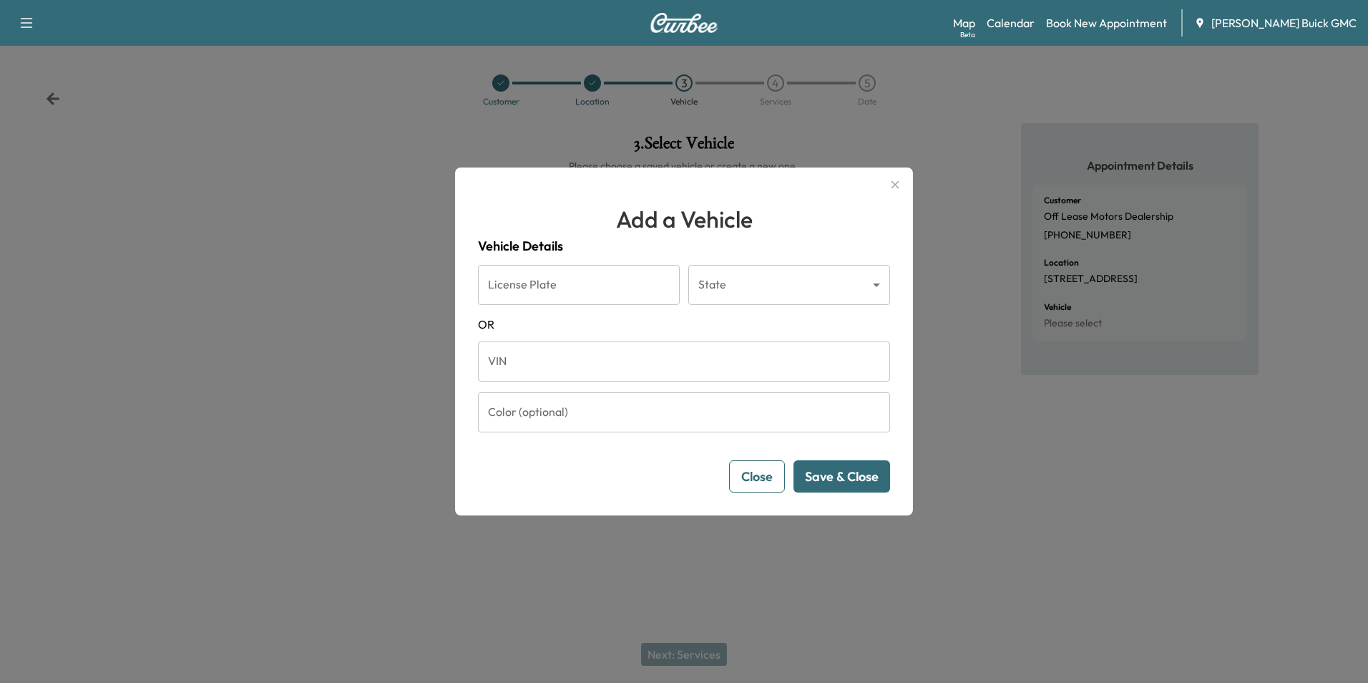
click at [575, 356] on input "VIN" at bounding box center [684, 361] width 412 height 40
type input "**********"
click at [852, 469] on button "Save & Close" at bounding box center [842, 476] width 97 height 32
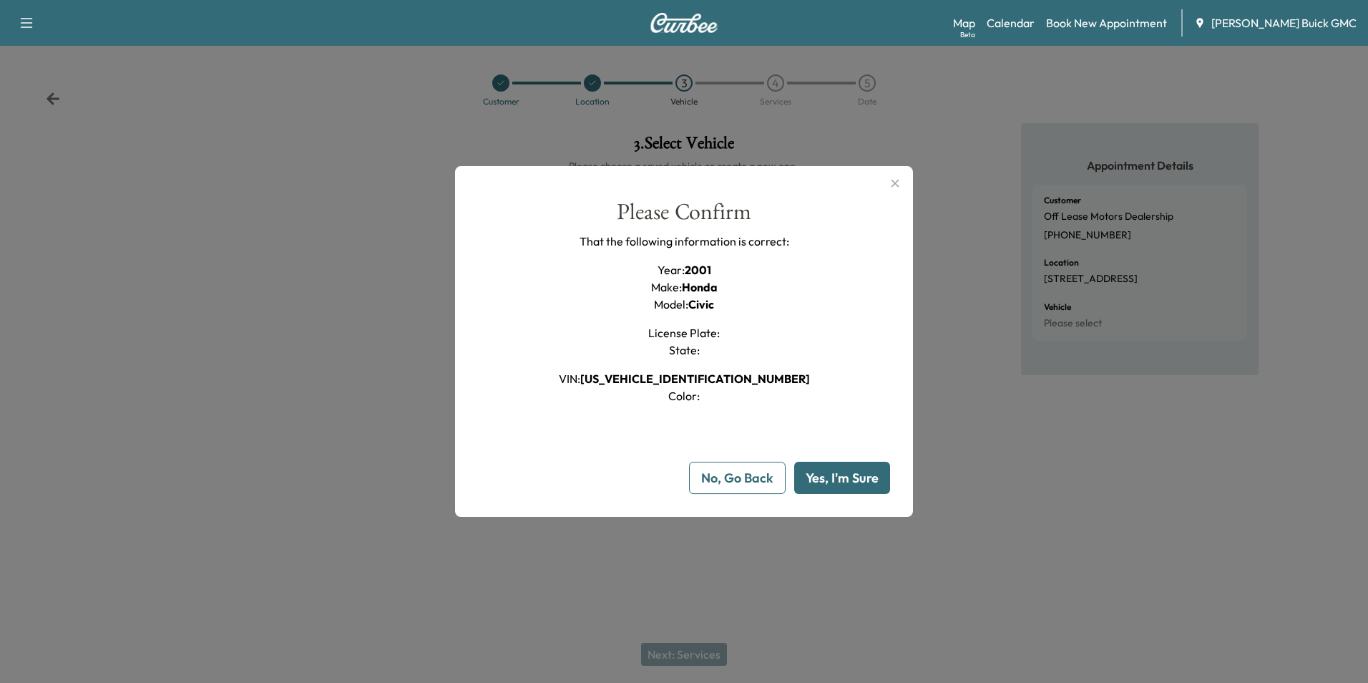
click at [847, 477] on button "Yes, I'm Sure" at bounding box center [842, 478] width 96 height 32
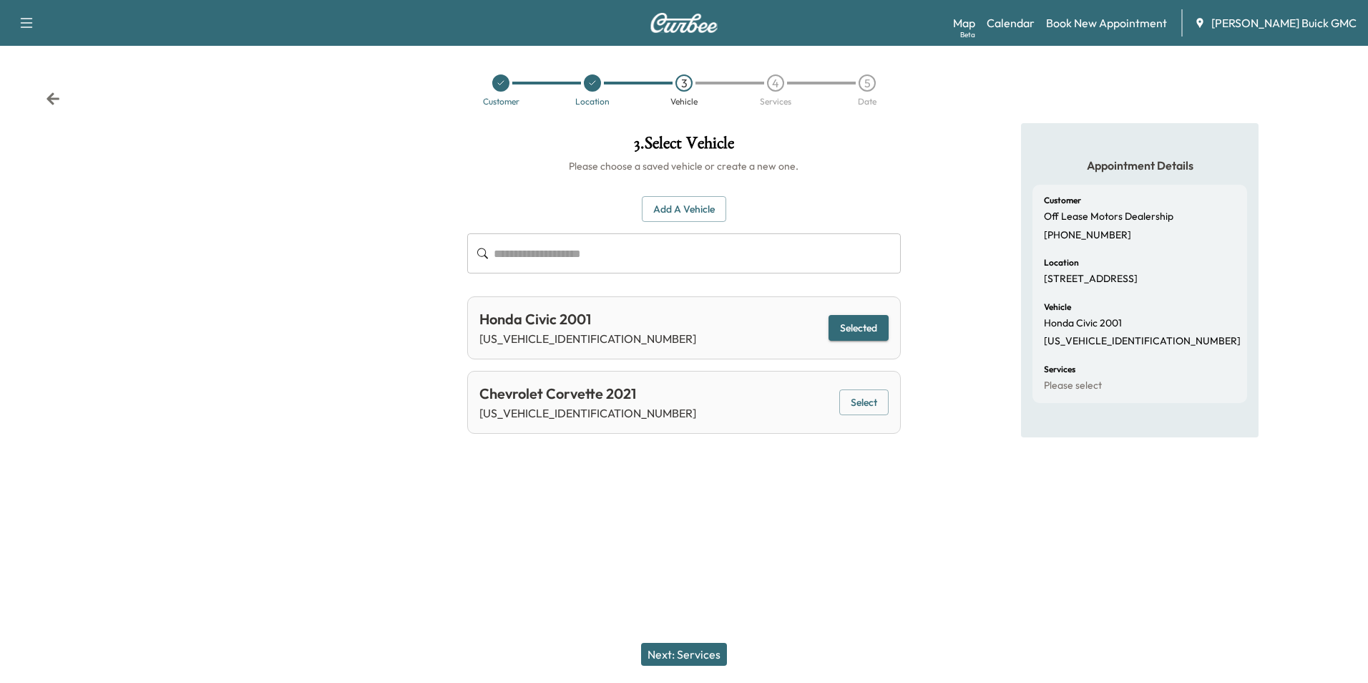
click at [706, 650] on button "Next: Services" at bounding box center [684, 654] width 86 height 23
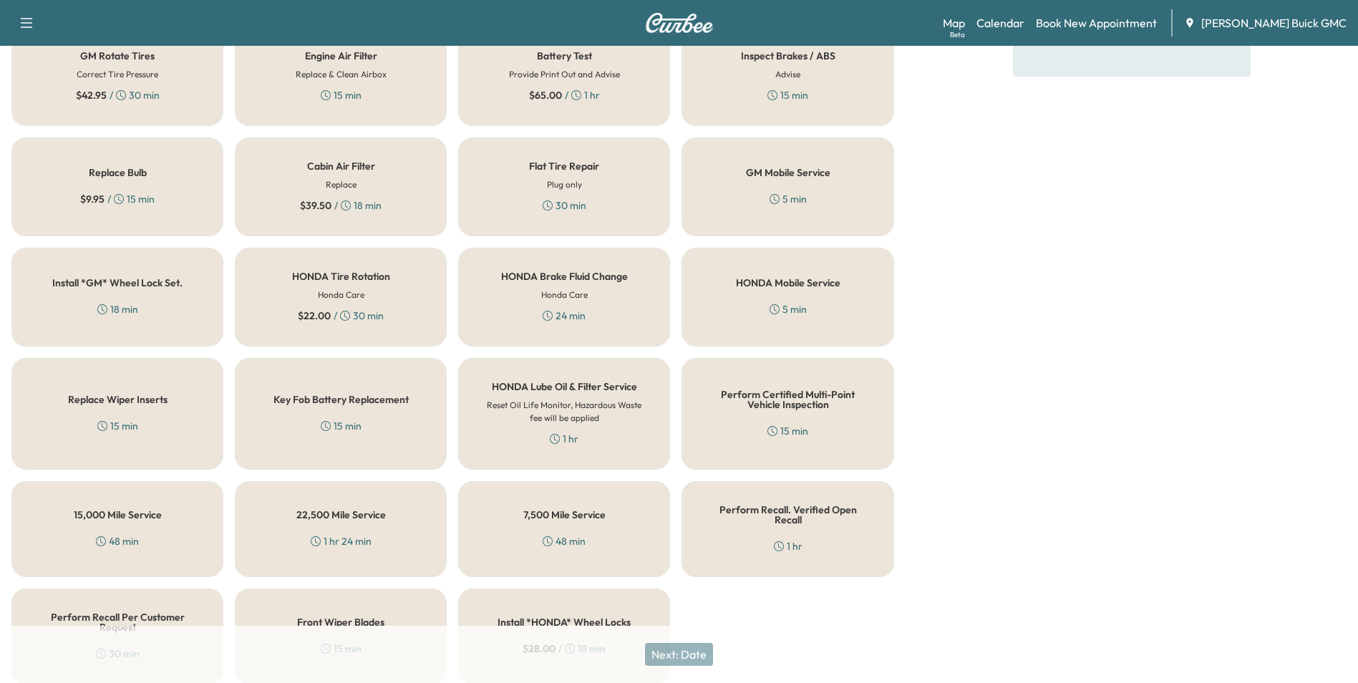
scroll to position [409, 0]
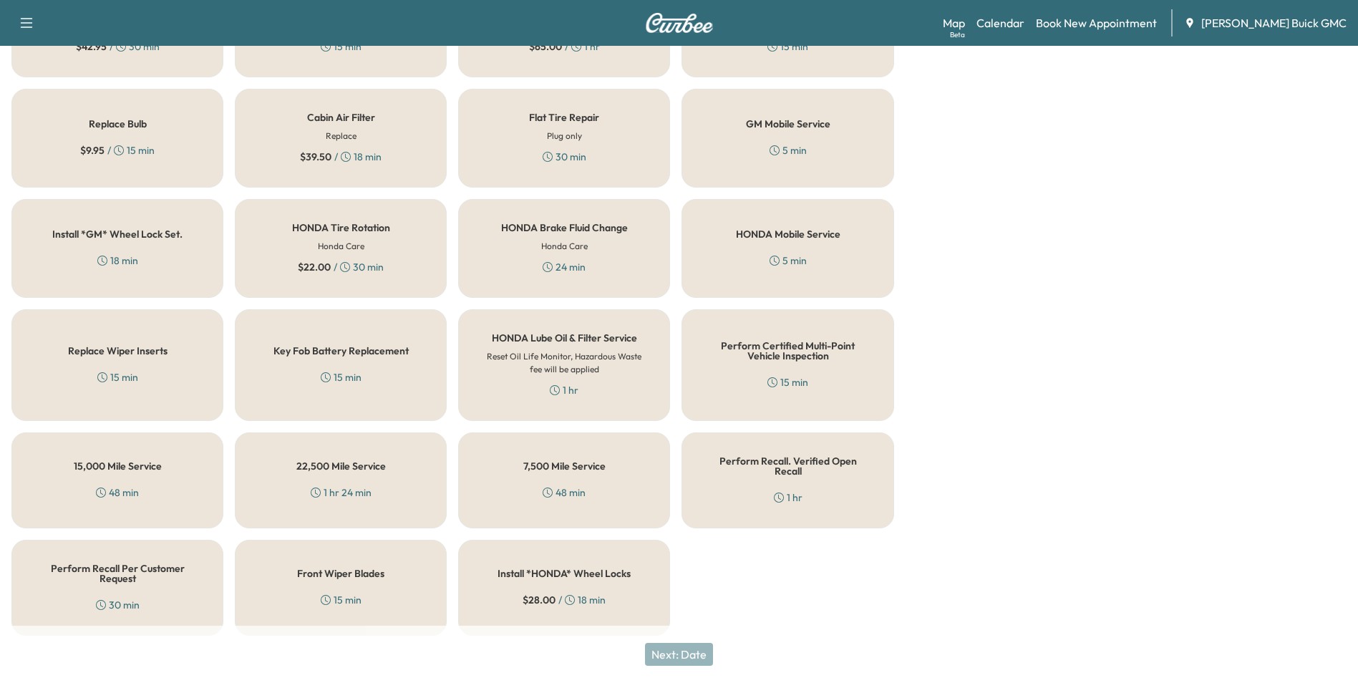
click at [128, 573] on h5 "Perform Recall Per Customer Request" at bounding box center [117, 573] width 165 height 20
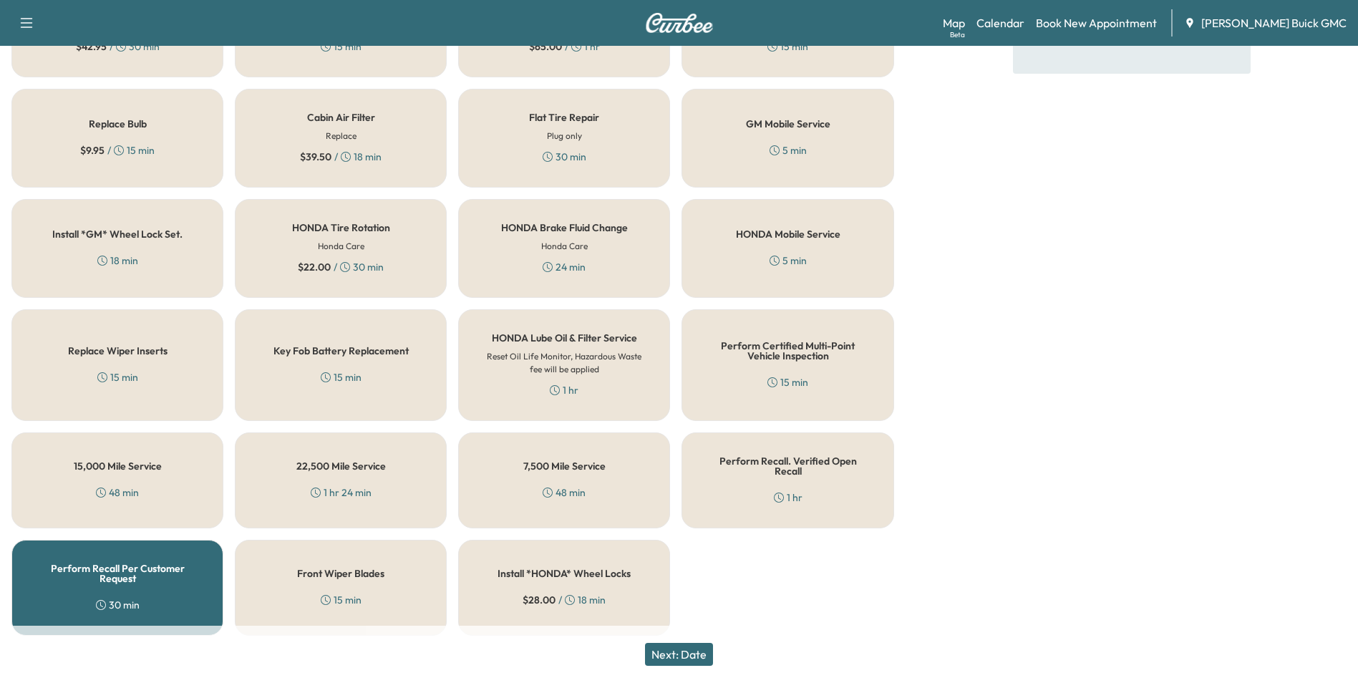
click at [691, 651] on button "Next: Date" at bounding box center [679, 654] width 68 height 23
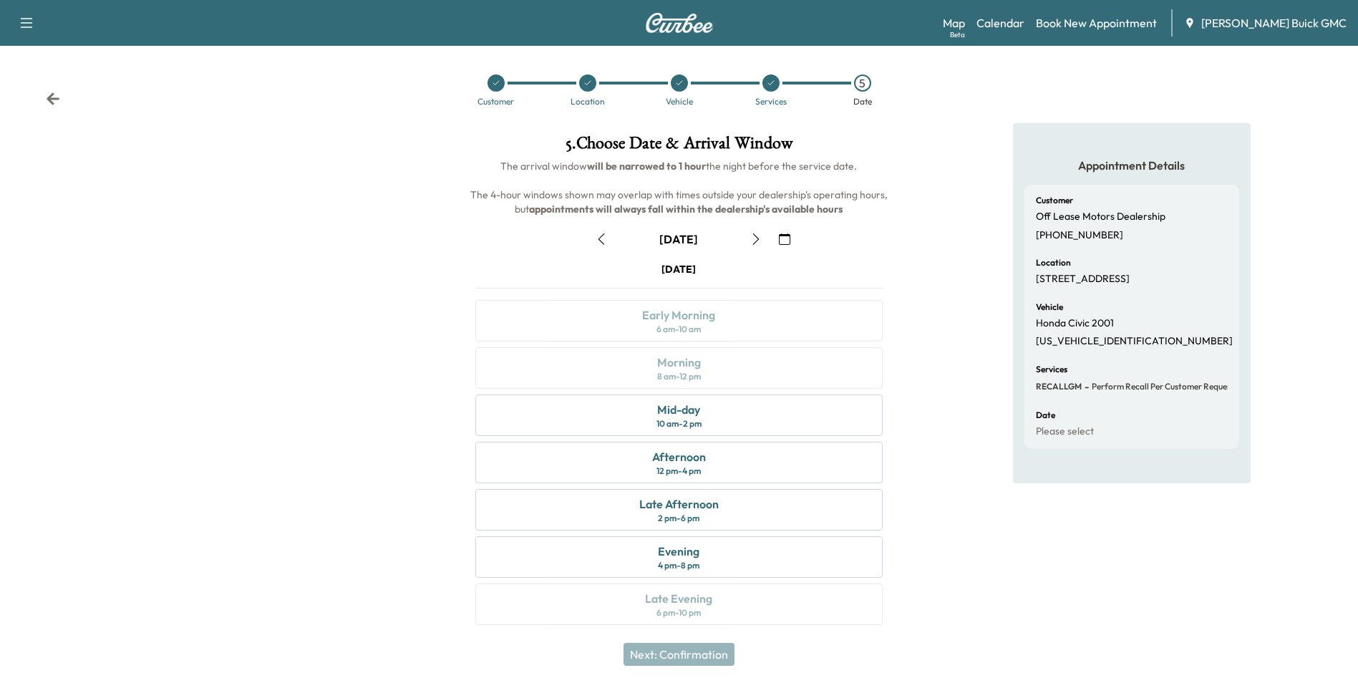
click at [784, 238] on icon "button" at bounding box center [784, 238] width 11 height 11
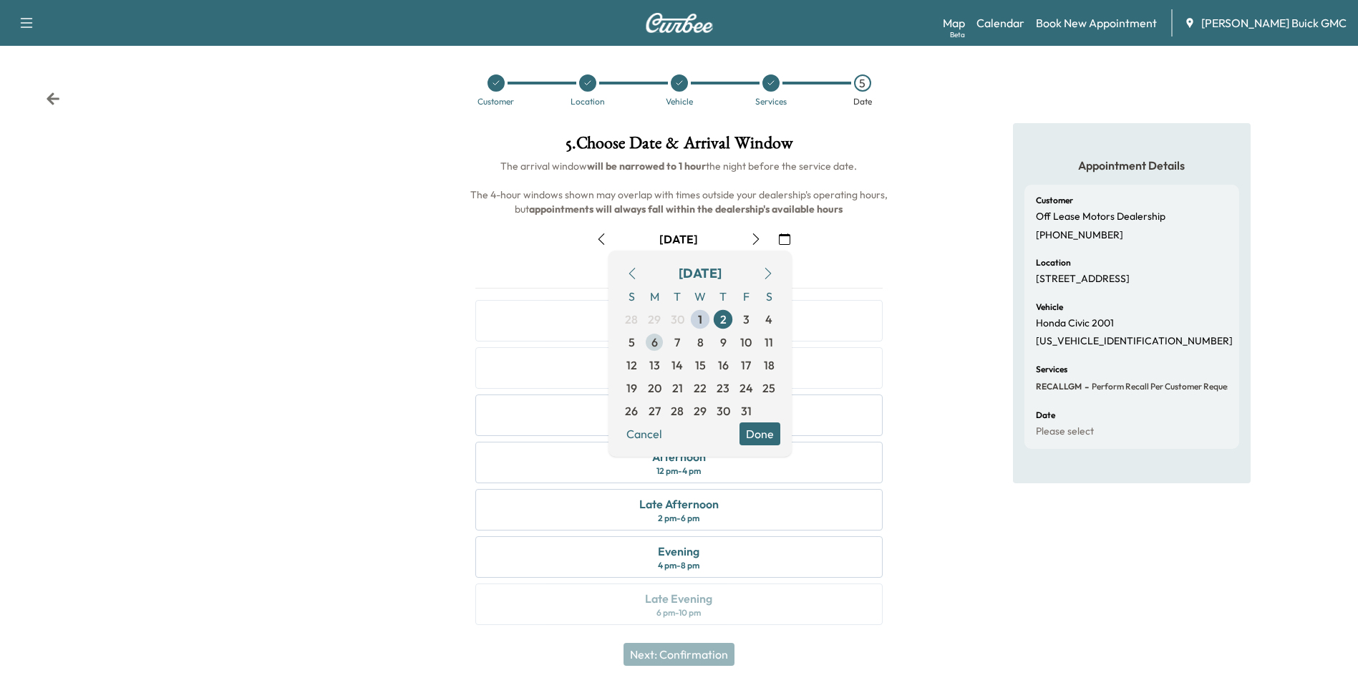
click at [653, 341] on span "6" at bounding box center [654, 341] width 6 height 17
click at [761, 429] on button "Done" at bounding box center [759, 433] width 41 height 23
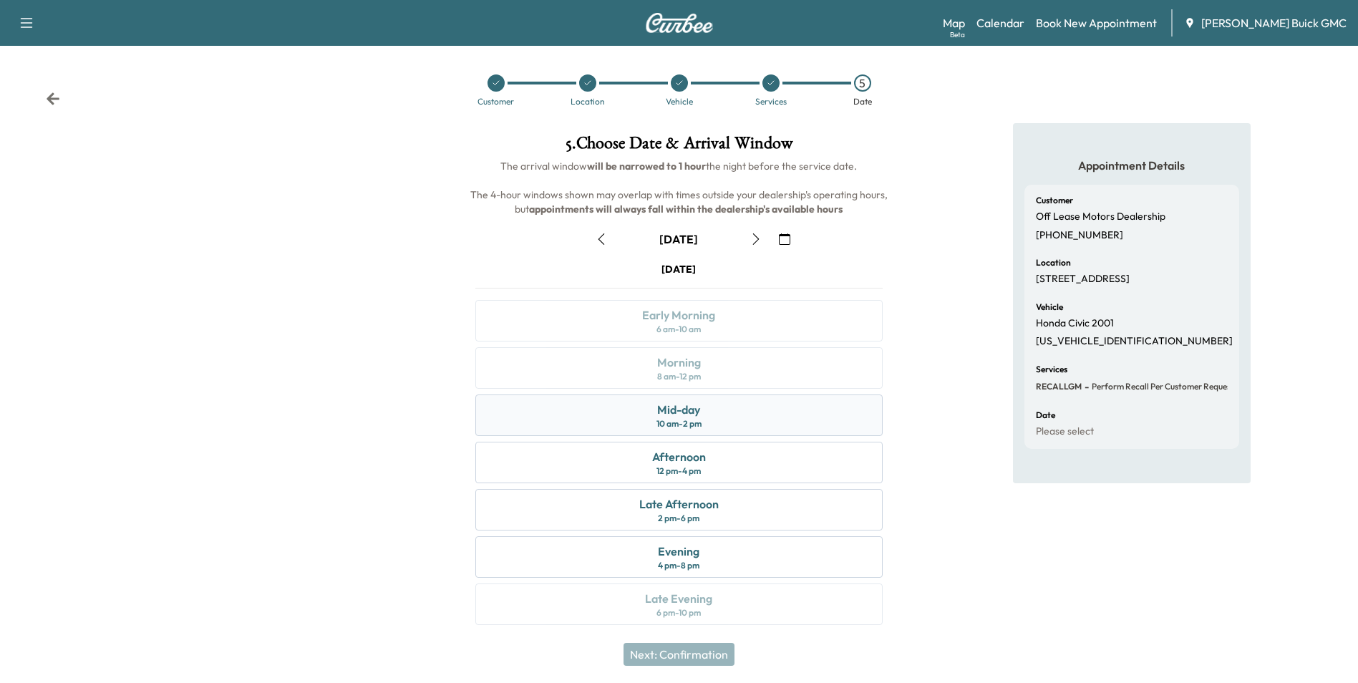
click at [766, 411] on div "Mid-day 10 am - 2 pm" at bounding box center [678, 415] width 406 height 42
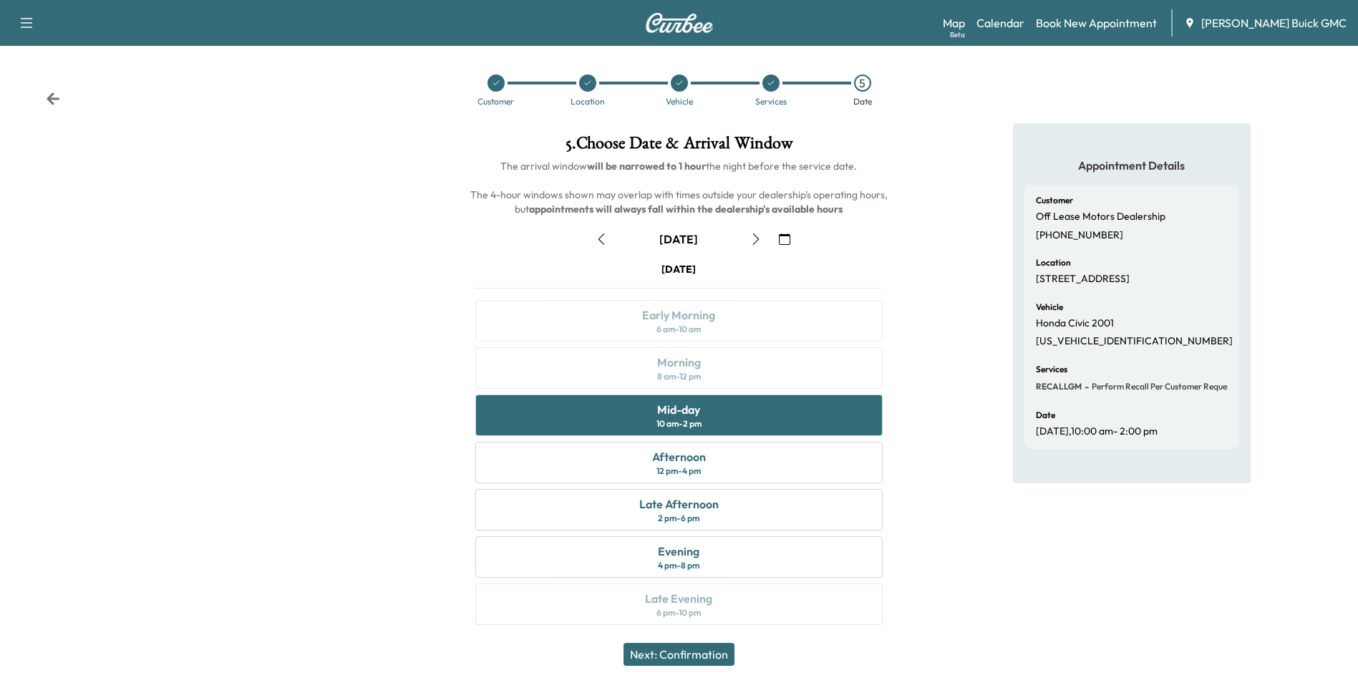
click at [721, 651] on button "Next: Confirmation" at bounding box center [678, 654] width 111 height 23
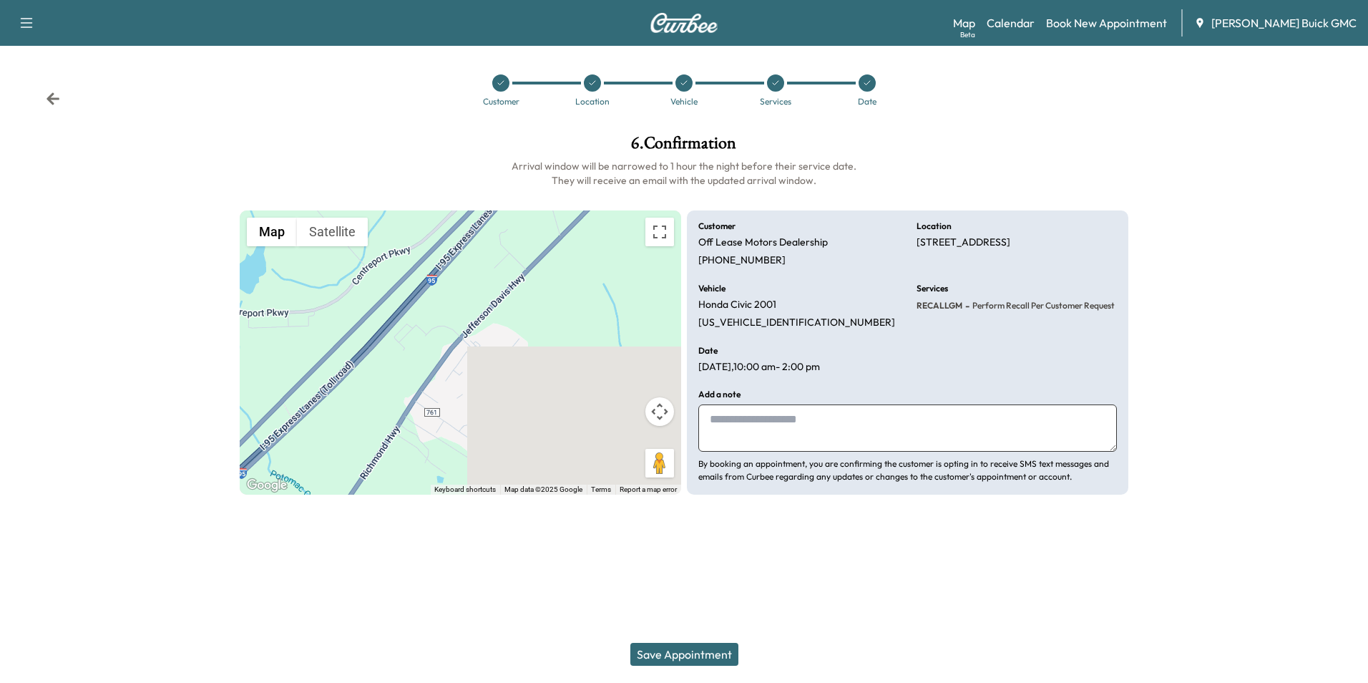
click at [790, 419] on textarea at bounding box center [907, 427] width 419 height 47
click at [938, 417] on textarea "**********" at bounding box center [907, 427] width 419 height 47
type textarea "**********"
click at [693, 653] on button "Save Appointment" at bounding box center [684, 654] width 108 height 23
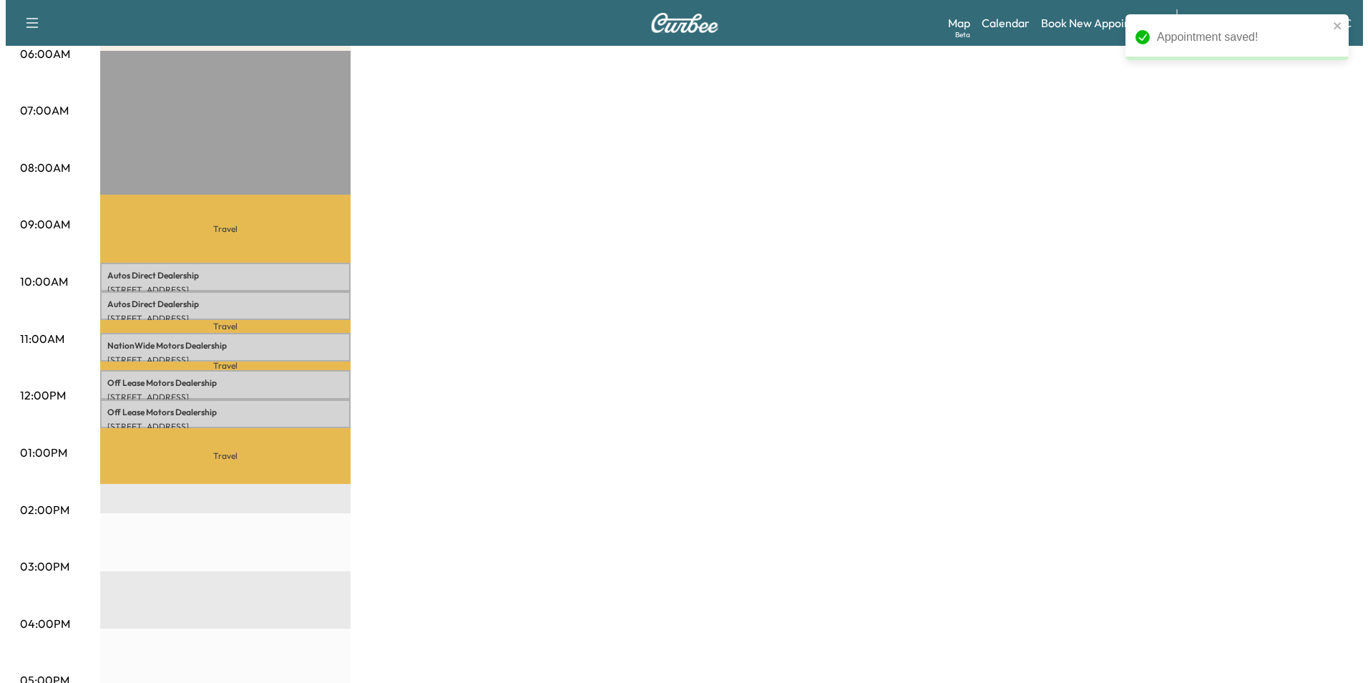
scroll to position [286, 0]
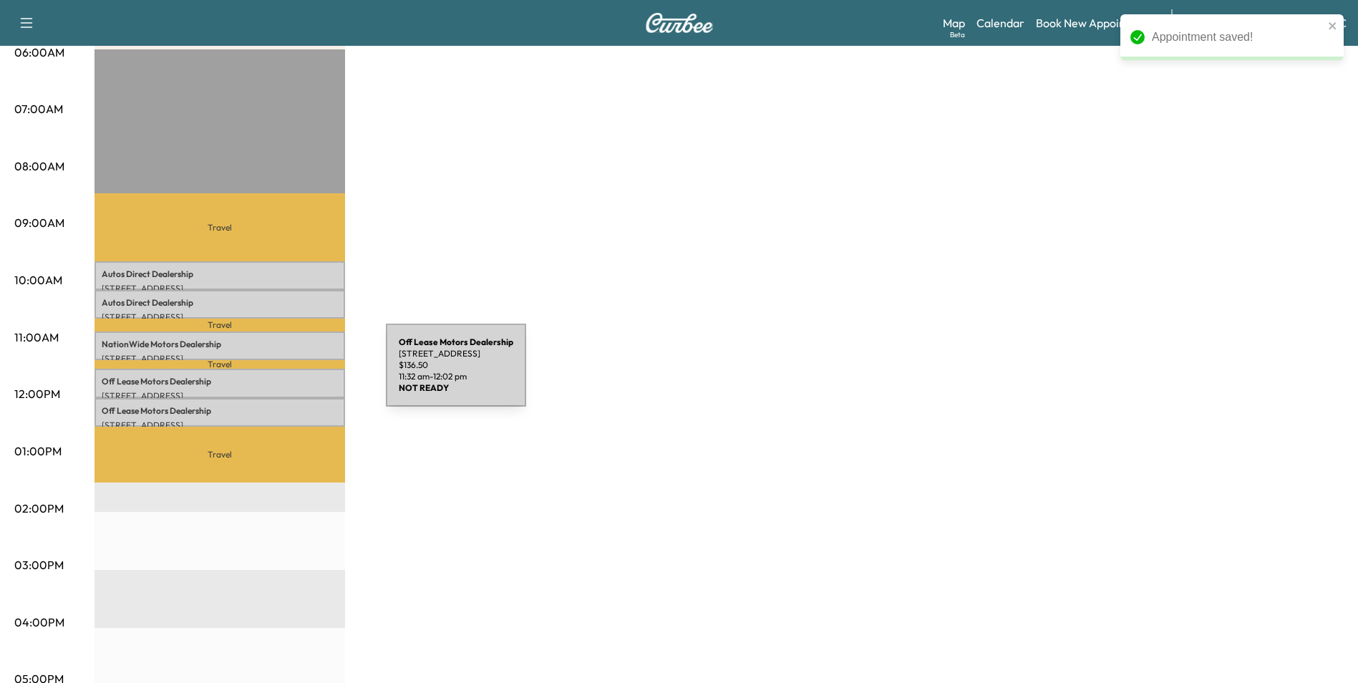
click at [278, 376] on p "Off Lease Motors Dealership" at bounding box center [220, 381] width 236 height 11
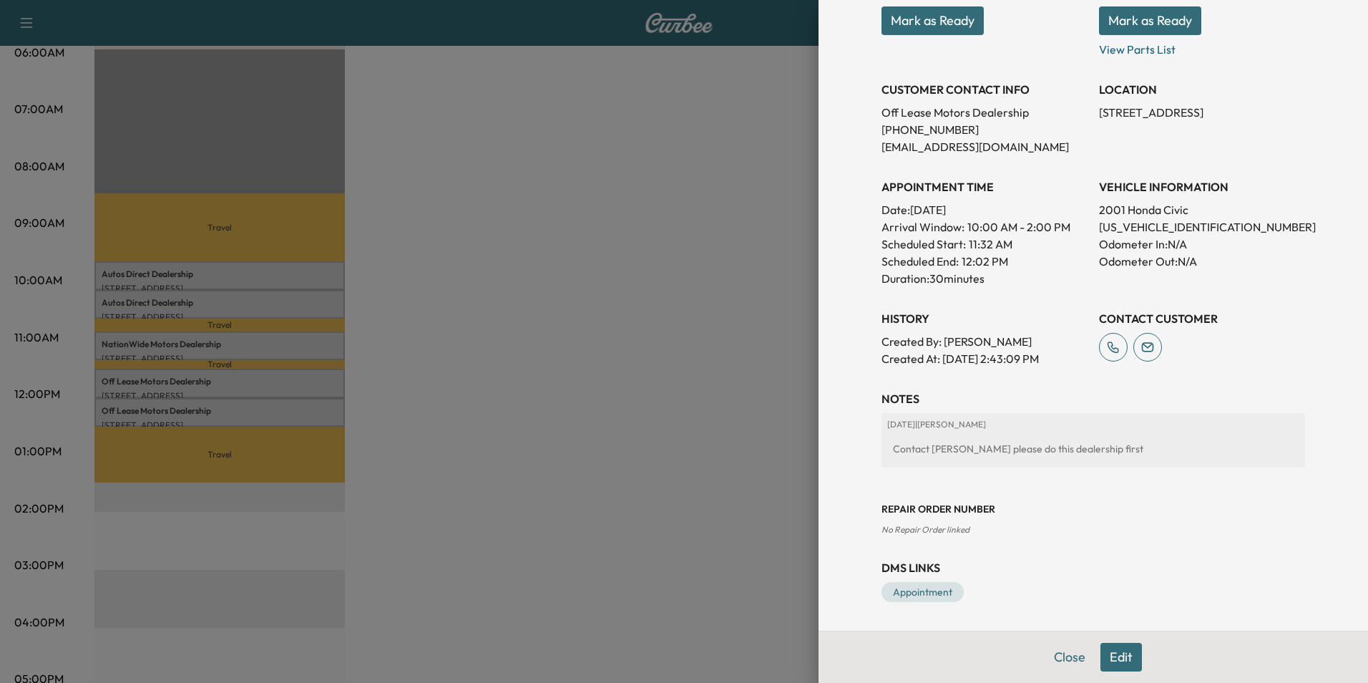
scroll to position [0, 0]
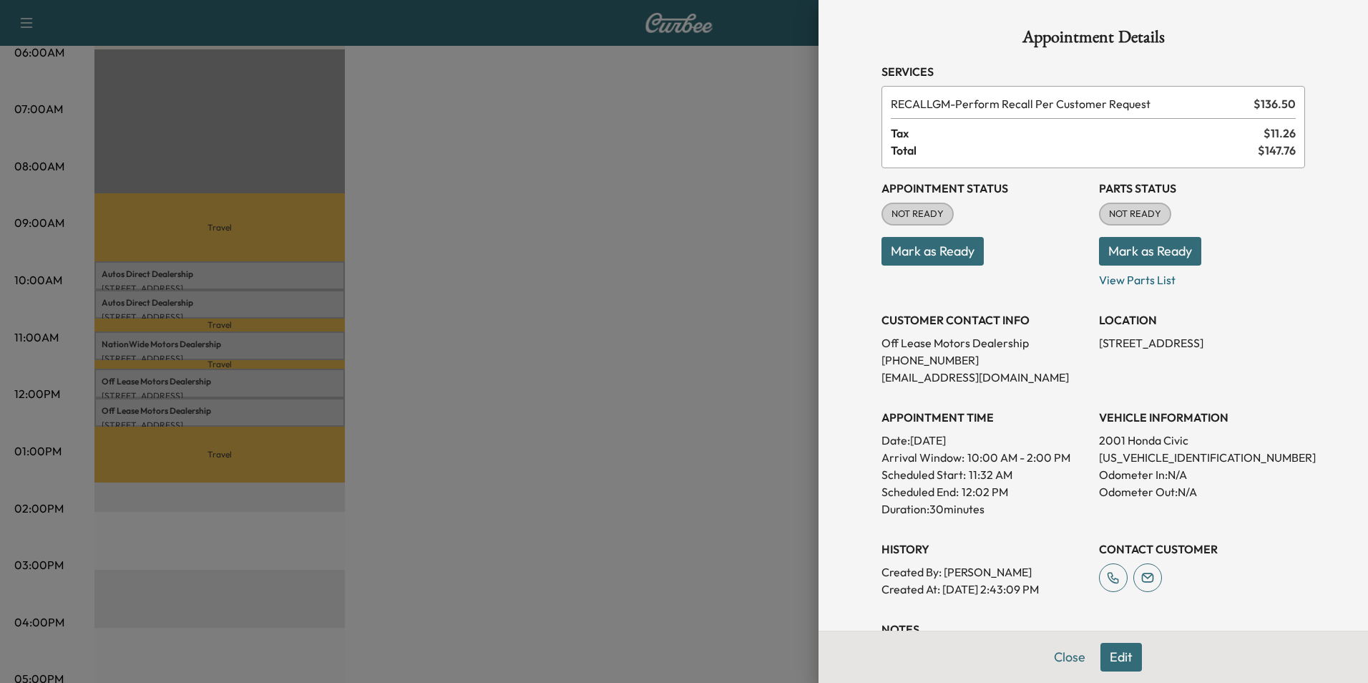
click at [434, 373] on div at bounding box center [684, 341] width 1368 height 683
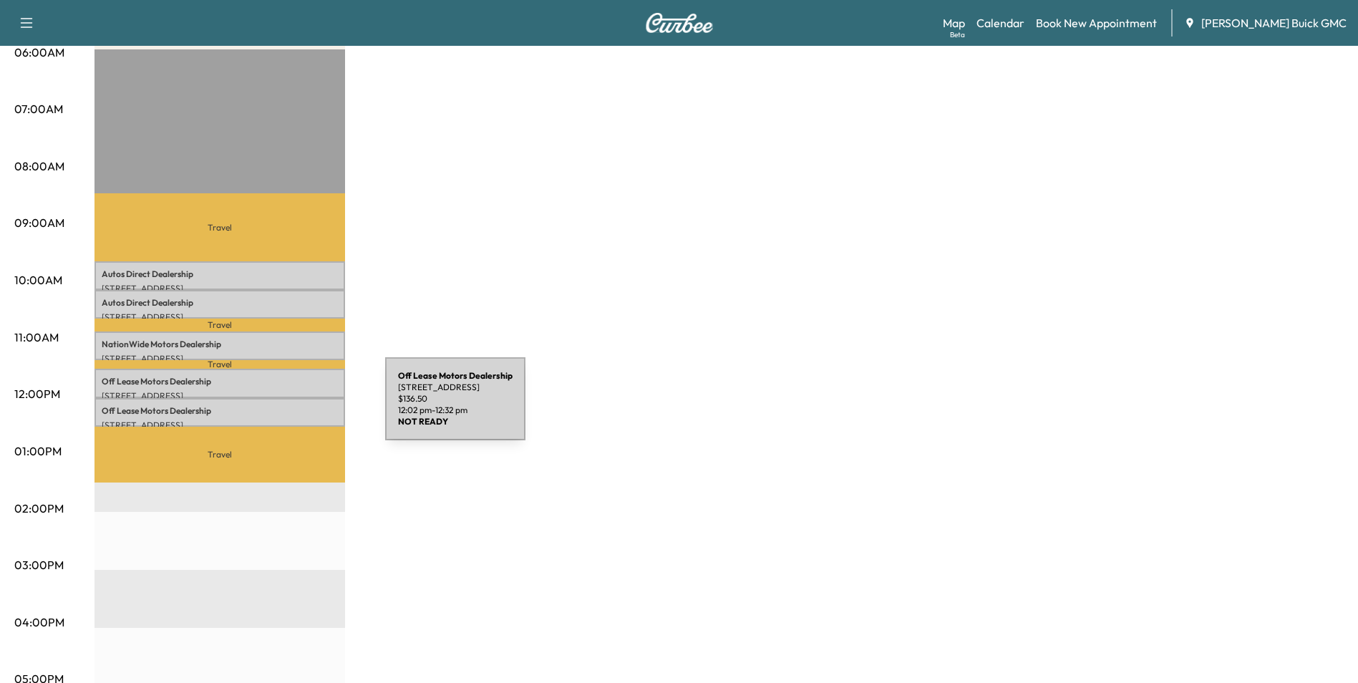
click at [278, 407] on p "Off Lease Motors Dealership" at bounding box center [220, 410] width 236 height 11
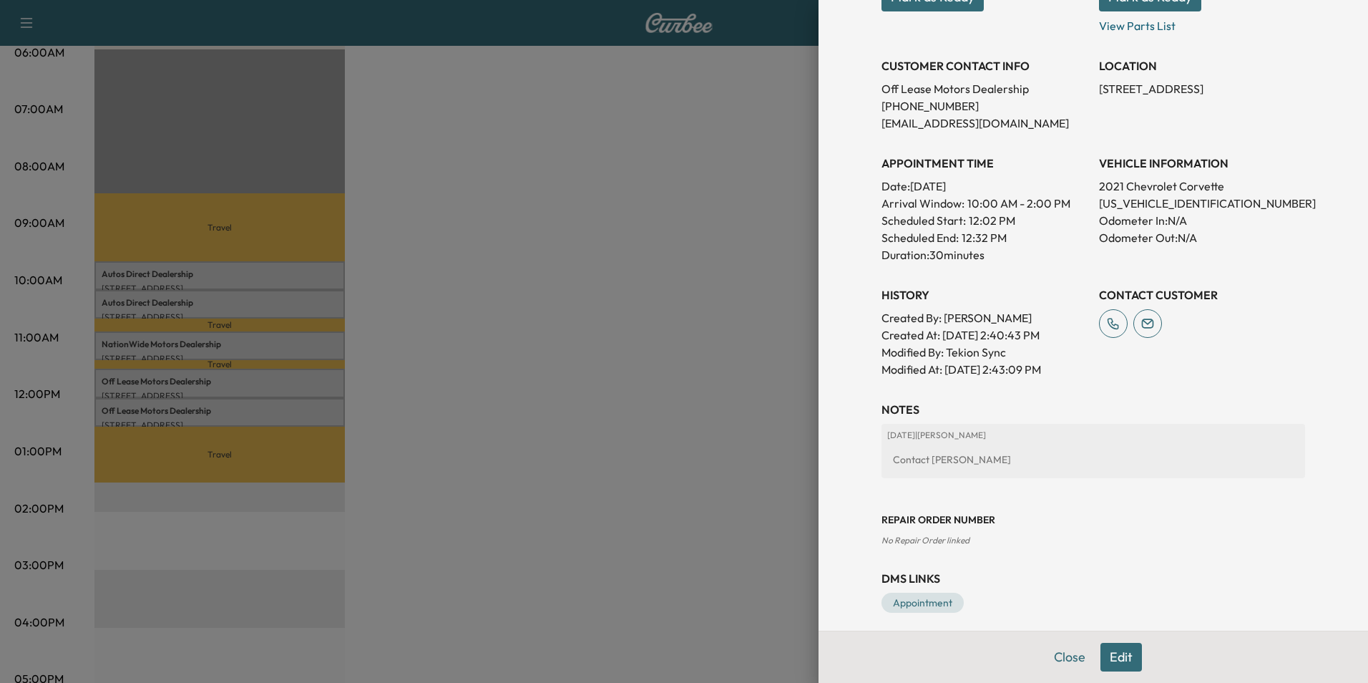
scroll to position [265, 0]
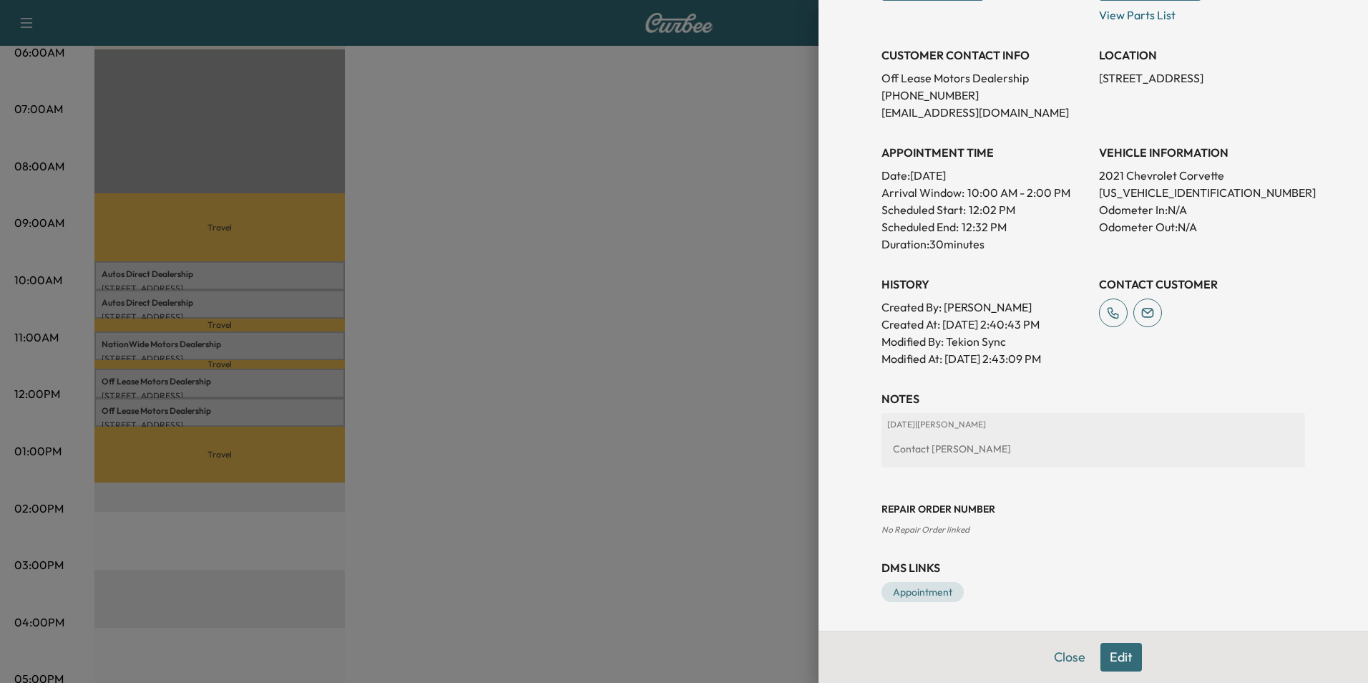
click at [1107, 655] on button "Edit" at bounding box center [1122, 657] width 42 height 29
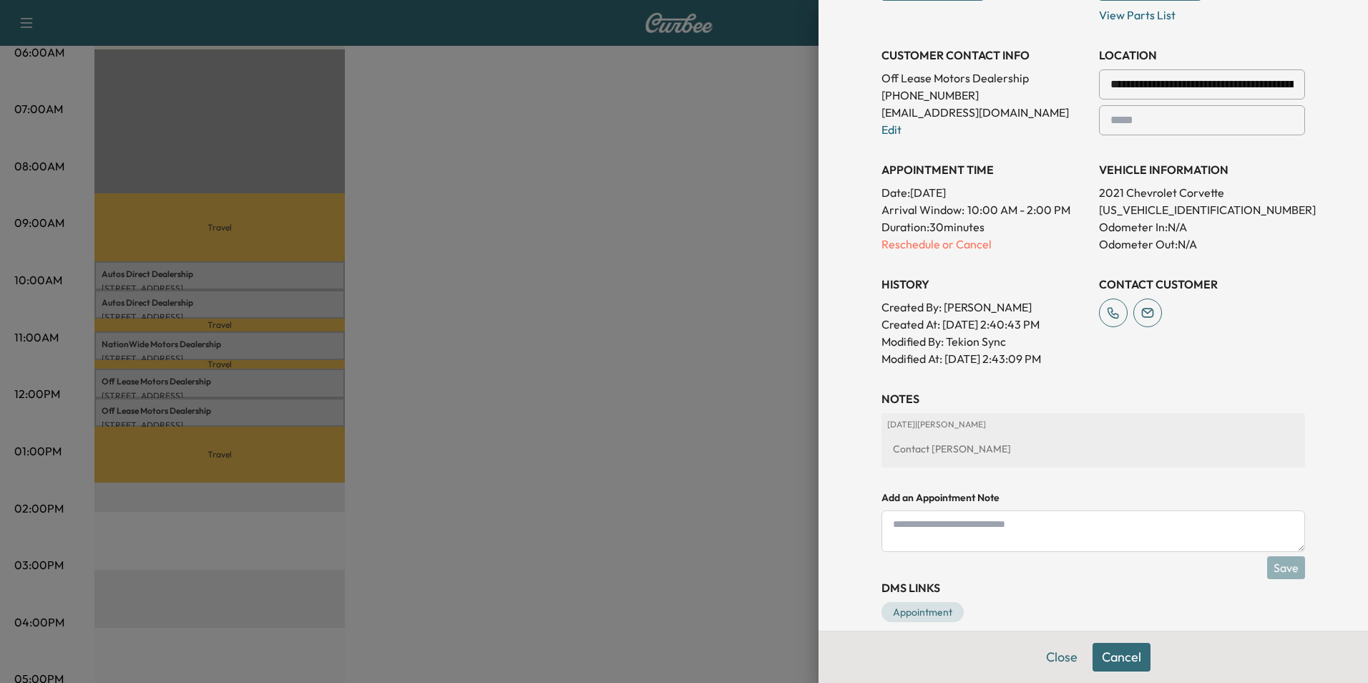
click at [969, 444] on div "Contact [PERSON_NAME]" at bounding box center [1093, 449] width 412 height 26
click at [930, 530] on textarea at bounding box center [1094, 531] width 424 height 42
type textarea "**********"
click at [1268, 563] on button "Save" at bounding box center [1286, 567] width 38 height 23
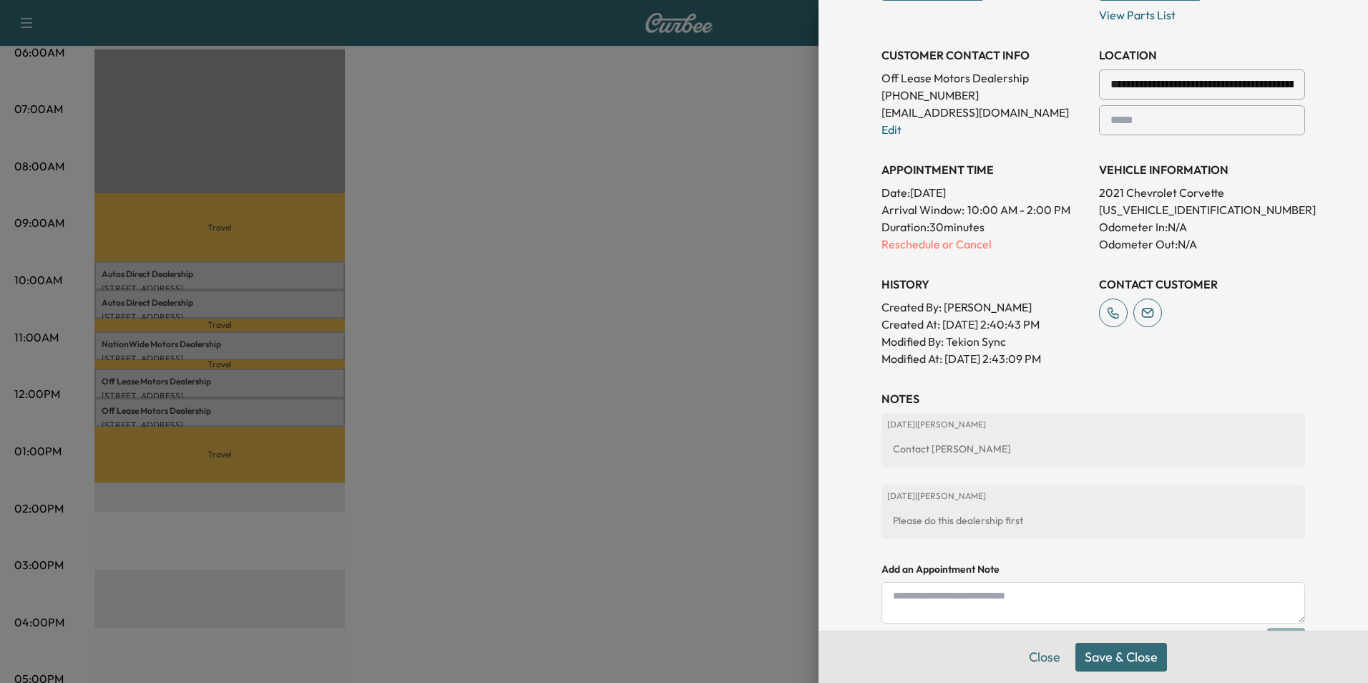
click at [1114, 656] on button "Save & Close" at bounding box center [1122, 657] width 92 height 29
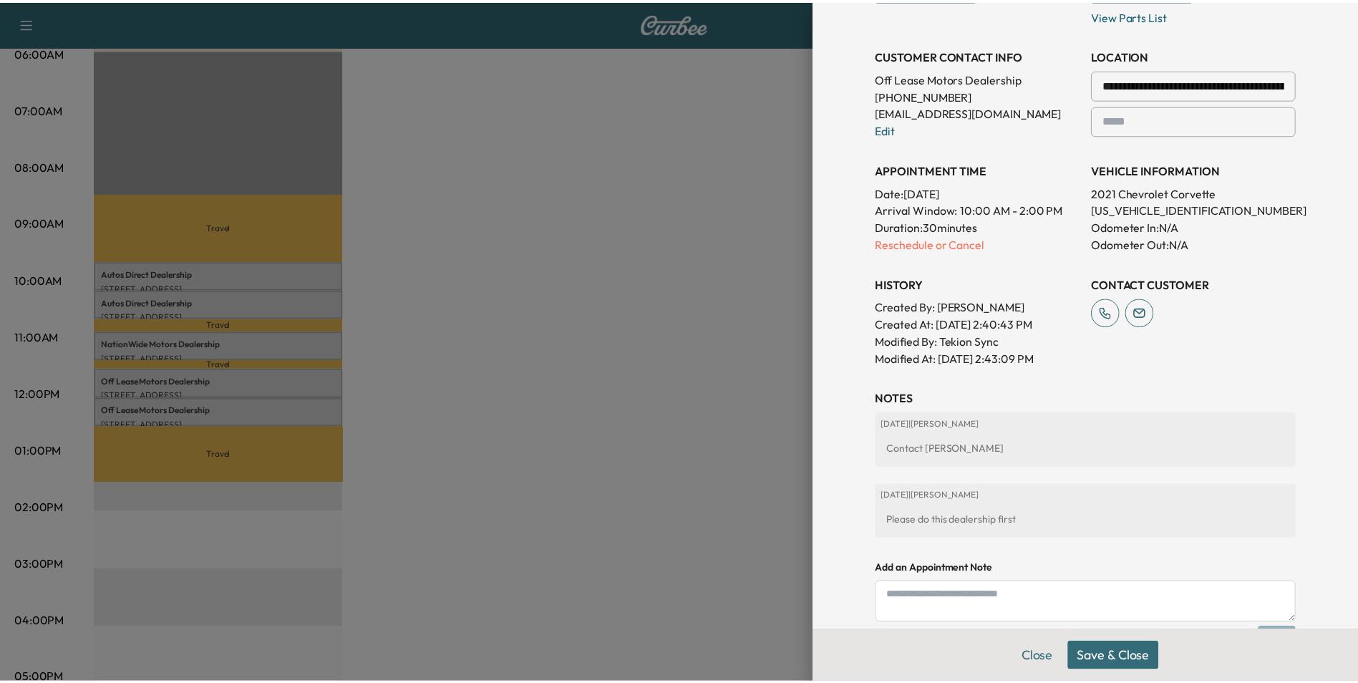
scroll to position [265, 0]
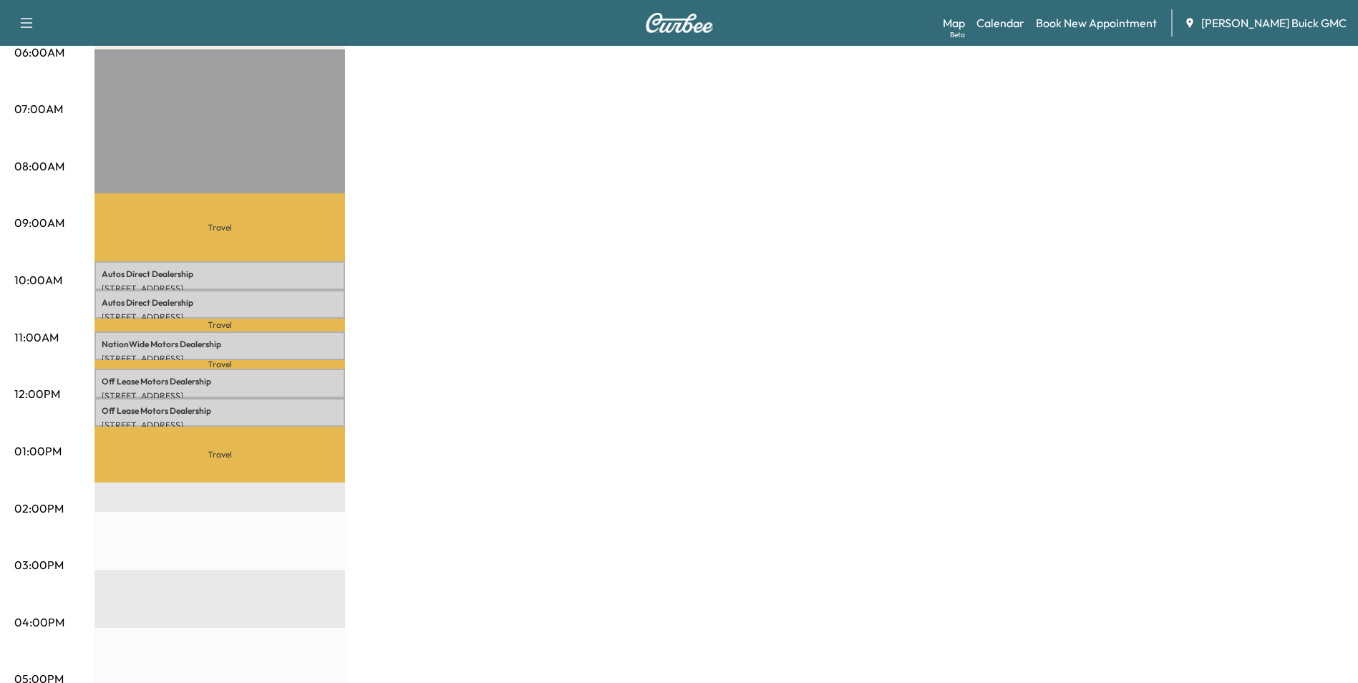
click at [422, 304] on div "MobileService+ Revenue $ 682.50 Work Time 150 mins Transit Time 152 mins Travel…" at bounding box center [718, 437] width 1249 height 1073
click at [589, 233] on div "MobileService+ Revenue $ 682.50 Work Time 150 mins Transit Time 152 mins Travel…" at bounding box center [718, 437] width 1249 height 1073
click at [687, 276] on div "MobileService+ Revenue $ 682.50 Work Time 150 mins Transit Time 152 mins Travel…" at bounding box center [718, 437] width 1249 height 1073
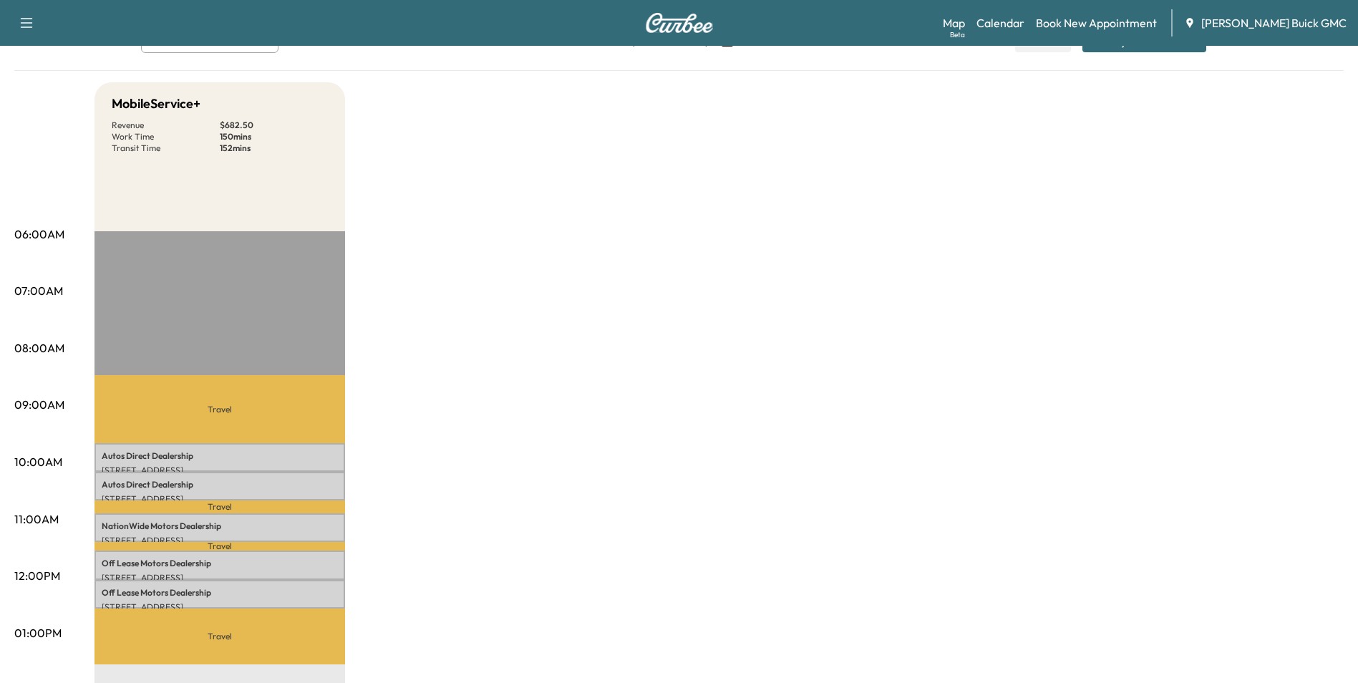
scroll to position [0, 0]
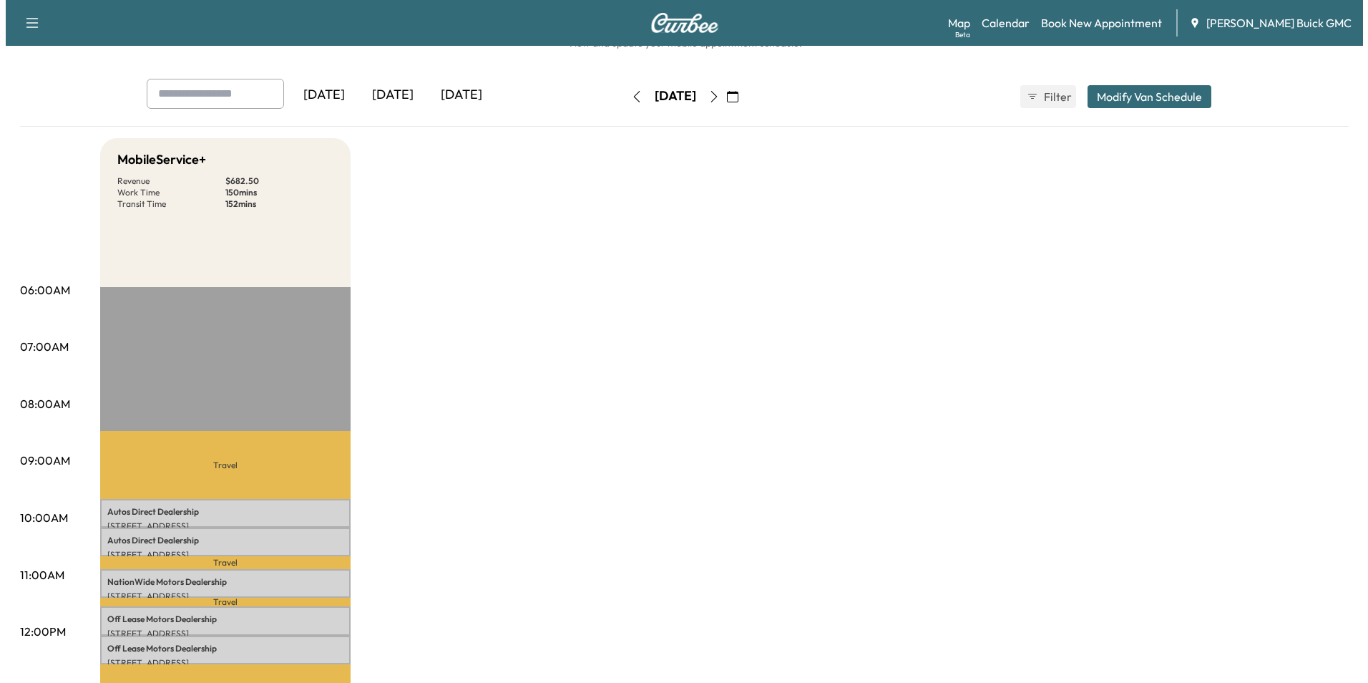
scroll to position [143, 0]
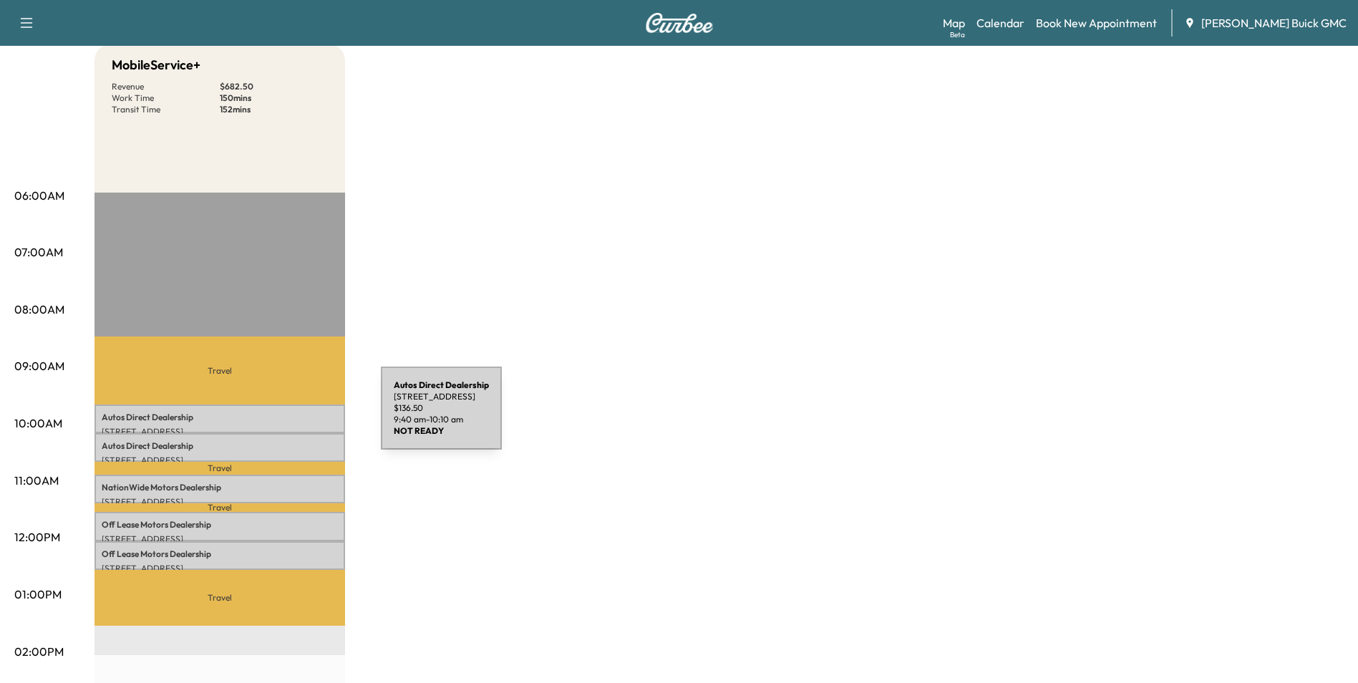
click at [273, 417] on p "Autos Direct Dealership" at bounding box center [220, 416] width 236 height 11
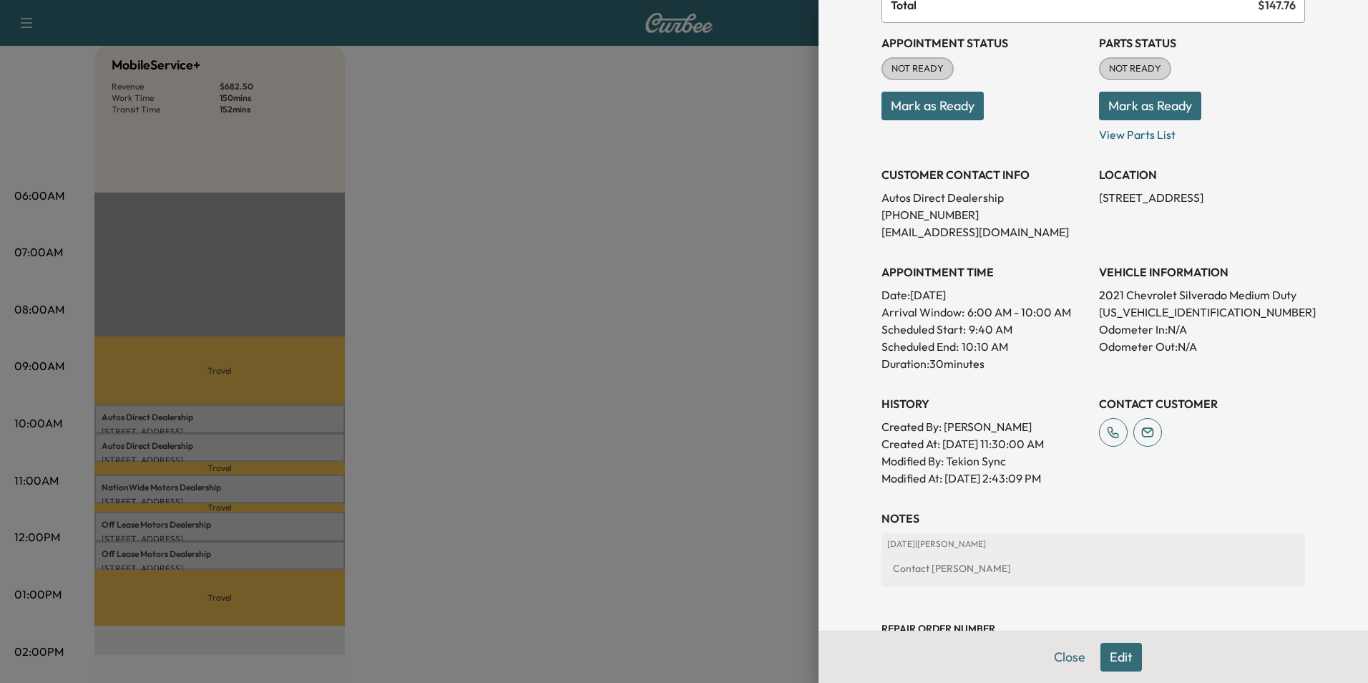
scroll to position [215, 0]
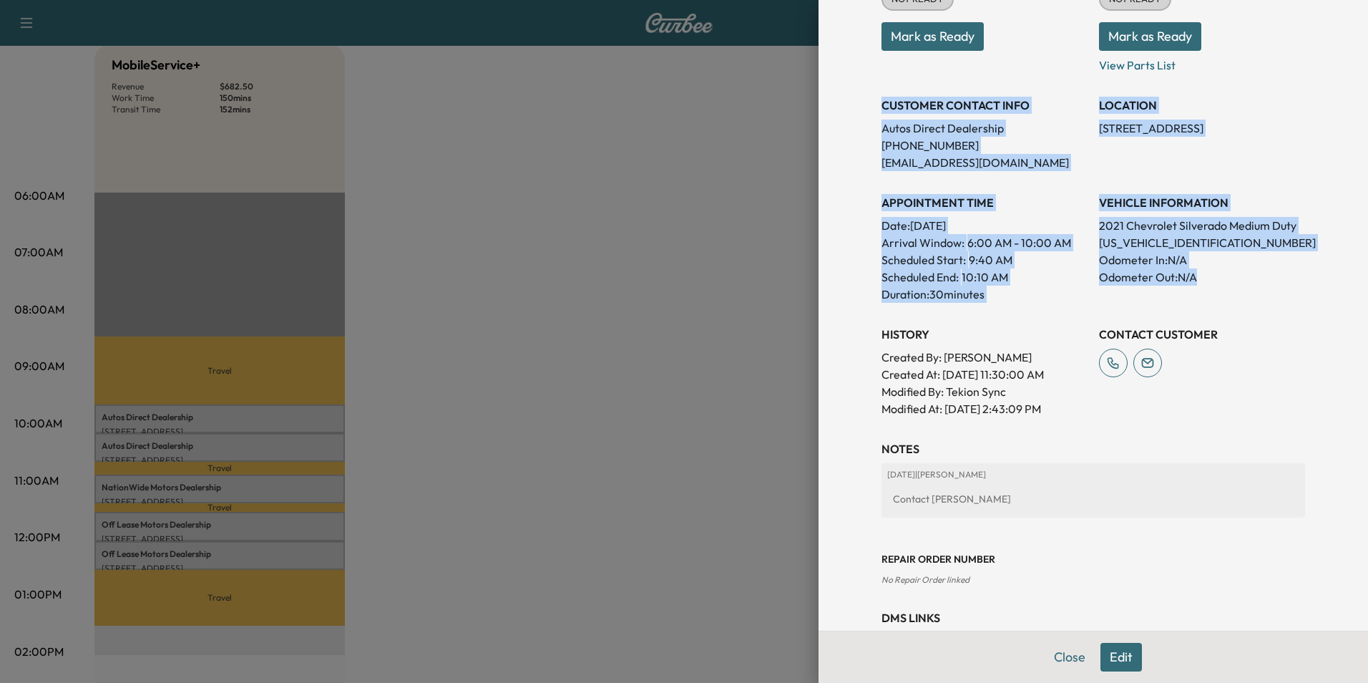
drag, startPoint x: 872, startPoint y: 102, endPoint x: 1231, endPoint y: 278, distance: 400.1
click at [1231, 278] on div "Appointment Status NOT READY Mark as Ready Parts Status NOT READY Mark as Ready…" at bounding box center [1094, 185] width 424 height 464
copy div "CUSTOMER CONTACT INFO Autos Direct Dealership [PHONE_NUMBER] [EMAIL_ADDRESS][DO…"
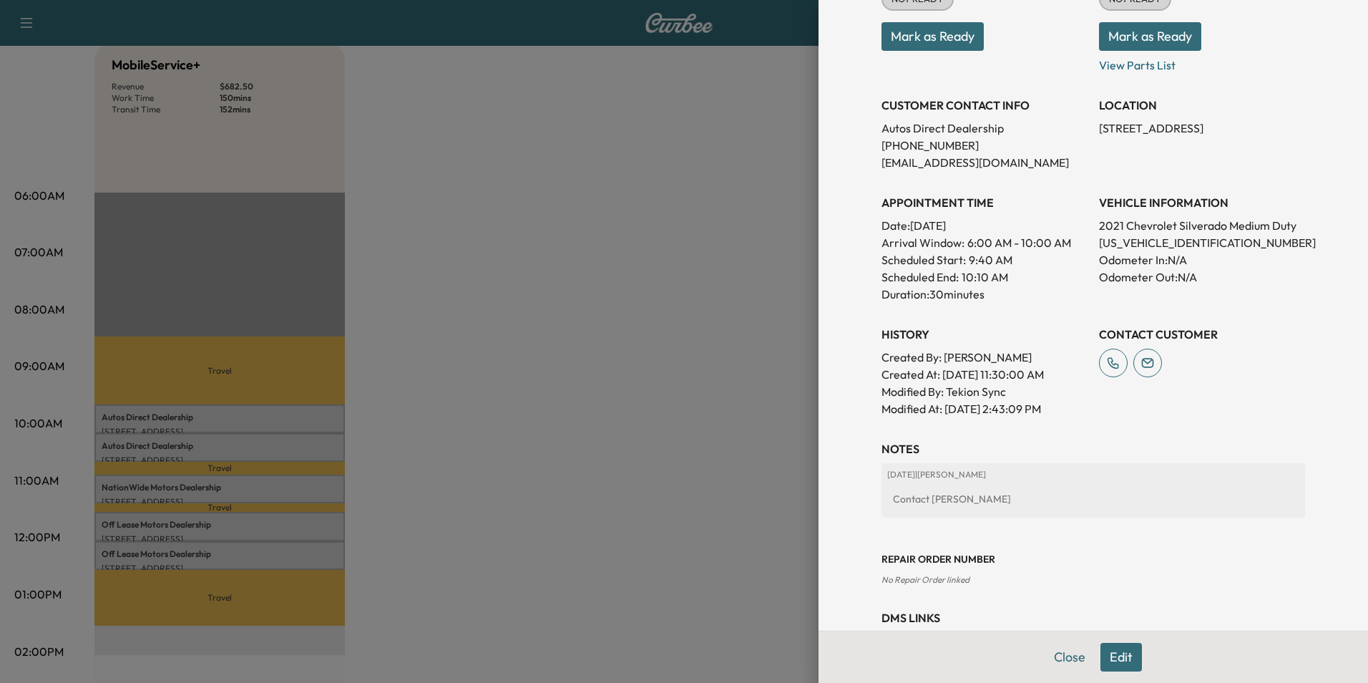
click at [519, 184] on div at bounding box center [684, 341] width 1368 height 683
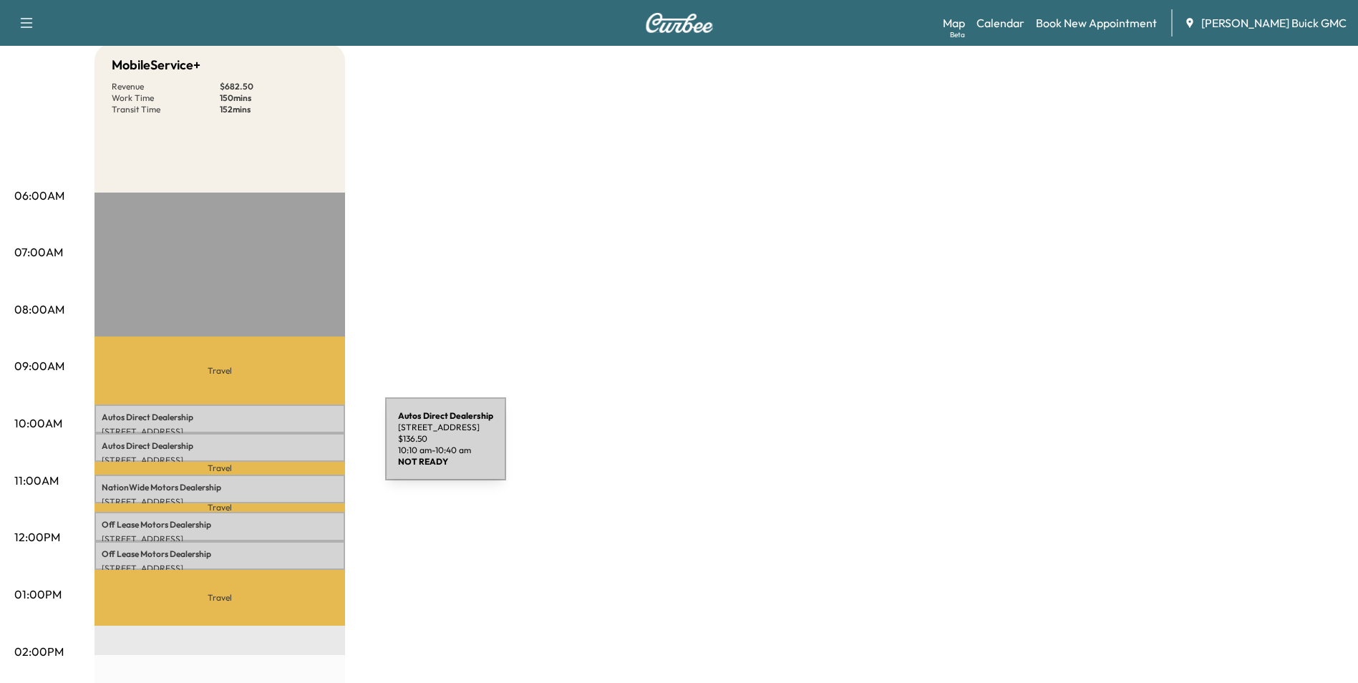
click at [278, 447] on p "Autos Direct Dealership" at bounding box center [220, 445] width 236 height 11
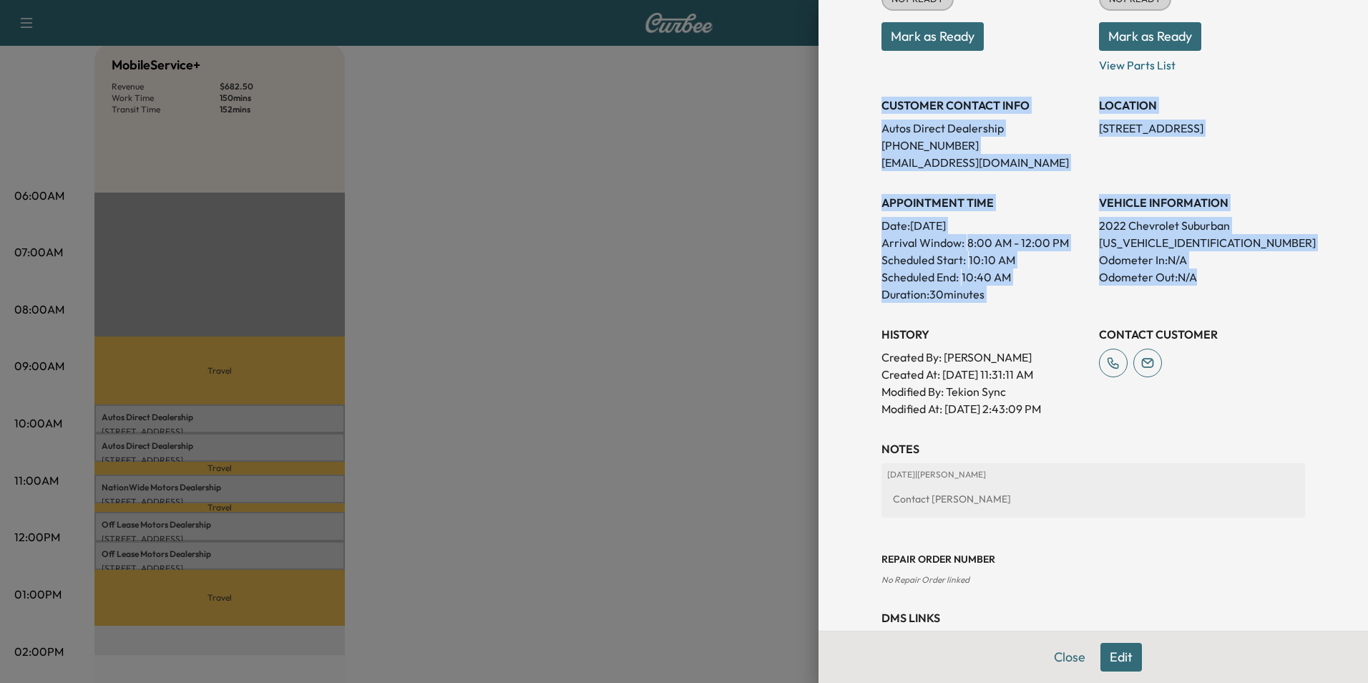
drag, startPoint x: 878, startPoint y: 132, endPoint x: 1237, endPoint y: 273, distance: 385.5
click at [1237, 273] on div "Appointment Status NOT READY Mark as Ready Parts Status NOT READY Mark as Ready…" at bounding box center [1094, 185] width 424 height 464
copy div "CUSTOMER CONTACT INFO Autos Direct Dealership [PHONE_NUMBER] [EMAIL_ADDRESS][DO…"
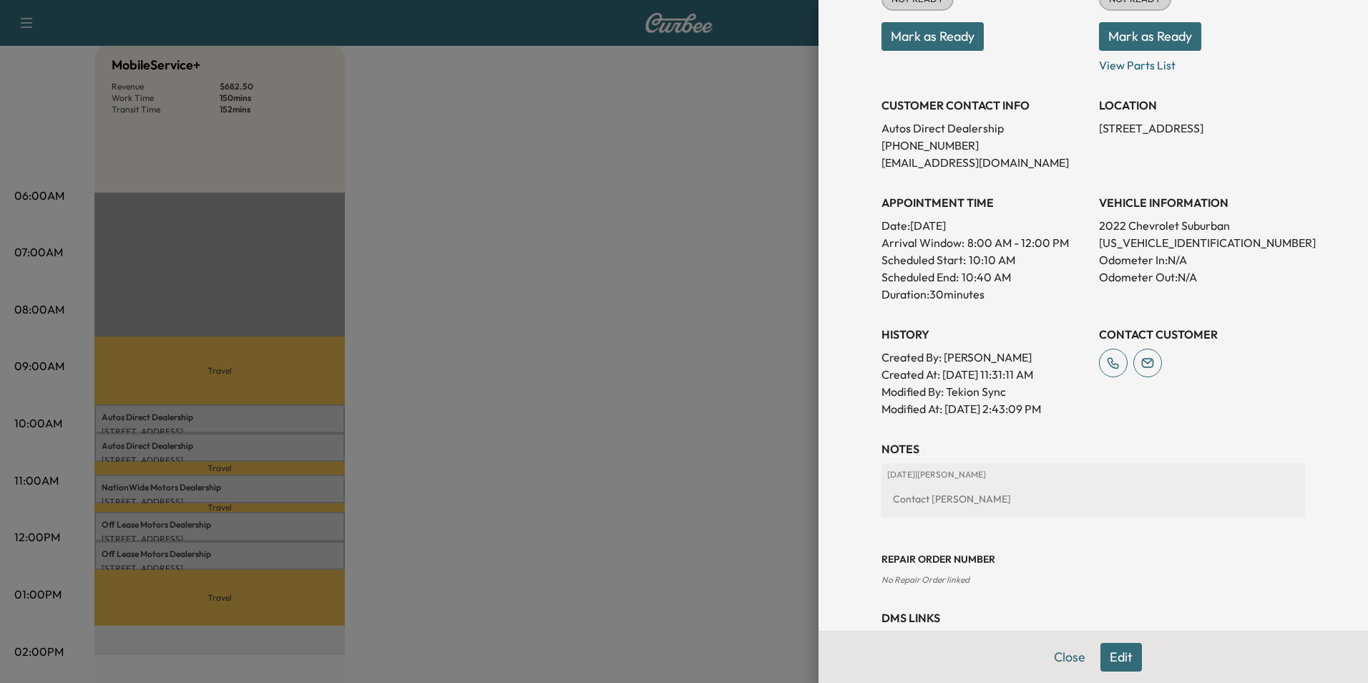
click at [461, 105] on div at bounding box center [684, 341] width 1368 height 683
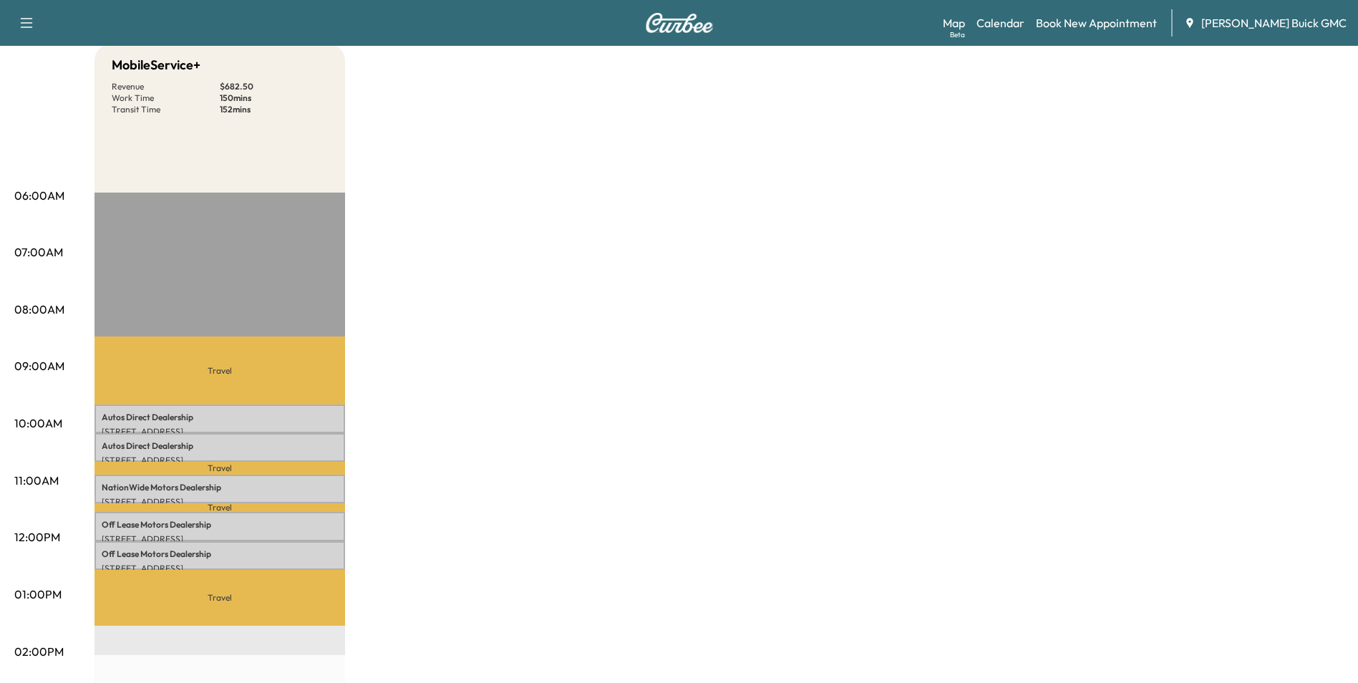
scroll to position [0, 0]
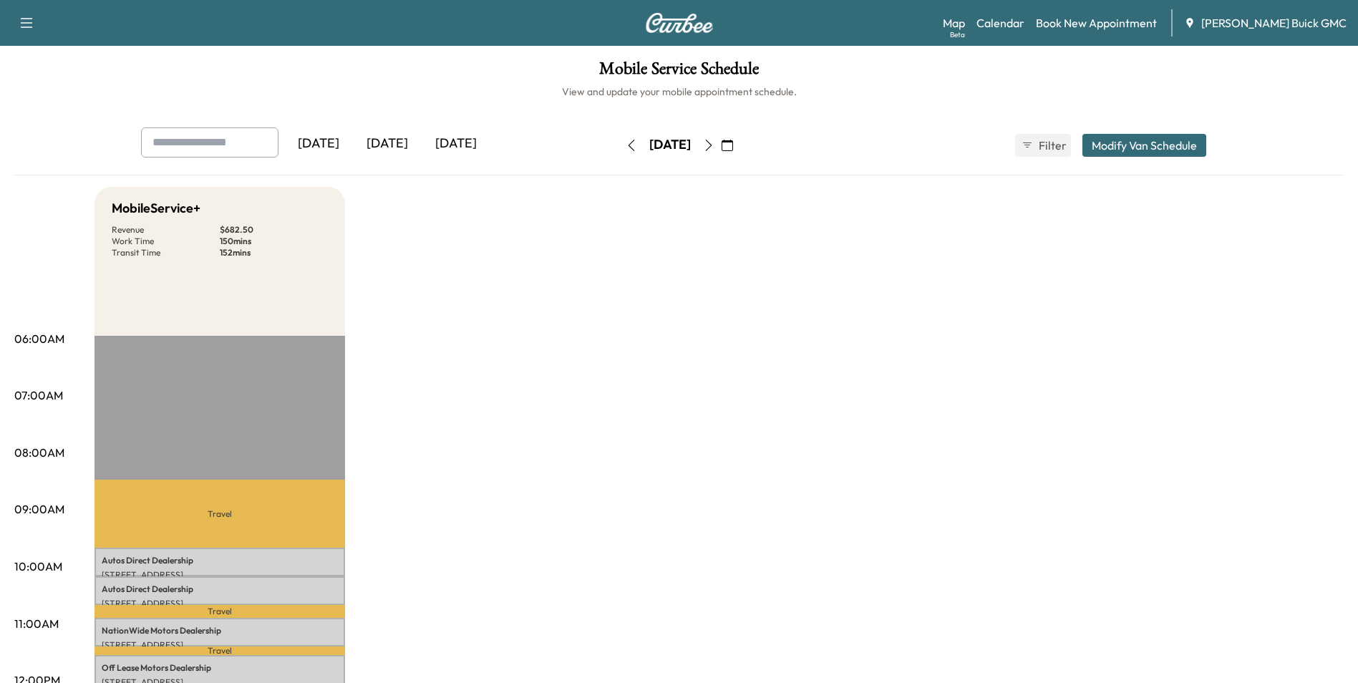
click at [477, 140] on div "[DATE]" at bounding box center [456, 143] width 69 height 33
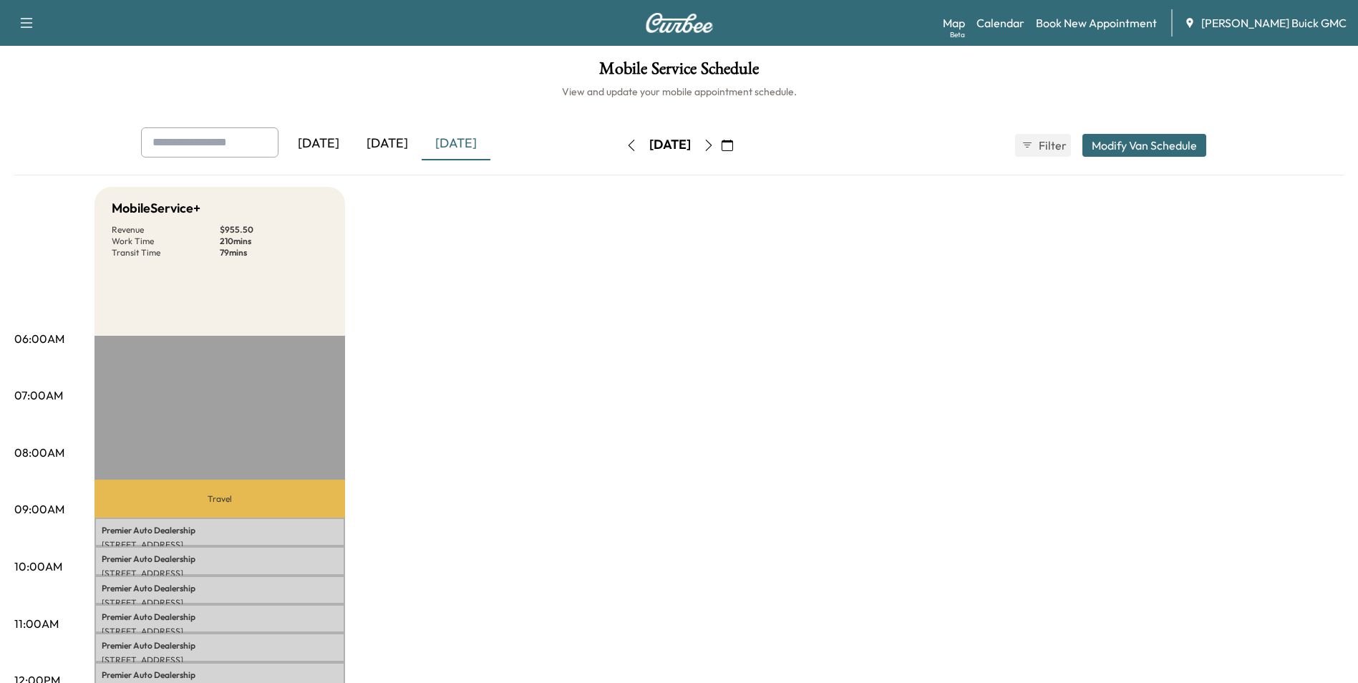
click at [714, 142] on icon "button" at bounding box center [708, 145] width 11 height 11
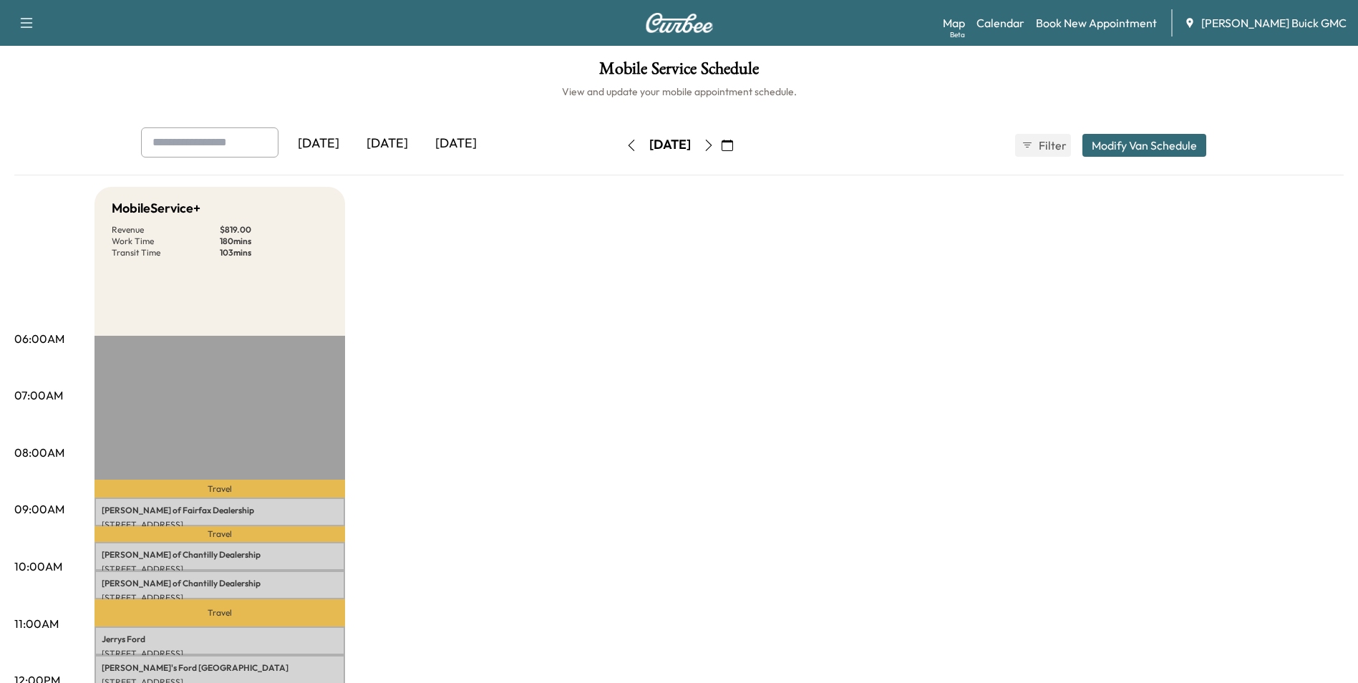
click at [714, 142] on icon "button" at bounding box center [708, 145] width 11 height 11
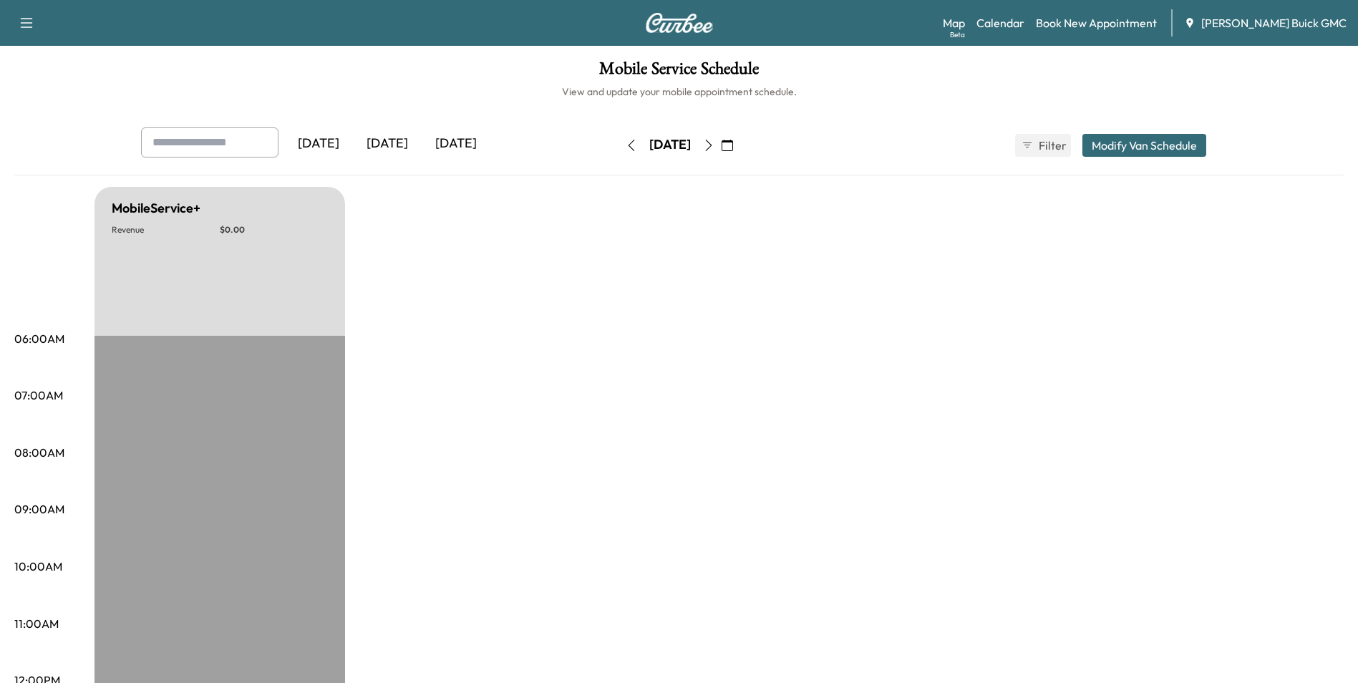
click at [714, 142] on icon "button" at bounding box center [708, 145] width 11 height 11
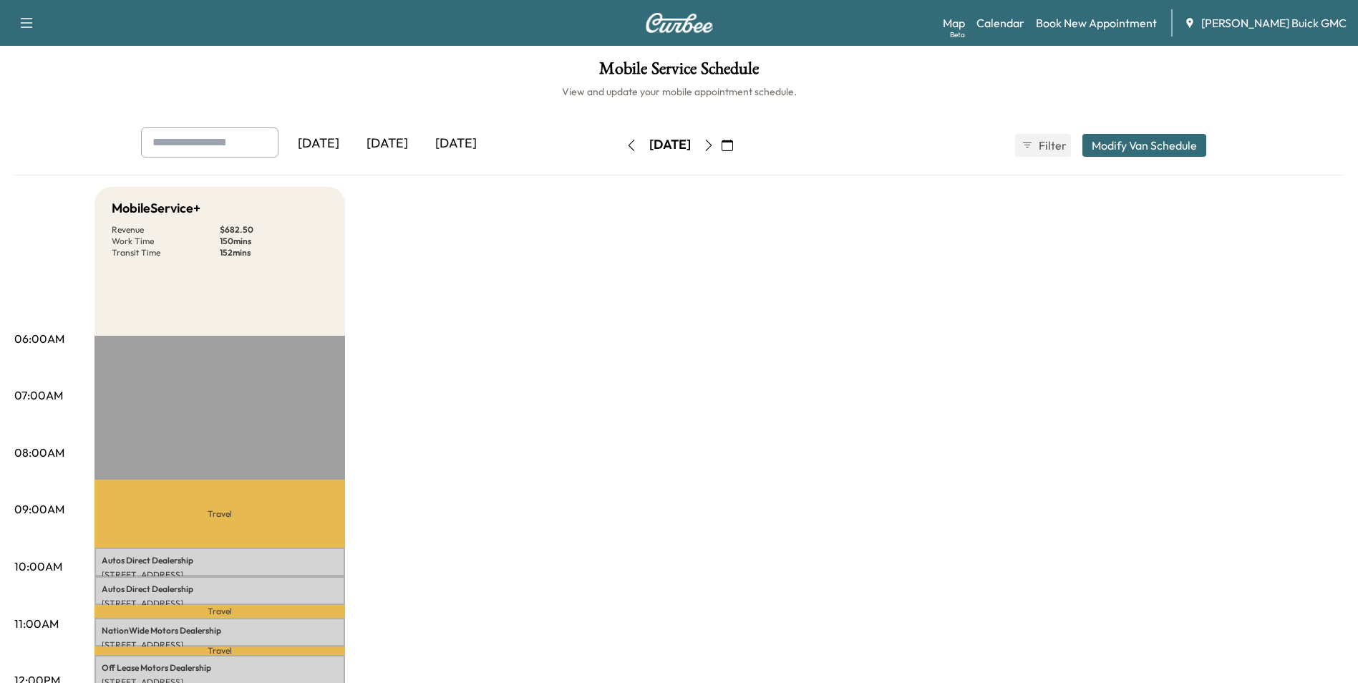
click at [714, 143] on icon "button" at bounding box center [708, 145] width 11 height 11
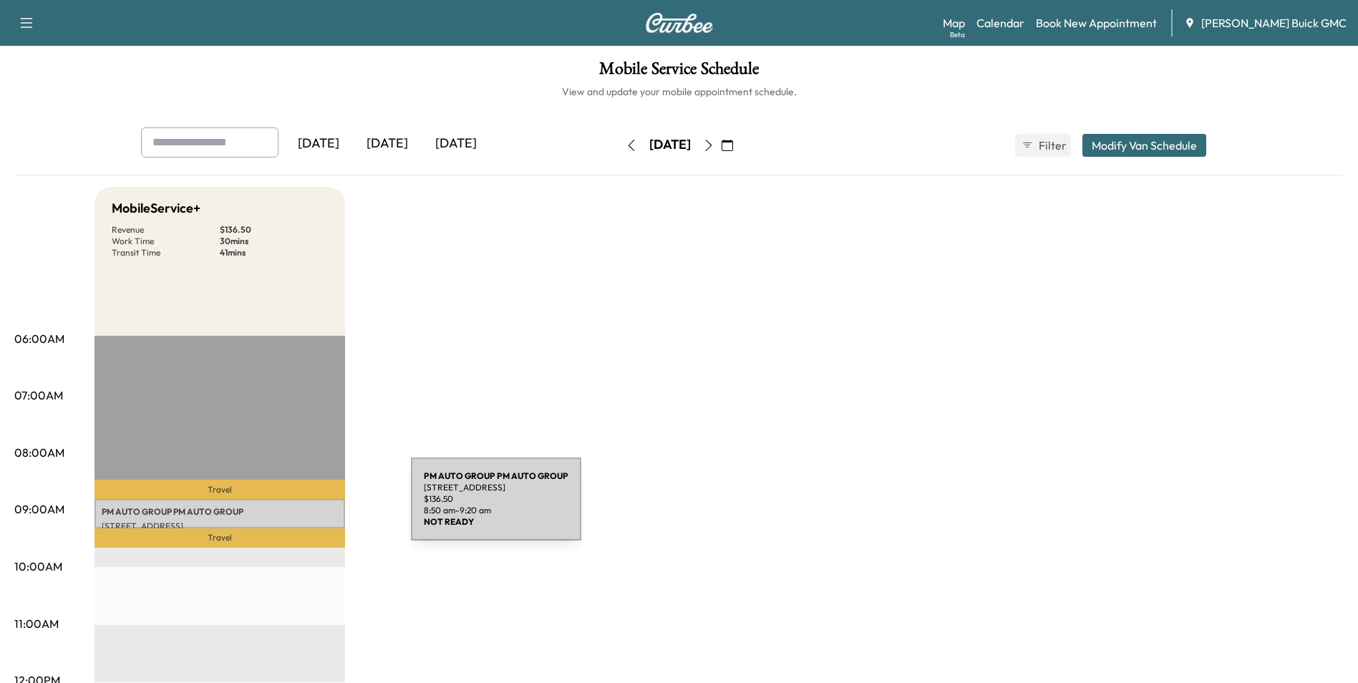
click at [303, 507] on p "PM AUTO GROUP PM AUTO GROUP" at bounding box center [220, 511] width 236 height 11
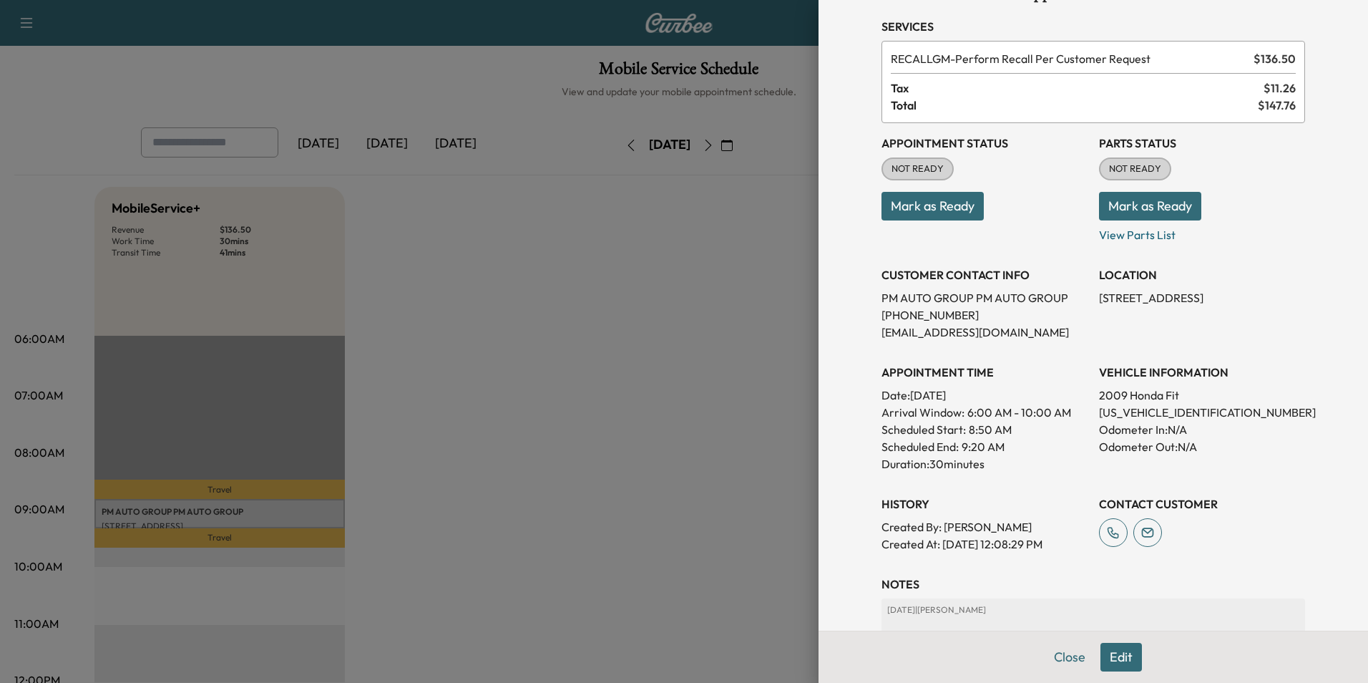
scroll to position [143, 0]
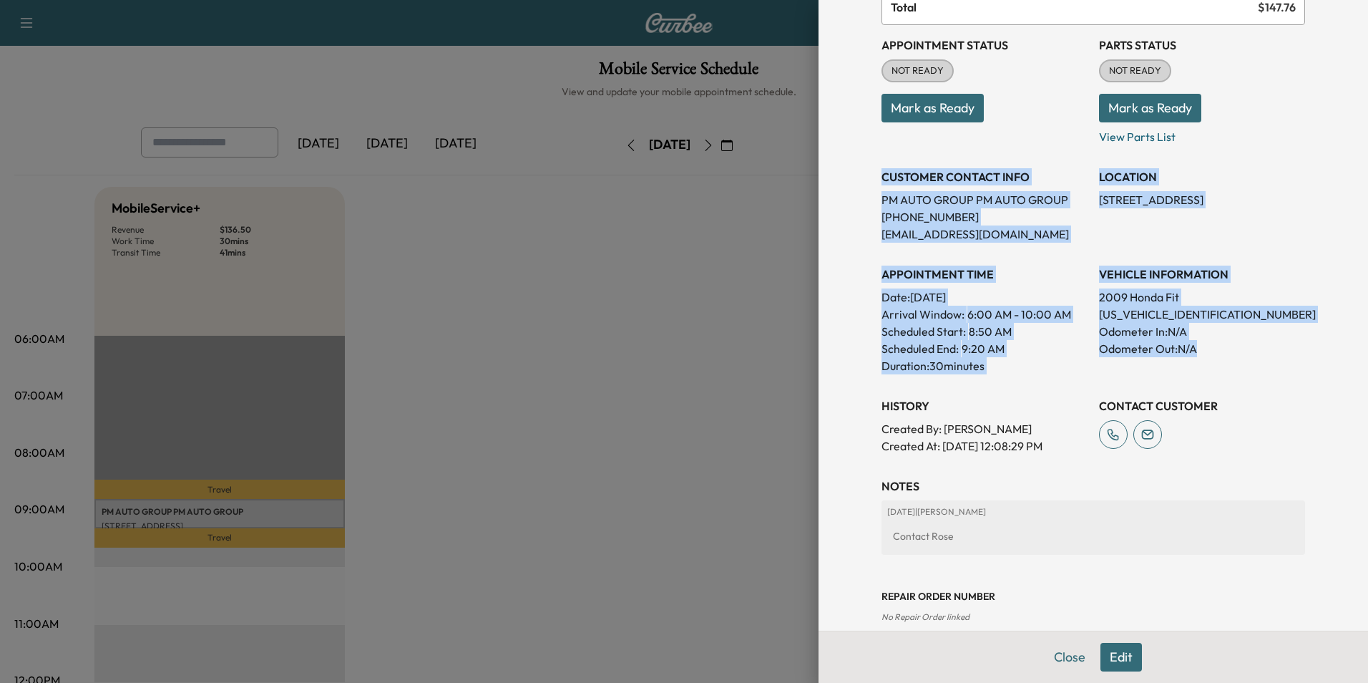
drag, startPoint x: 871, startPoint y: 174, endPoint x: 1226, endPoint y: 357, distance: 399.4
click at [1226, 357] on div "Appointment Status NOT READY Mark as Ready Parts Status NOT READY Mark as Ready…" at bounding box center [1094, 239] width 424 height 429
copy div "CUSTOMER CONTACT INFO PM AUTO GROUP PM AUTO GROUP [PHONE_NUMBER] [EMAIL_ADDRESS…"
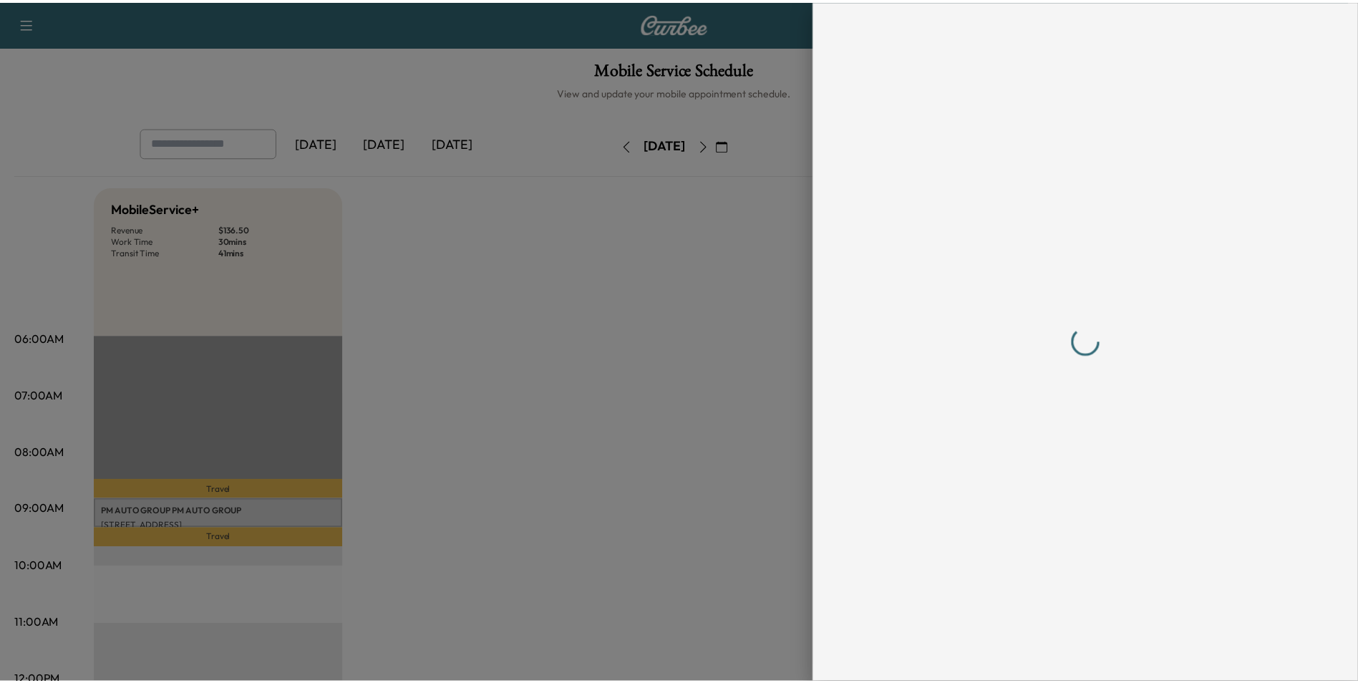
scroll to position [0, 0]
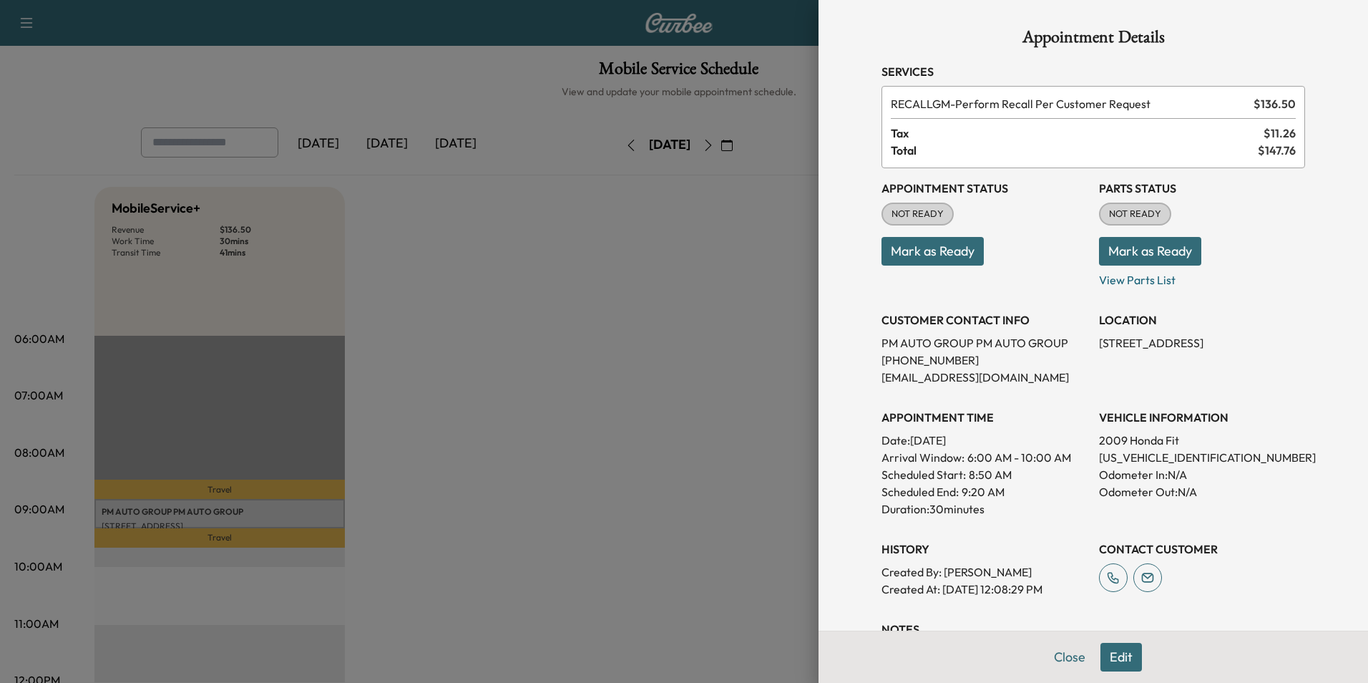
click at [513, 454] on div at bounding box center [684, 341] width 1368 height 683
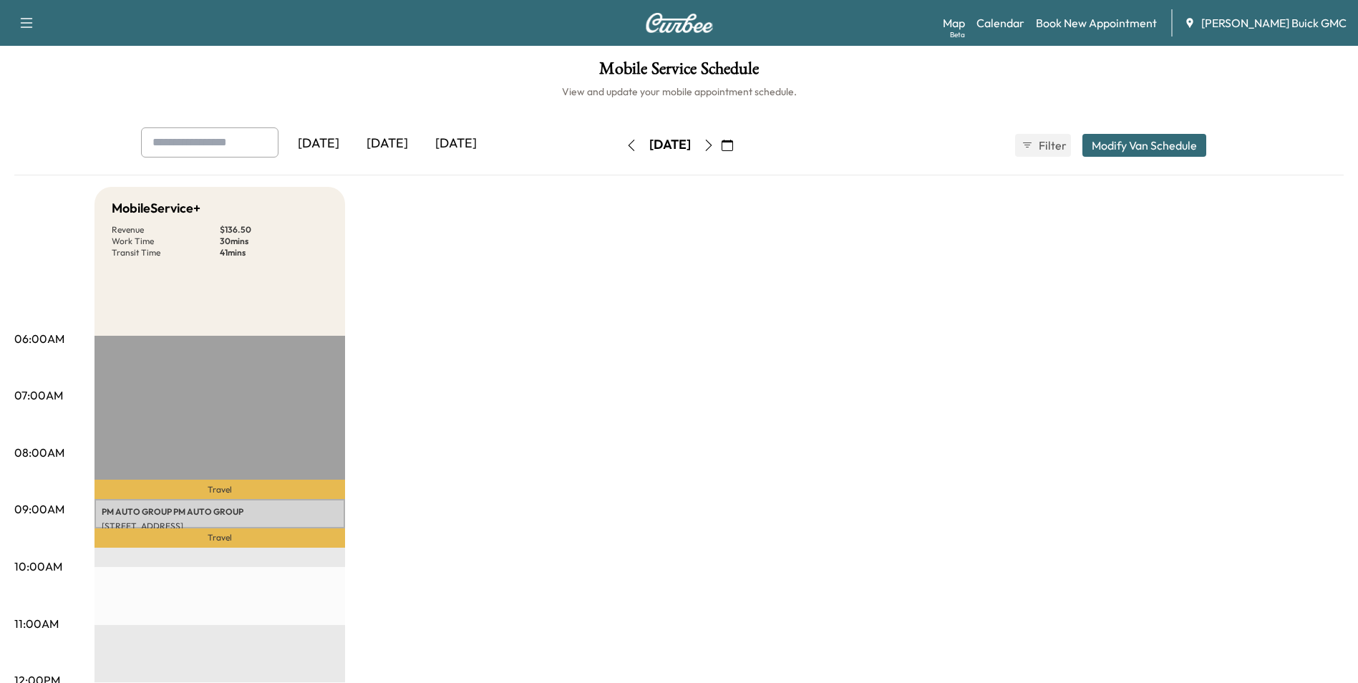
click at [711, 142] on icon "button" at bounding box center [708, 145] width 6 height 11
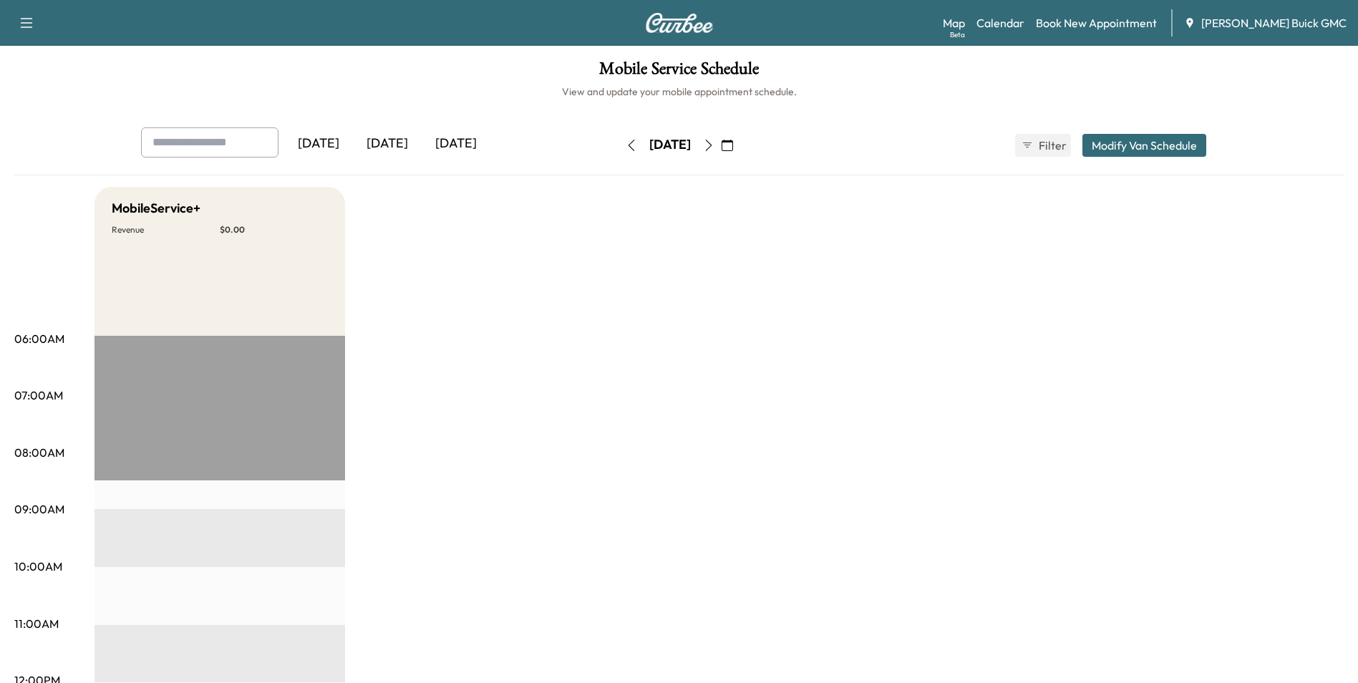
click at [625, 141] on icon "button" at bounding box center [630, 145] width 11 height 11
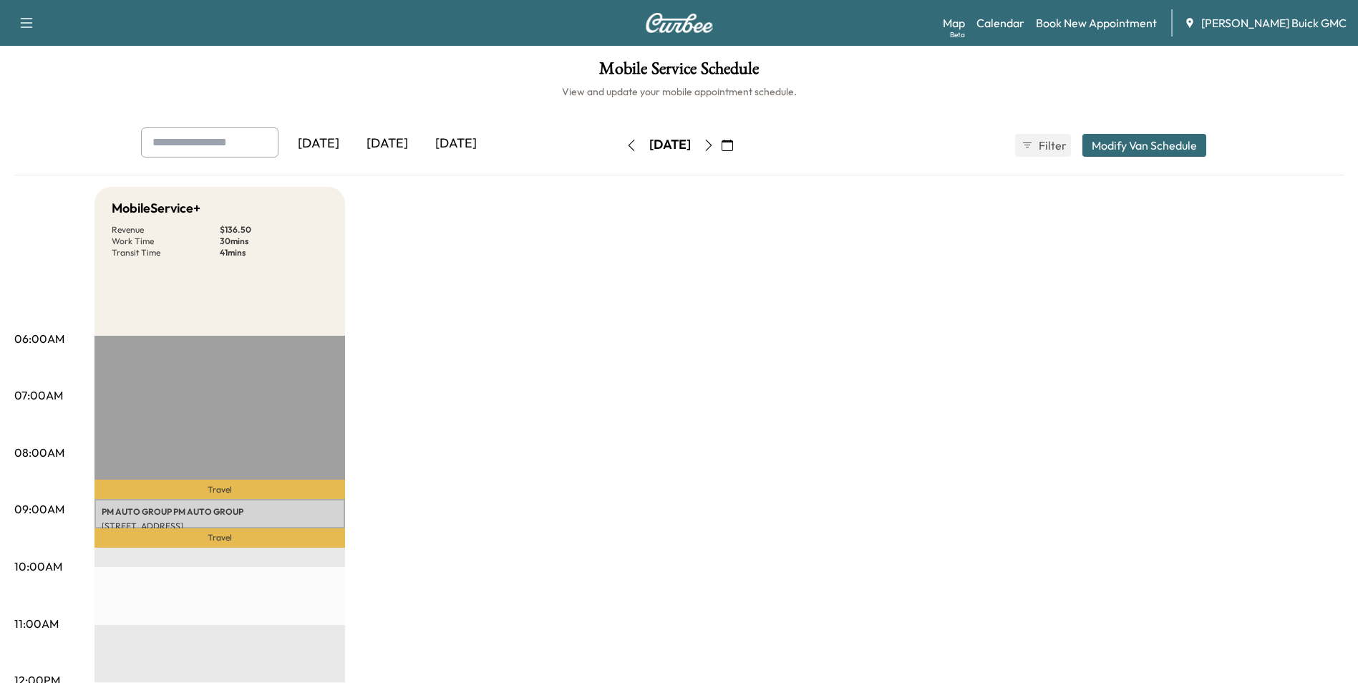
click at [628, 142] on icon "button" at bounding box center [631, 145] width 6 height 11
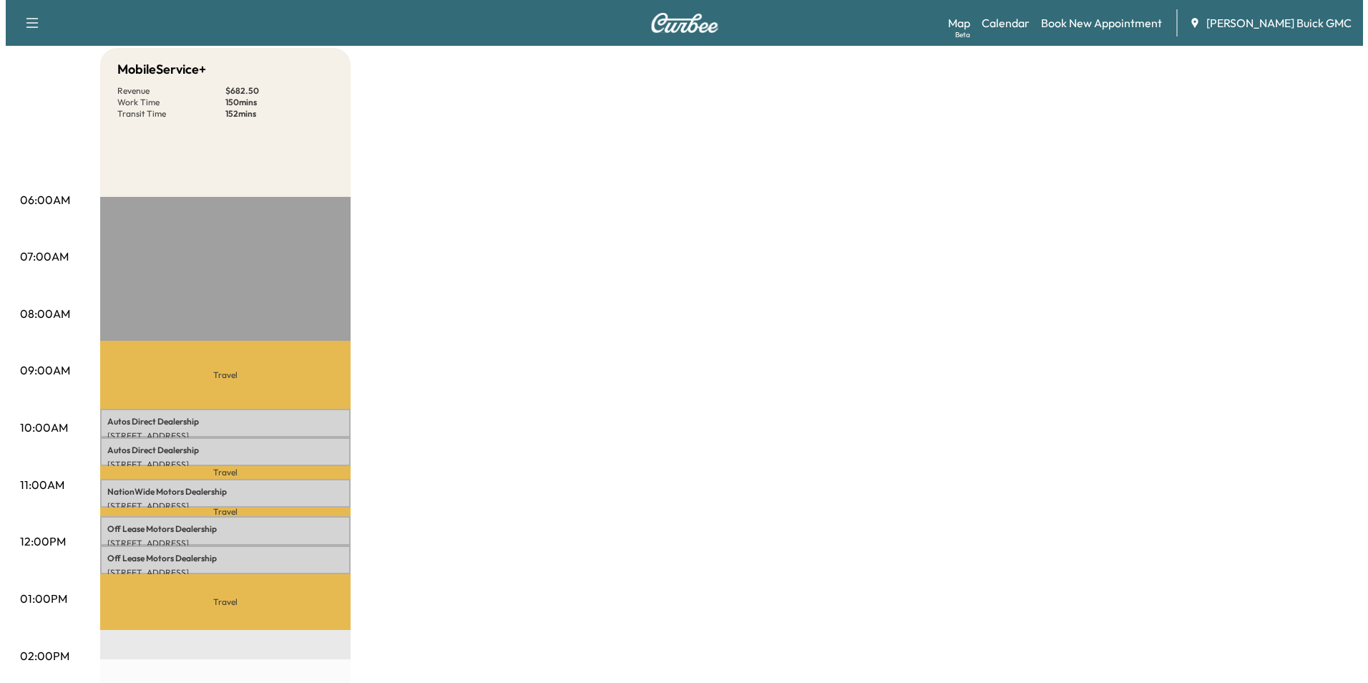
scroll to position [143, 0]
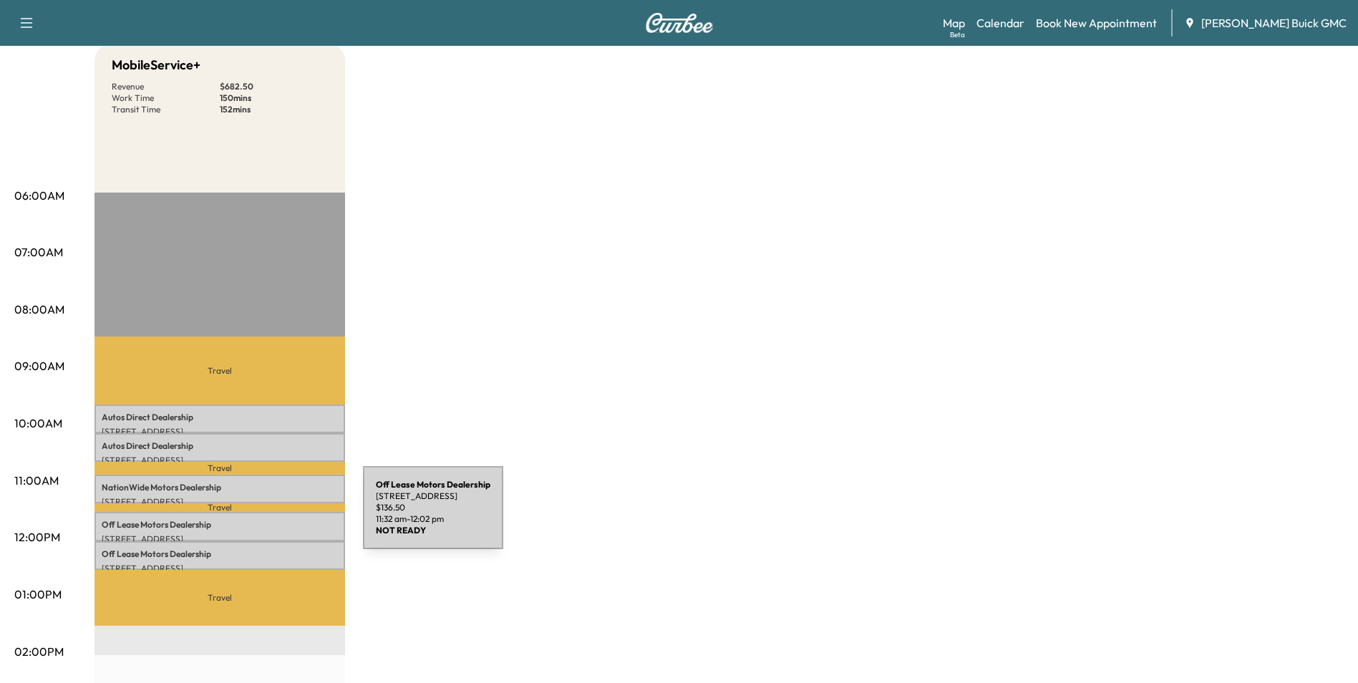
click at [255, 519] on p "Off Lease Motors Dealership" at bounding box center [220, 524] width 236 height 11
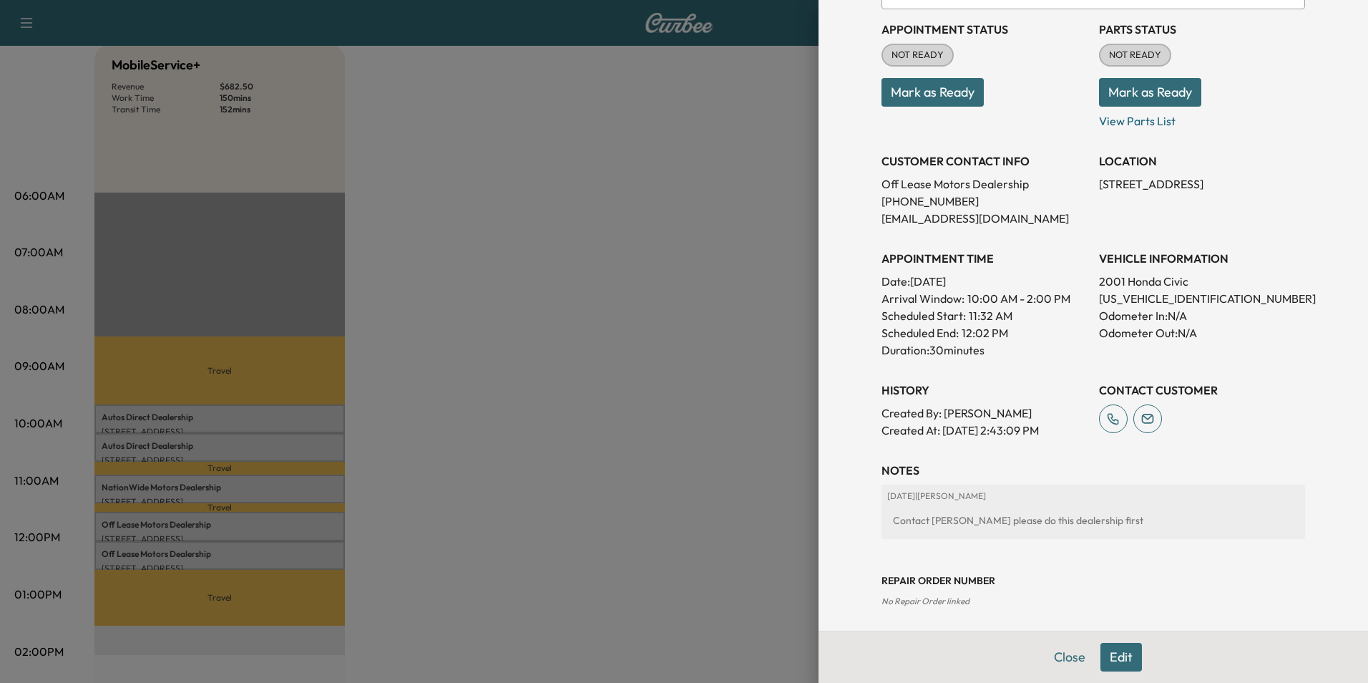
scroll to position [215, 0]
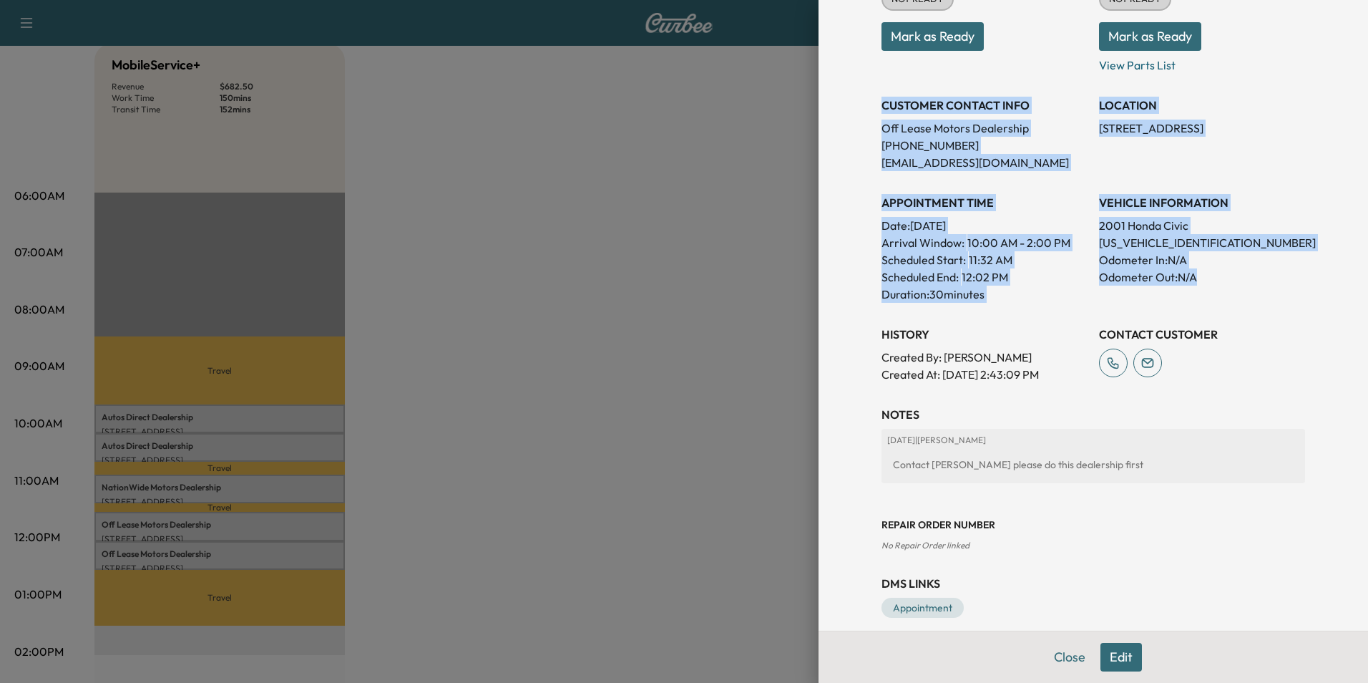
drag, startPoint x: 873, startPoint y: 101, endPoint x: 1222, endPoint y: 291, distance: 397.1
click at [1222, 291] on div "Appointment Status NOT READY Mark as Ready Parts Status NOT READY Mark as Ready…" at bounding box center [1094, 167] width 424 height 429
copy div "CUSTOMER CONTACT INFO Off Lease Motors Dealership [PHONE_NUMBER] [EMAIL_ADDRESS…"
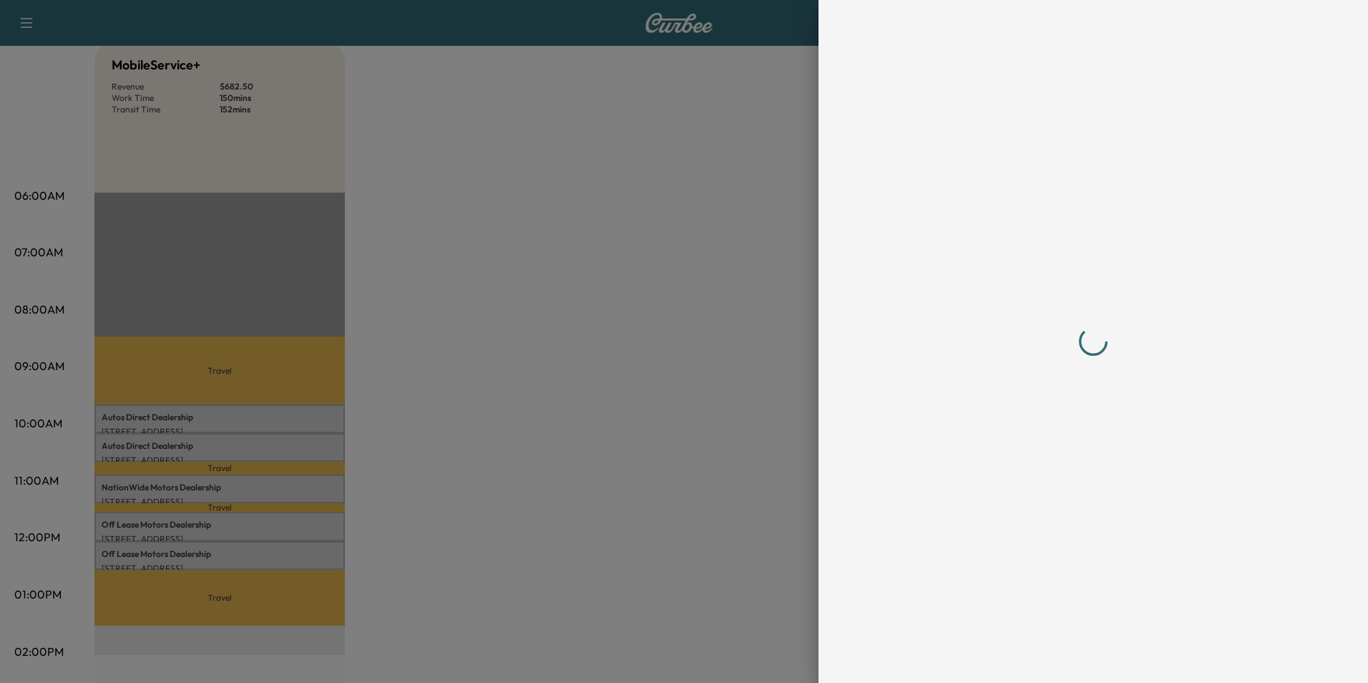
scroll to position [0, 0]
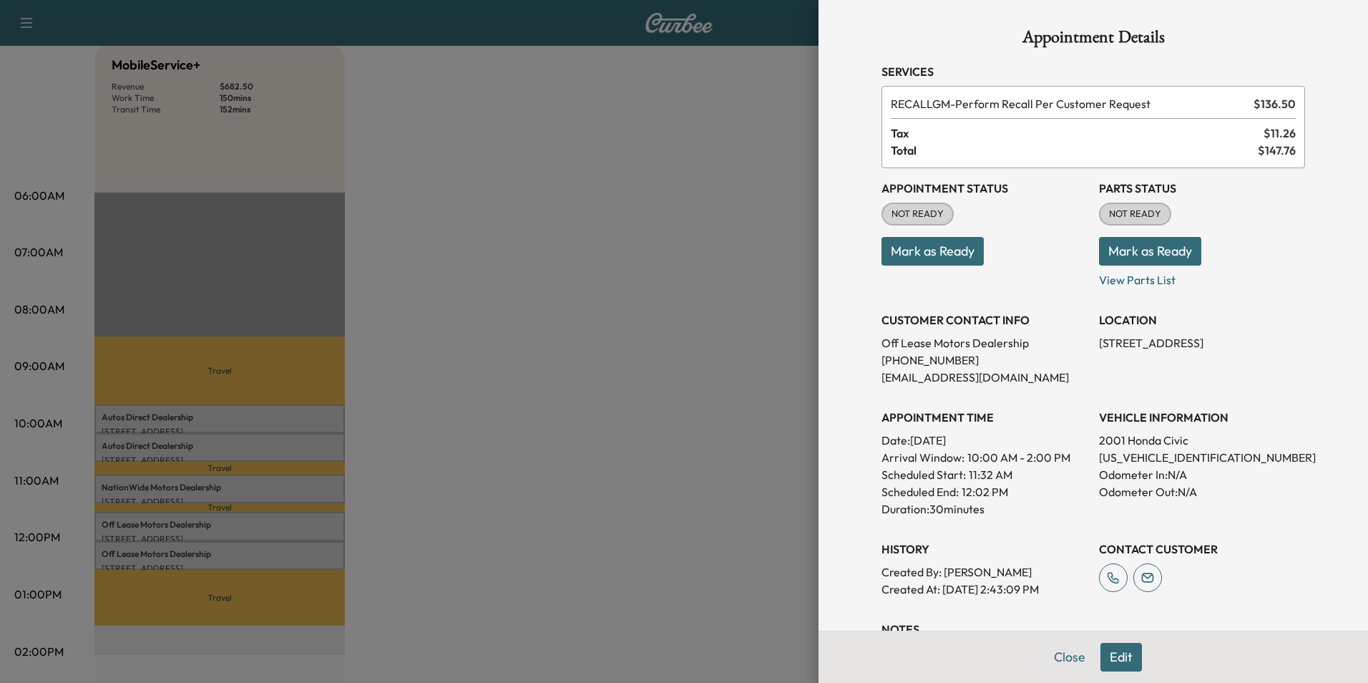
click at [507, 525] on div at bounding box center [684, 341] width 1368 height 683
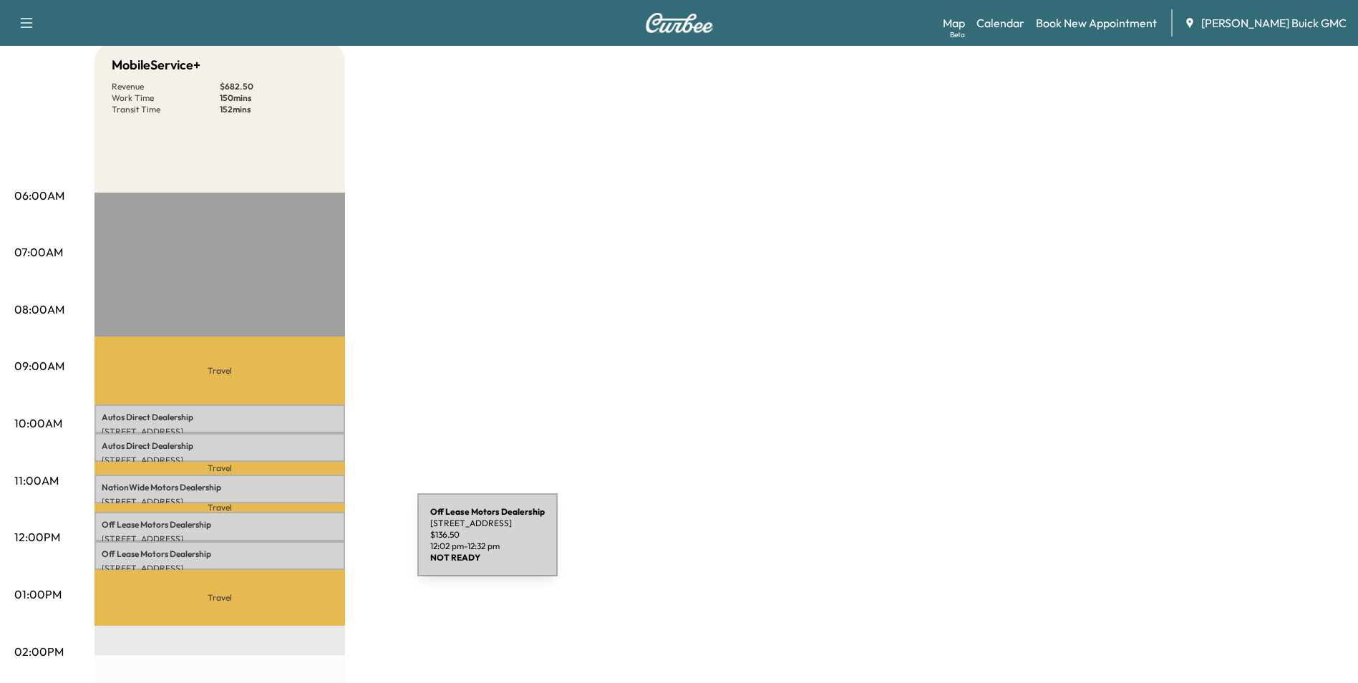
click at [310, 543] on div "Off Lease Motors Dealership [STREET_ADDRESS] $ 136.50 12:02 pm - 12:32 pm" at bounding box center [219, 555] width 250 height 29
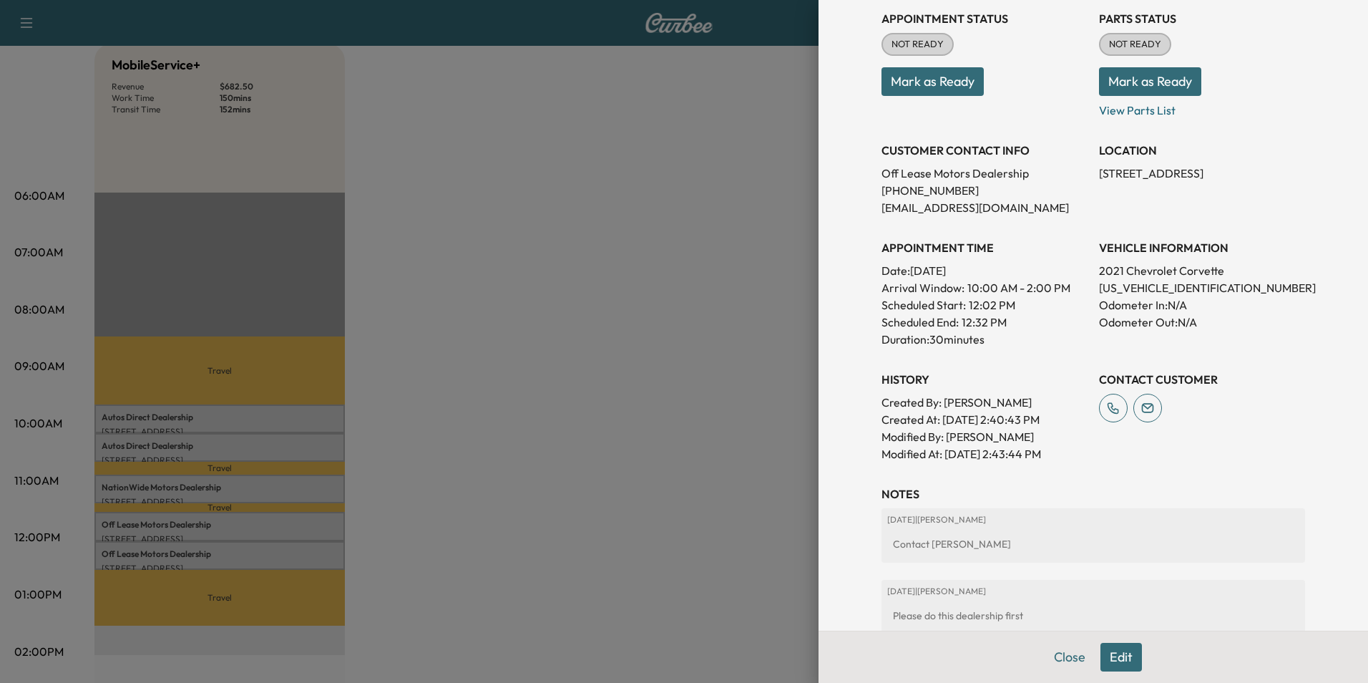
scroll to position [215, 0]
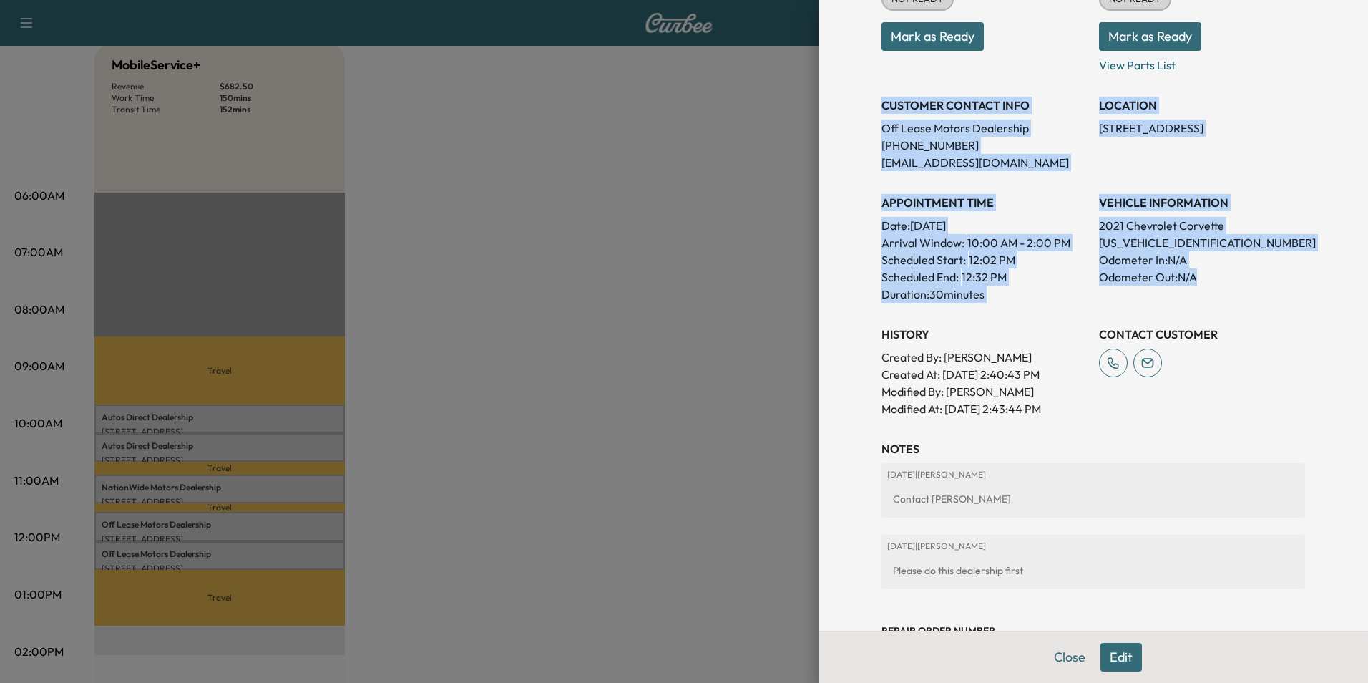
drag, startPoint x: 872, startPoint y: 101, endPoint x: 1228, endPoint y: 283, distance: 399.8
click at [1228, 283] on div "Appointment Status NOT READY Mark as Ready Parts Status NOT READY Mark as Ready…" at bounding box center [1094, 185] width 424 height 464
copy div "CUSTOMER CONTACT INFO Off Lease Motors Dealership [PHONE_NUMBER] [EMAIL_ADDRESS…"
